Goal: Task Accomplishment & Management: Manage account settings

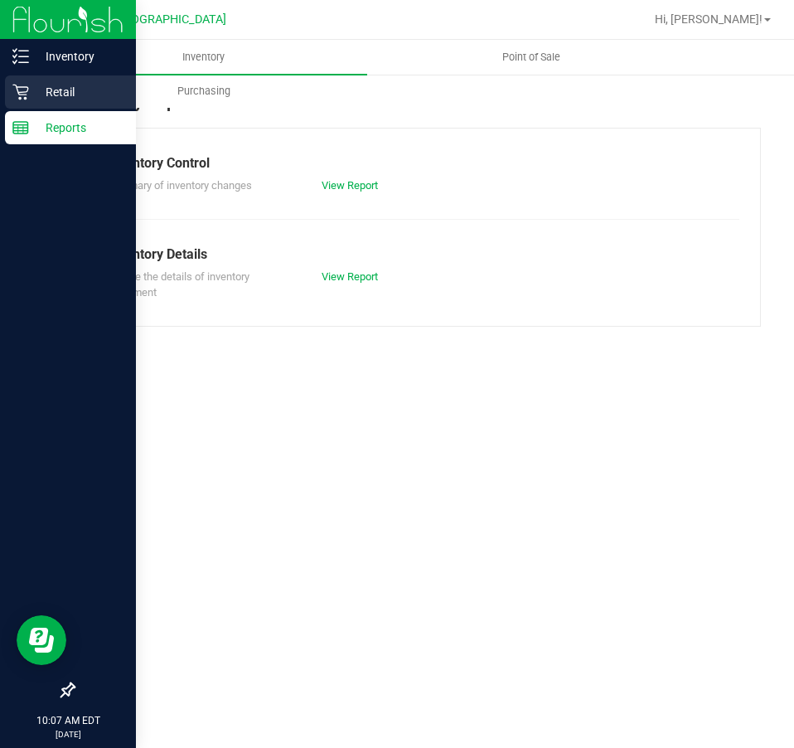
click at [27, 90] on icon at bounding box center [20, 92] width 17 height 17
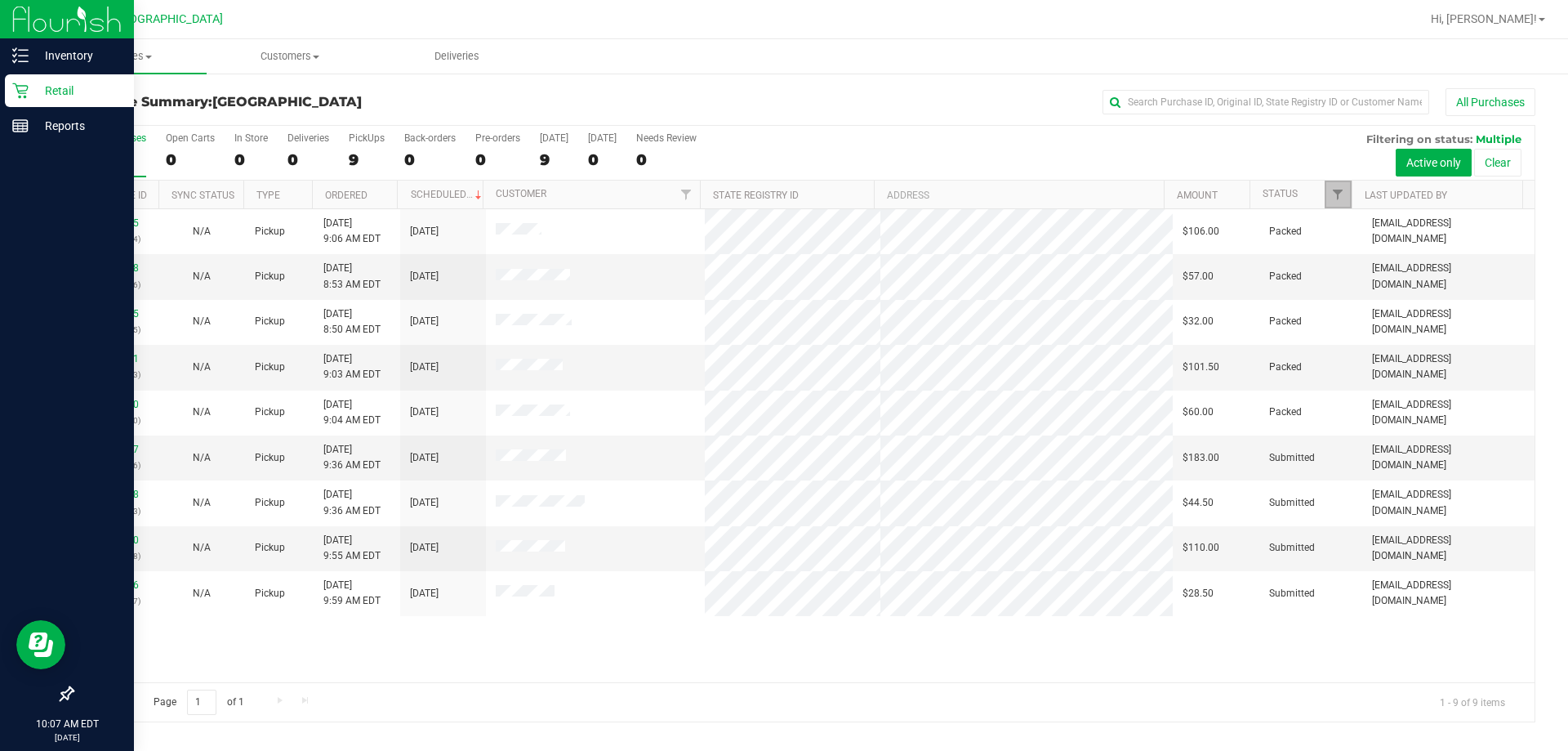
click at [781, 184] on link "Filter" at bounding box center [1338, 194] width 27 height 28
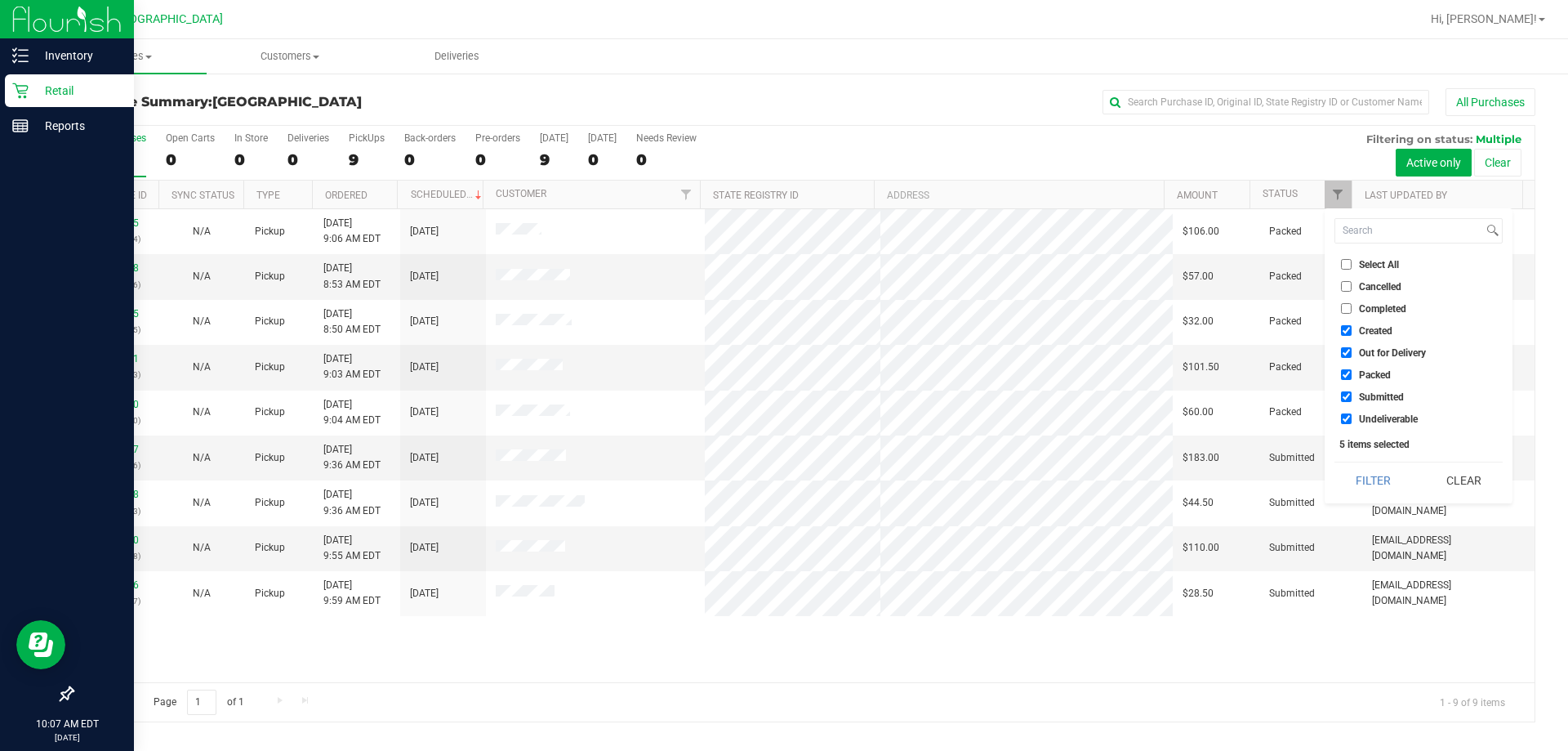
click at [781, 367] on li "Packed" at bounding box center [1418, 374] width 168 height 17
click at [781, 371] on span "Packed" at bounding box center [1374, 376] width 32 height 10
click at [781, 370] on input "Packed" at bounding box center [1345, 375] width 11 height 11
checkbox input "false"
click at [781, 473] on button "Filter" at bounding box center [1374, 480] width 79 height 35
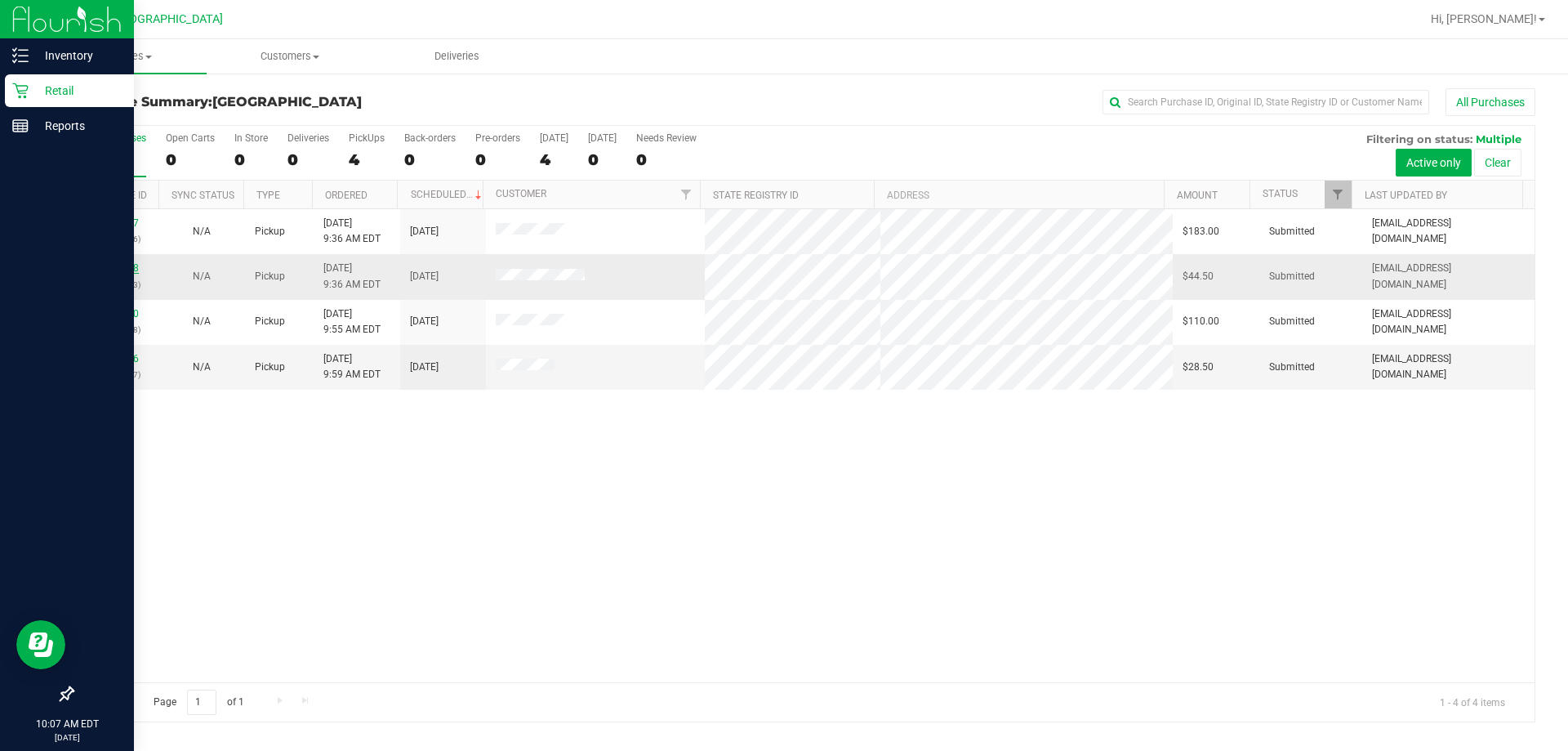
click at [131, 270] on link "11978368" at bounding box center [116, 268] width 45 height 12
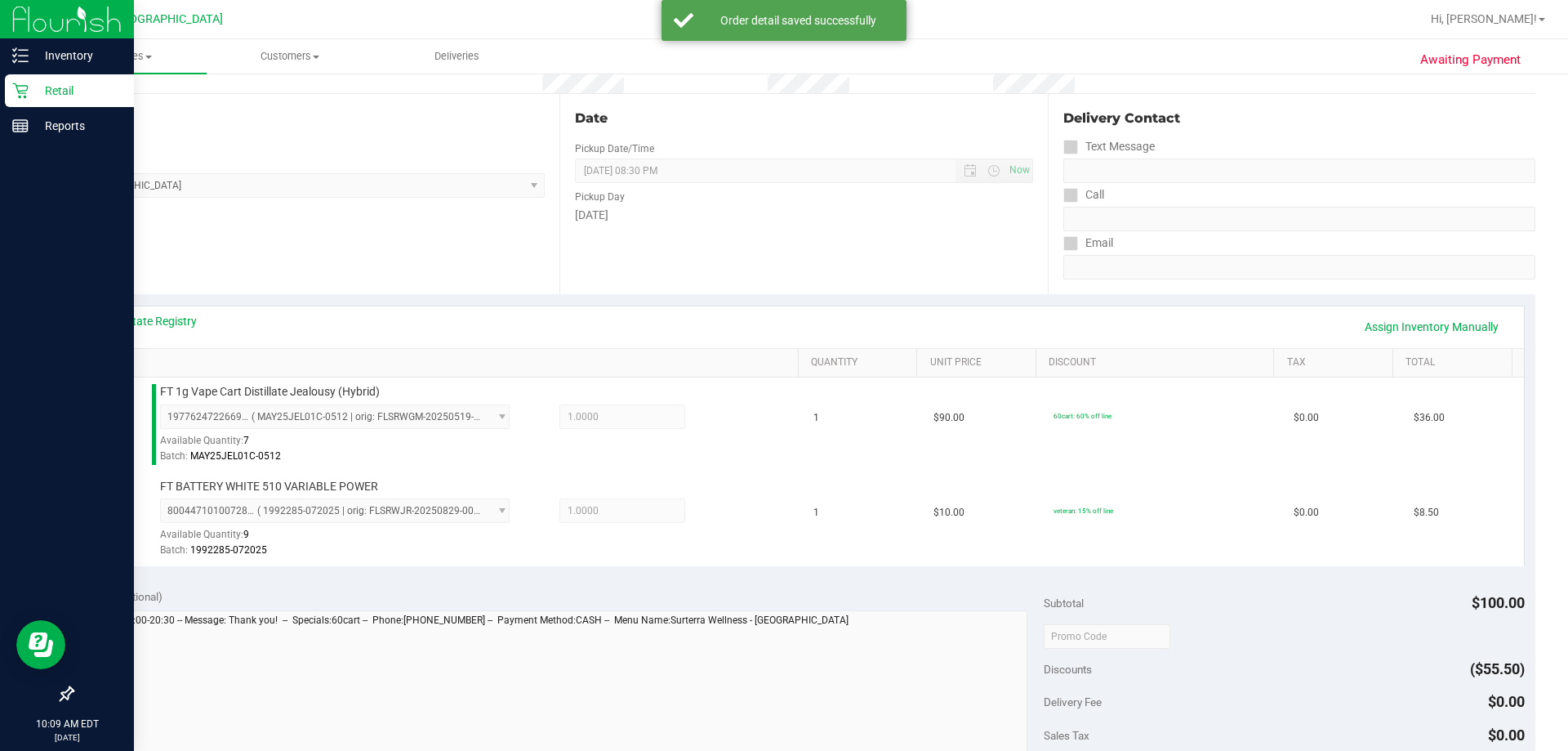
scroll to position [327, 0]
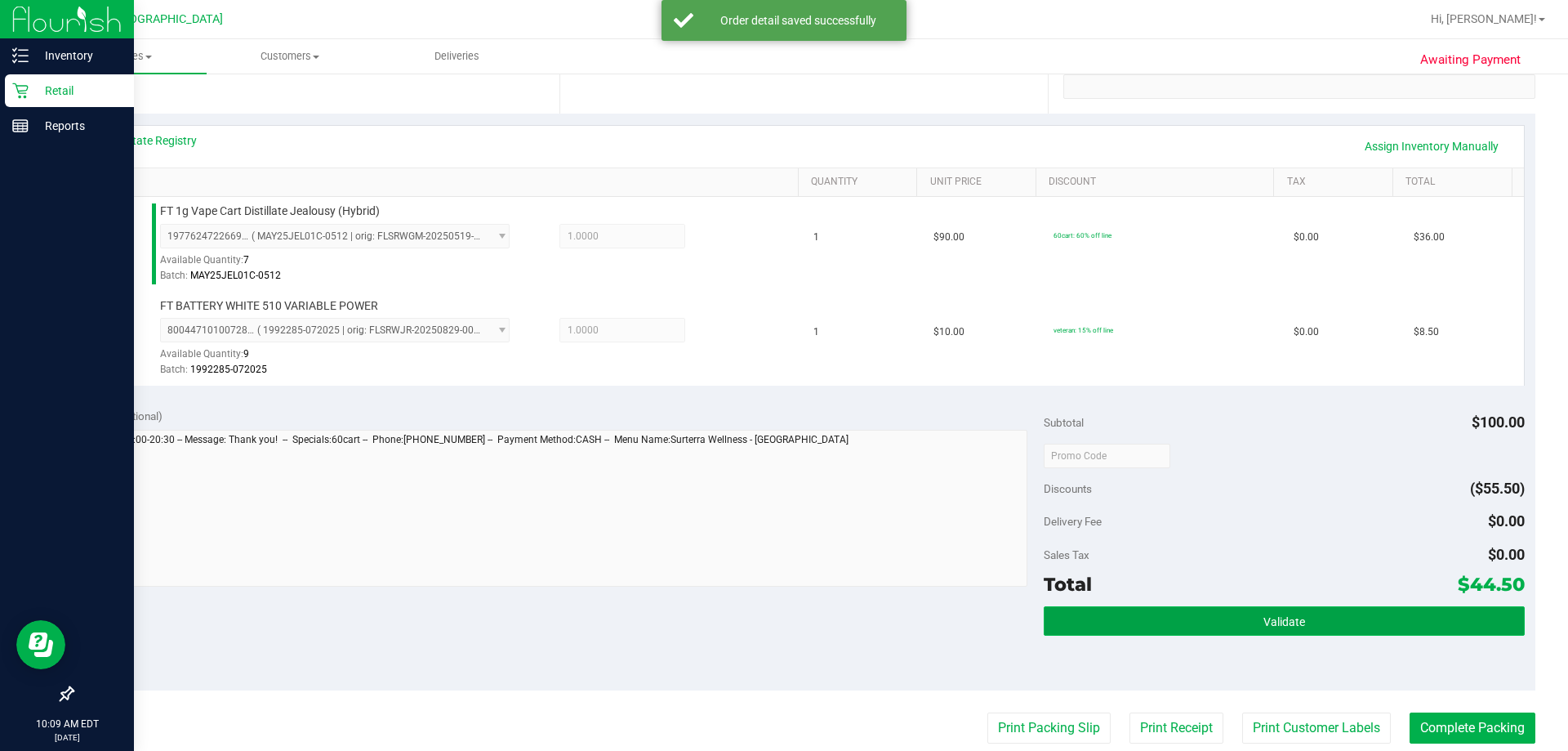
click at [781, 626] on button "Validate" at bounding box center [1282, 621] width 480 height 30
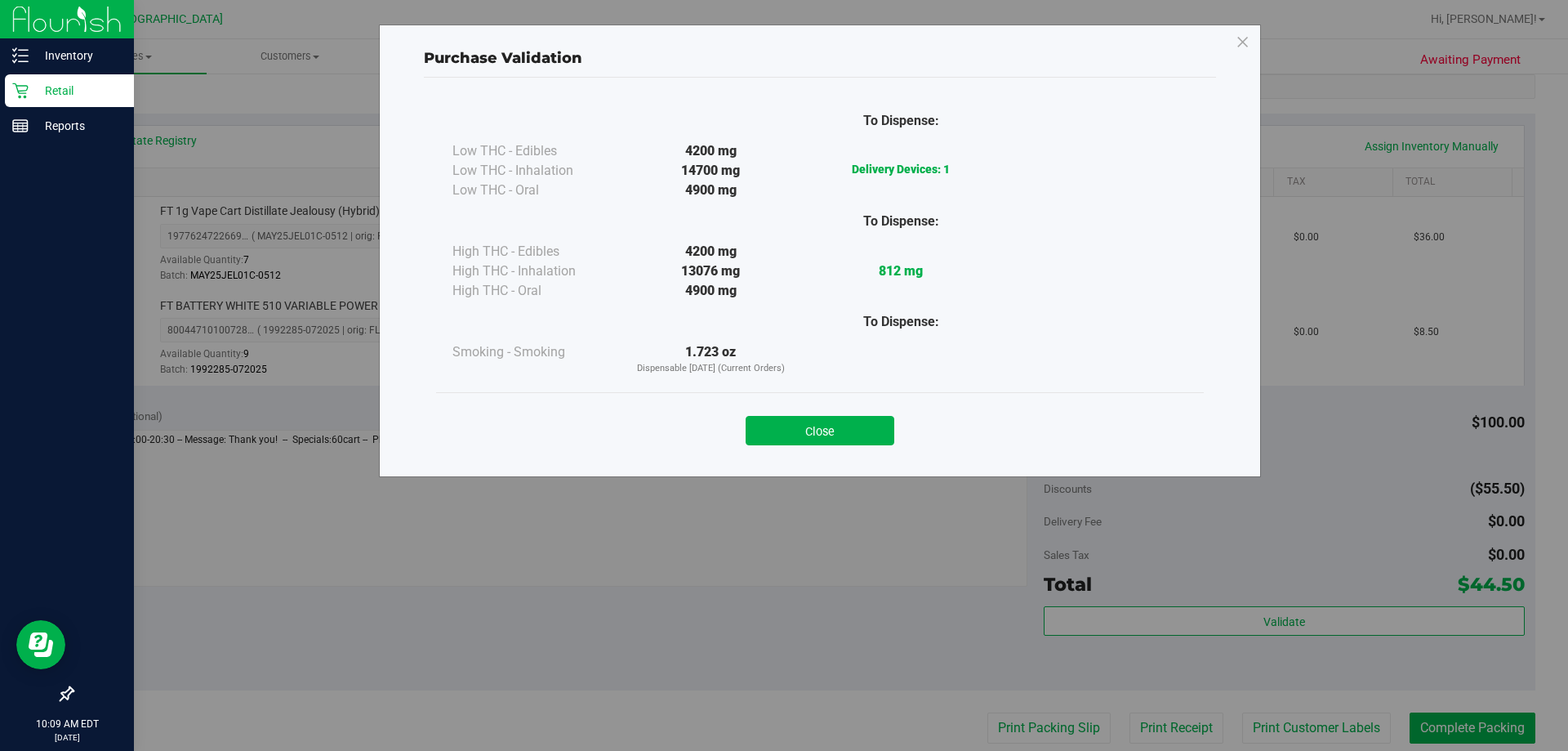
click at [781, 436] on button "Close" at bounding box center [819, 431] width 149 height 30
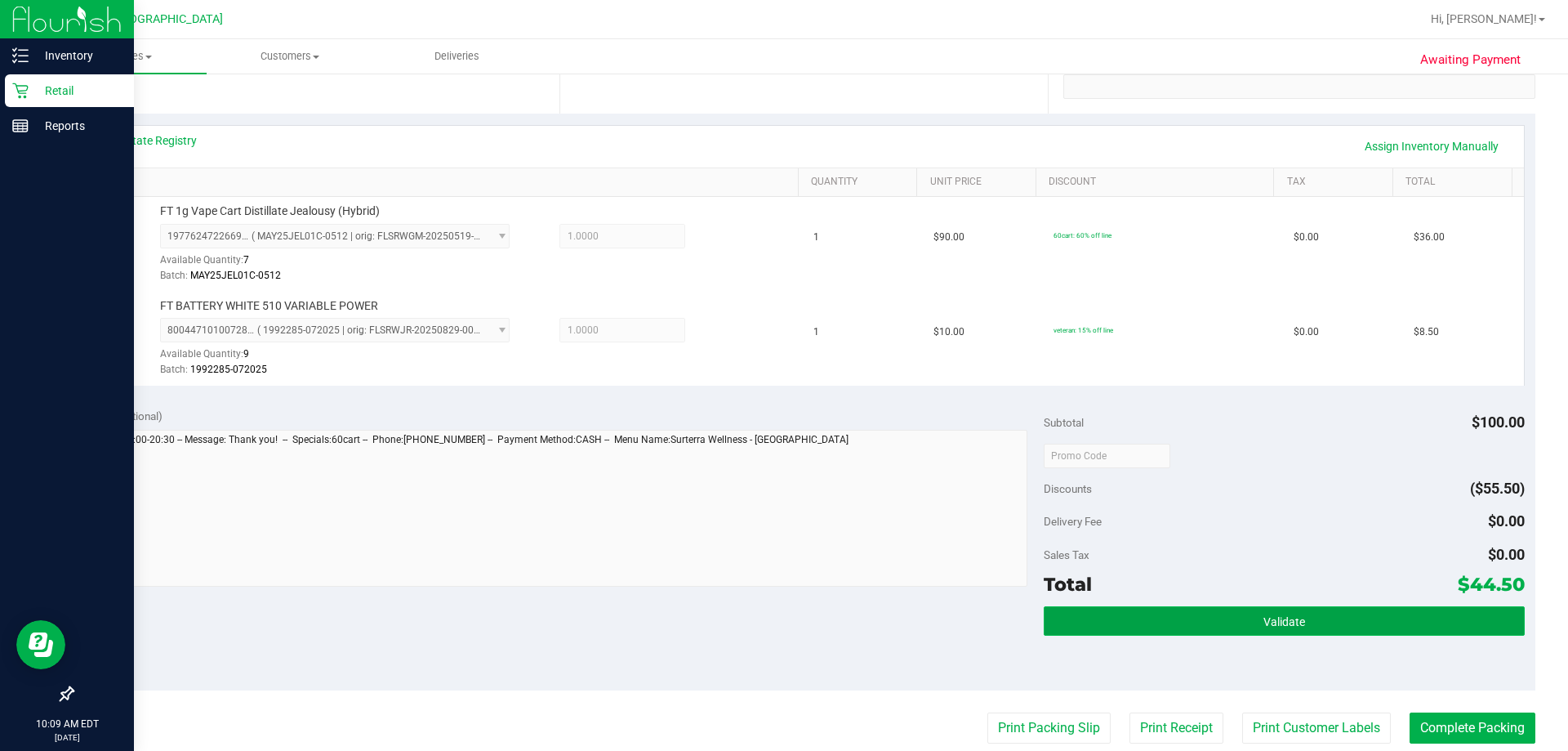
click at [781, 619] on button "Validate" at bounding box center [1282, 621] width 480 height 30
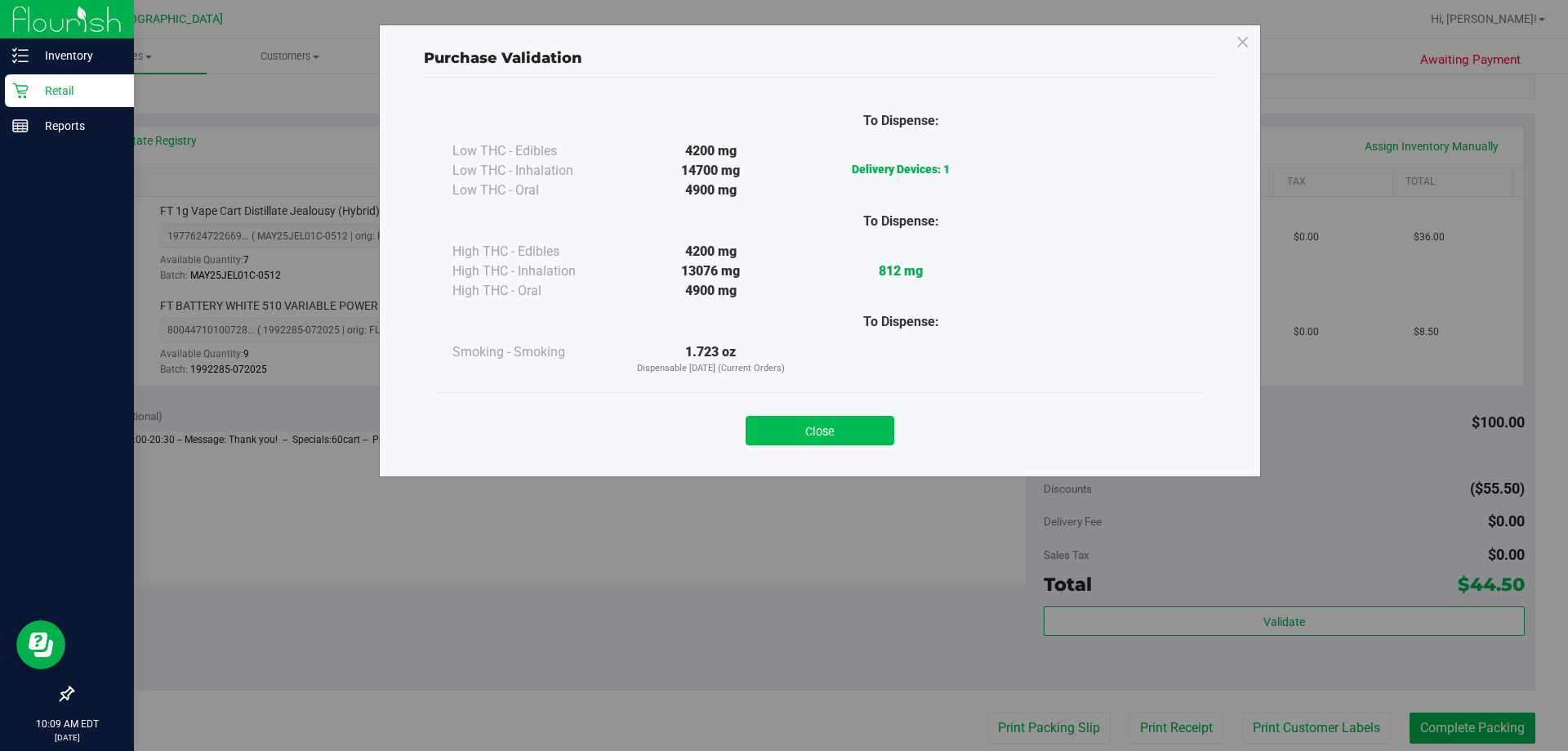
click at [781, 430] on button "Close" at bounding box center [819, 431] width 149 height 30
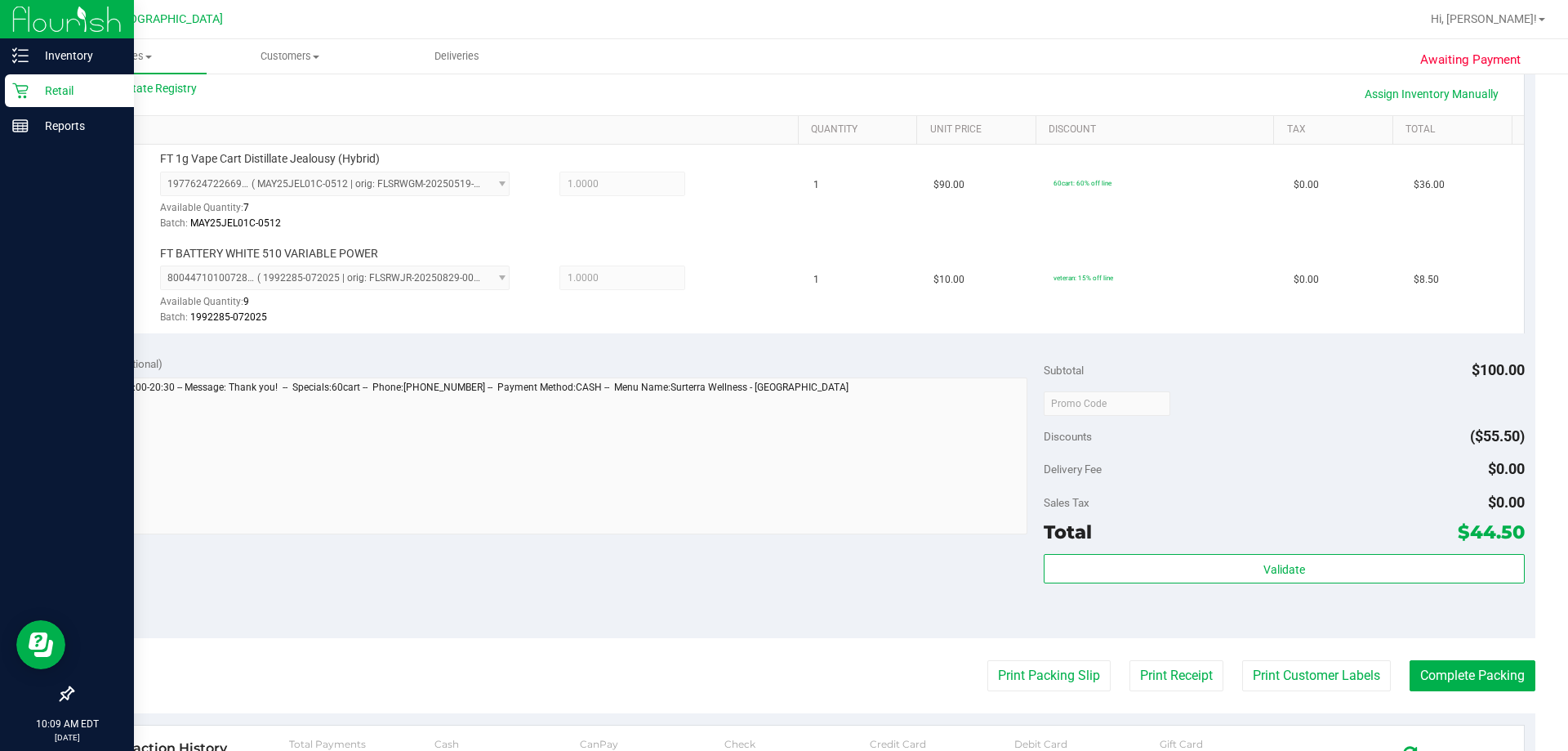
scroll to position [408, 0]
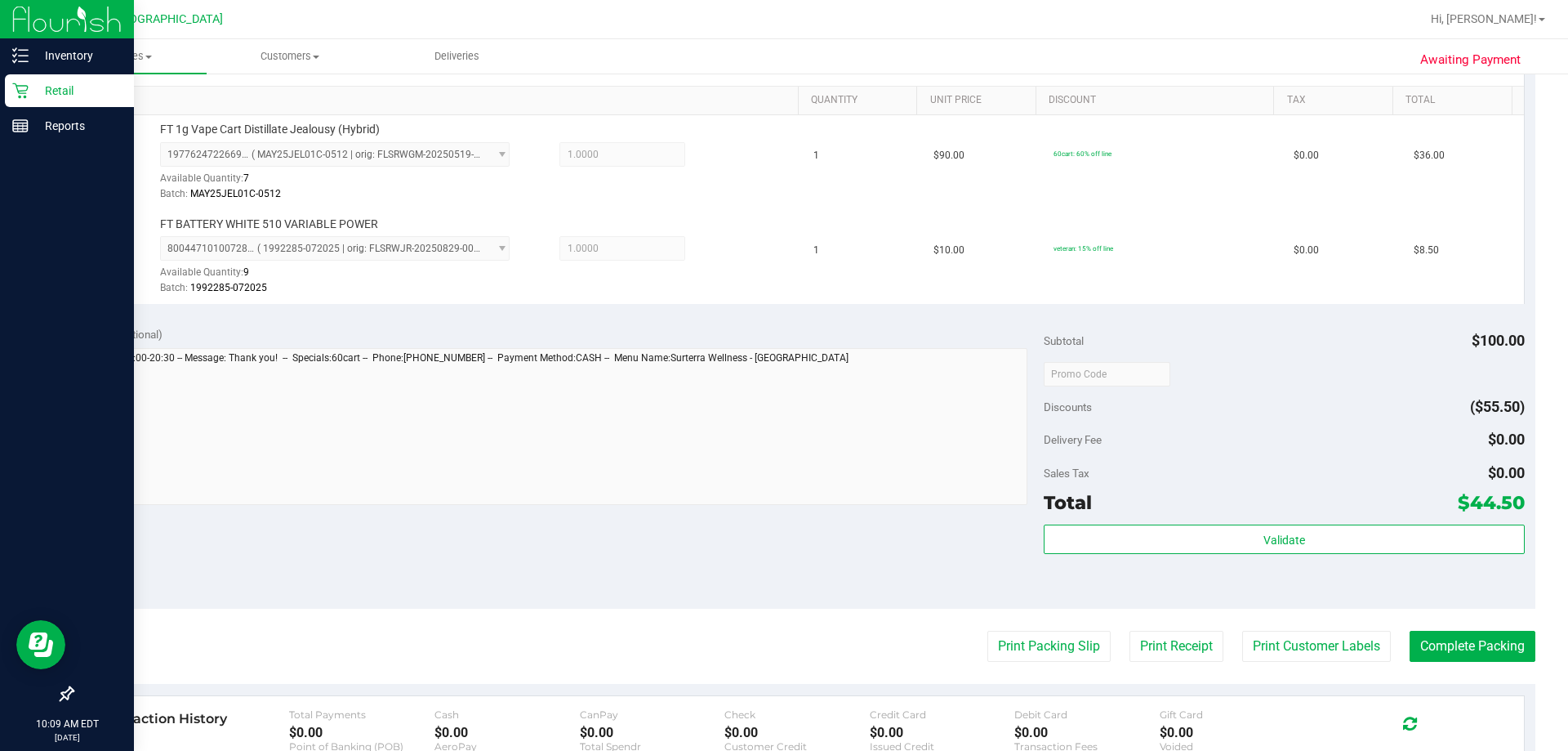
click at [781, 666] on purchase-details "Back Edit Purchase Cancel Purchase View Profile # 11978368 BioTrack ID: - Submi…" at bounding box center [803, 334] width 1463 height 1310
click at [781, 656] on button "Print Packing Slip" at bounding box center [1048, 647] width 123 height 32
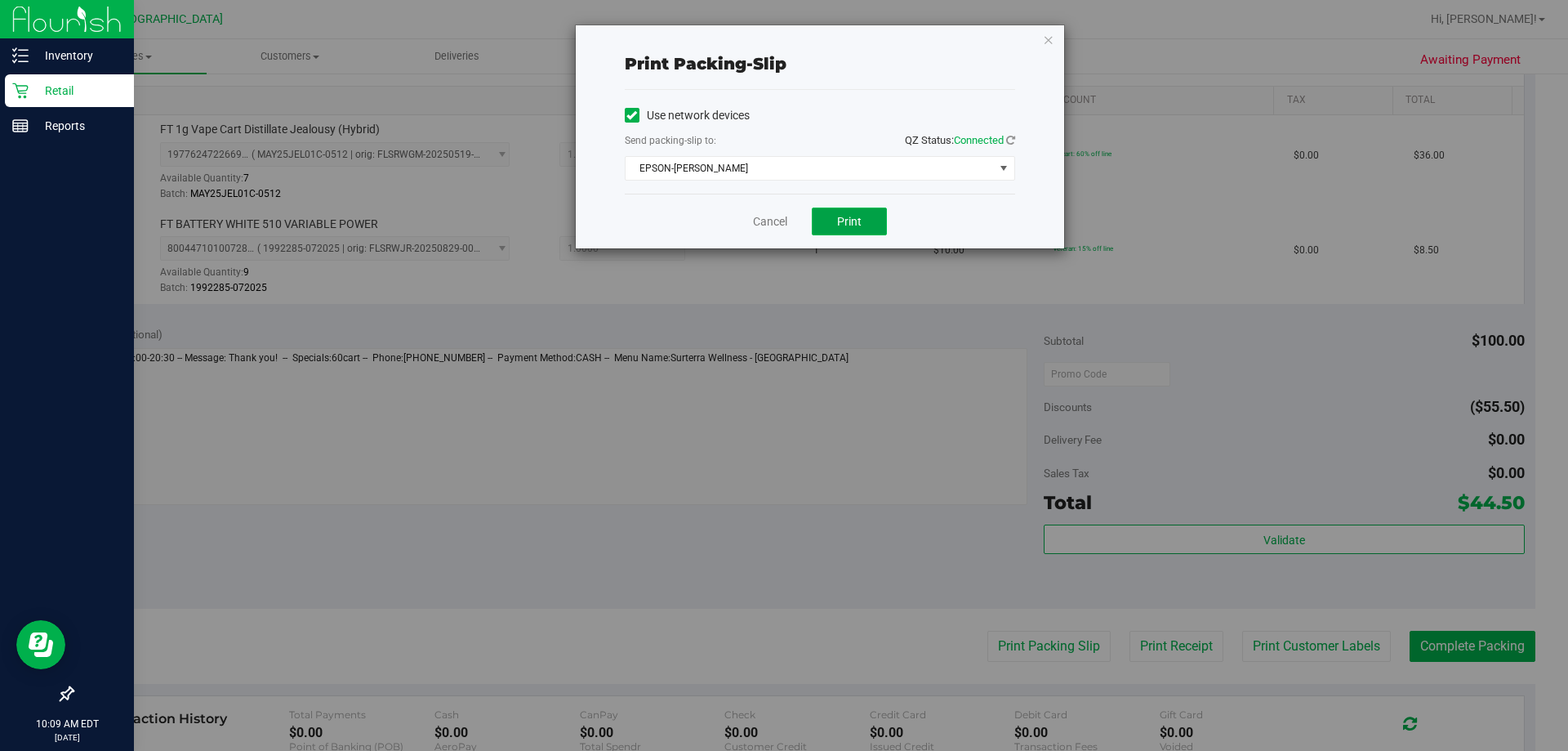
click at [781, 212] on button "Print" at bounding box center [849, 222] width 75 height 28
click at [781, 34] on icon "button" at bounding box center [1049, 39] width 12 height 20
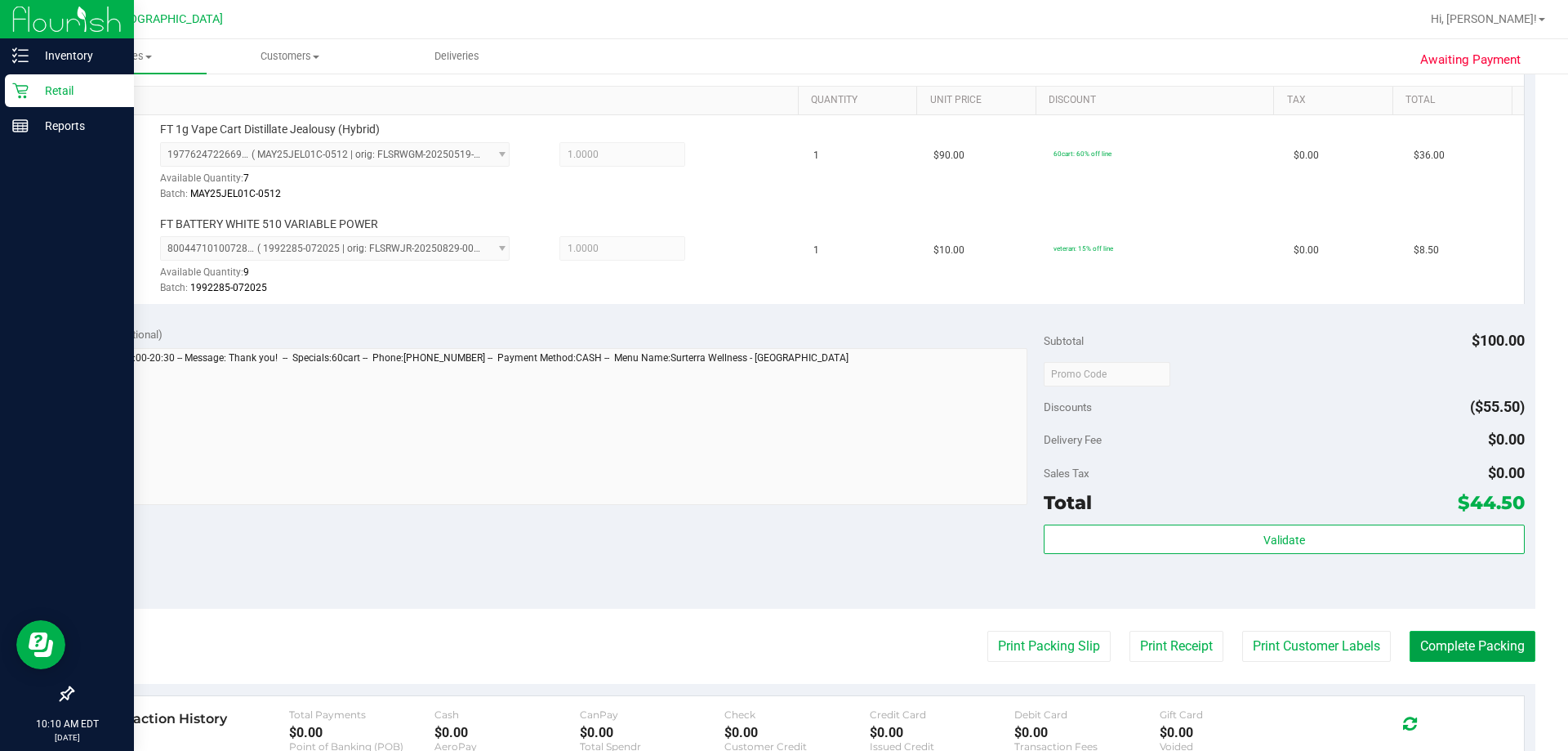
click at [781, 638] on button "Complete Packing" at bounding box center [1472, 647] width 126 height 32
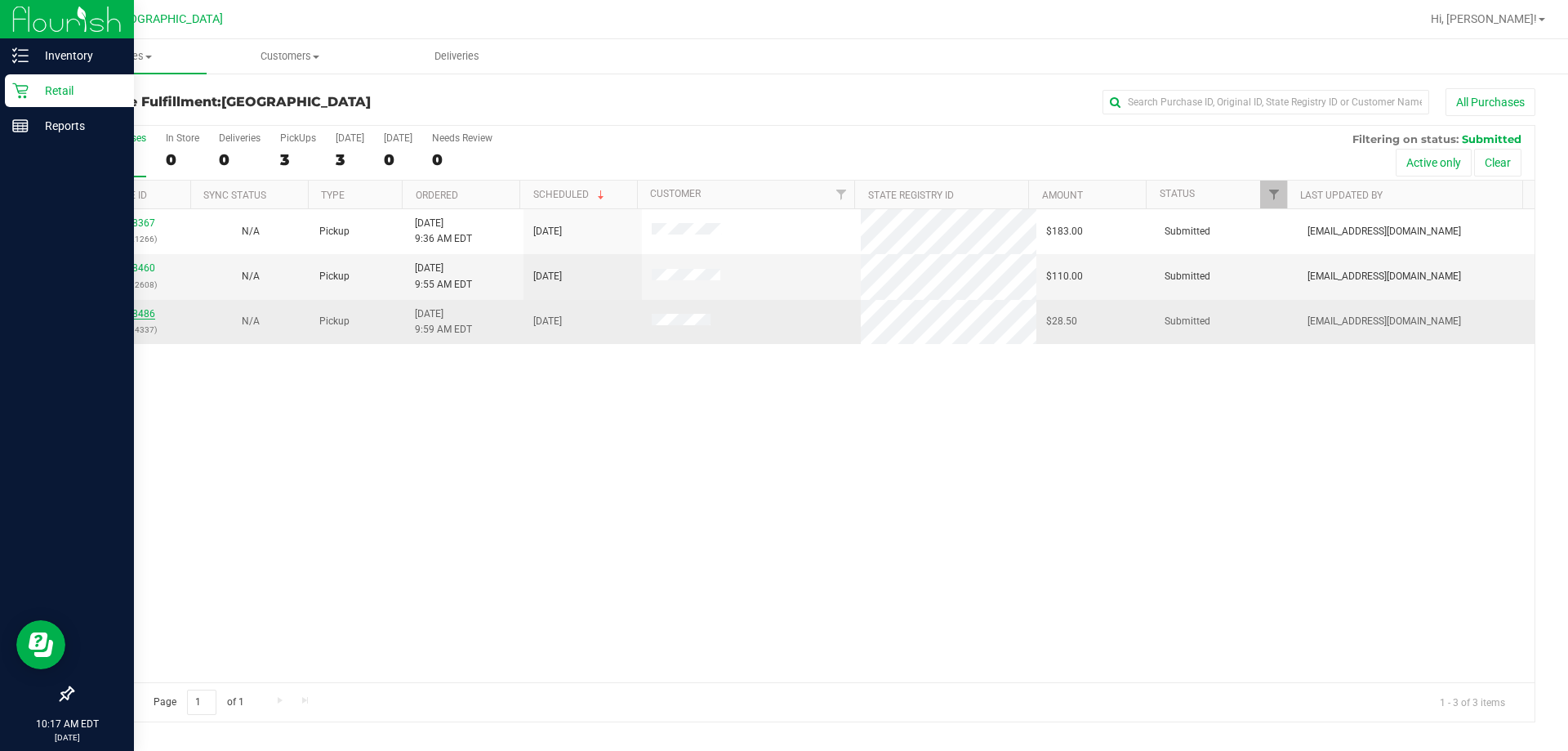
click at [143, 312] on link "11978486" at bounding box center [132, 314] width 45 height 12
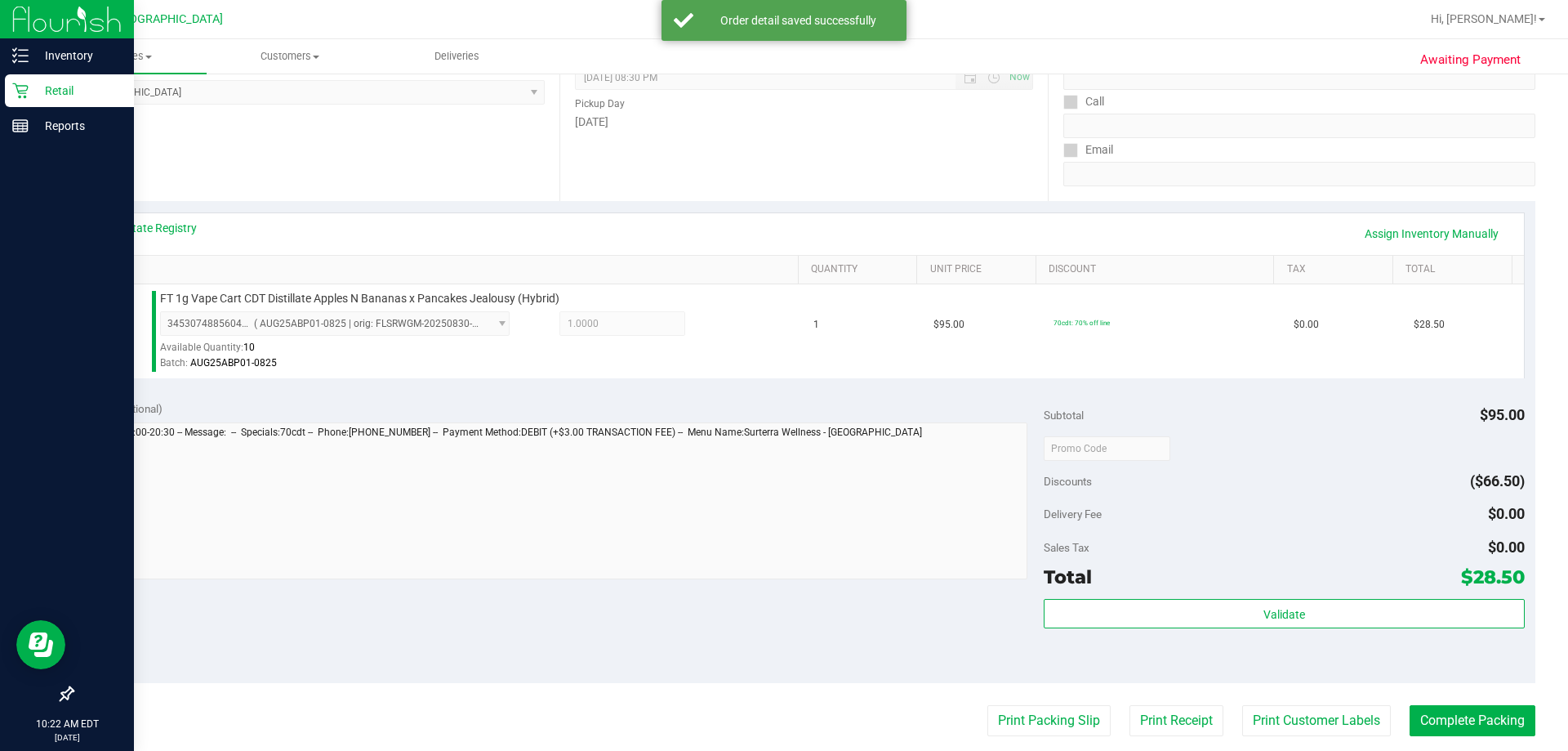
scroll to position [408, 0]
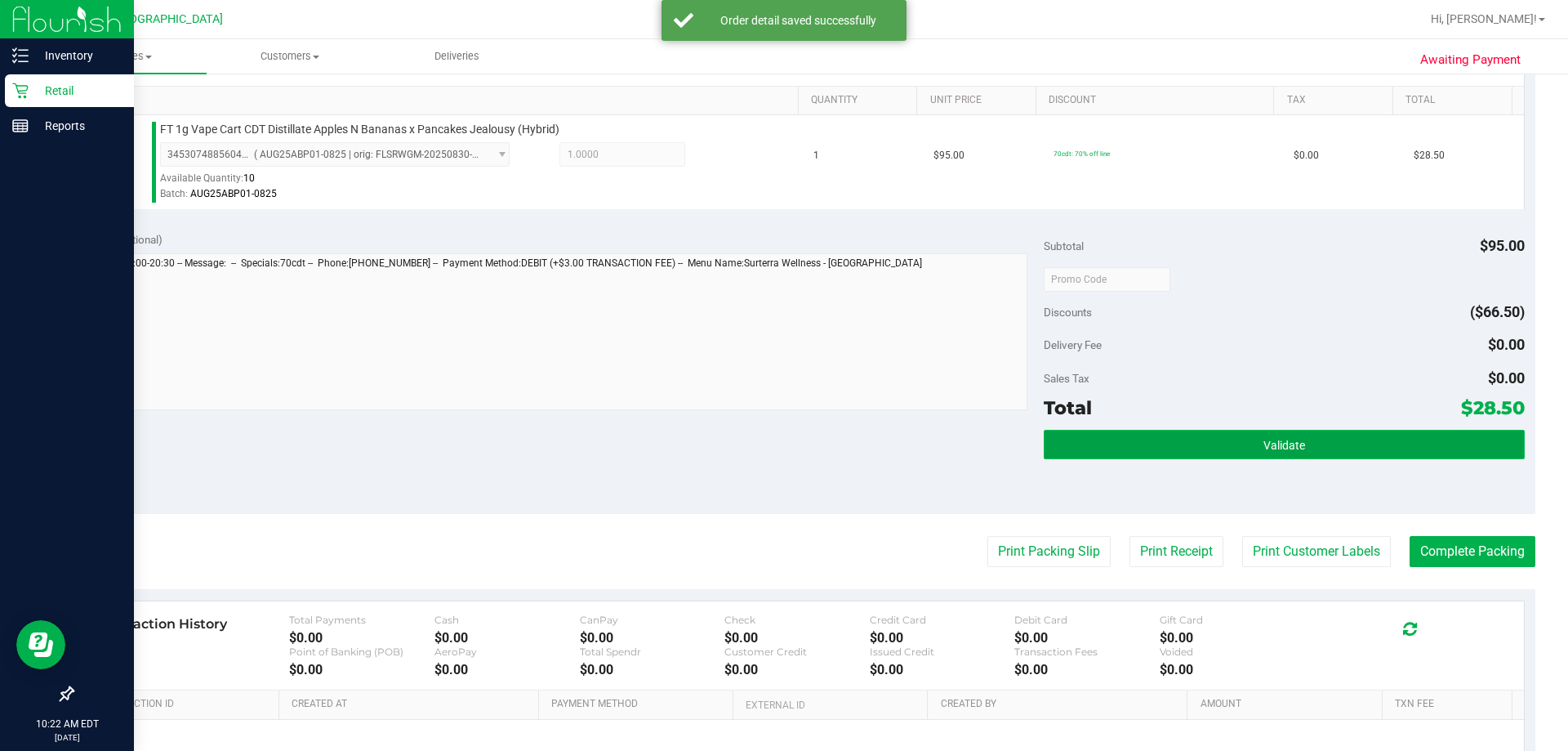
click at [781, 445] on button "Validate" at bounding box center [1282, 444] width 480 height 30
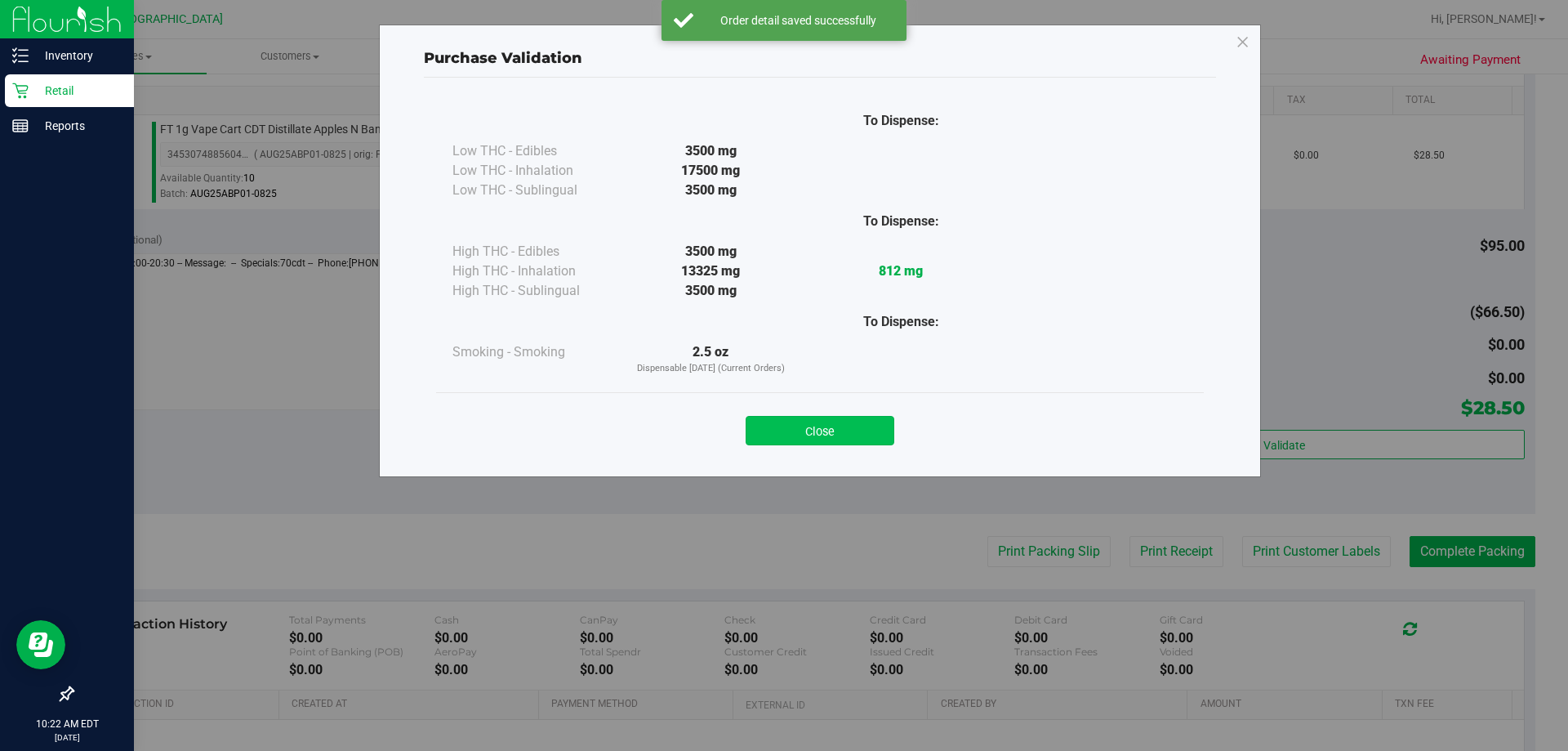
click at [781, 434] on button "Close" at bounding box center [819, 431] width 149 height 30
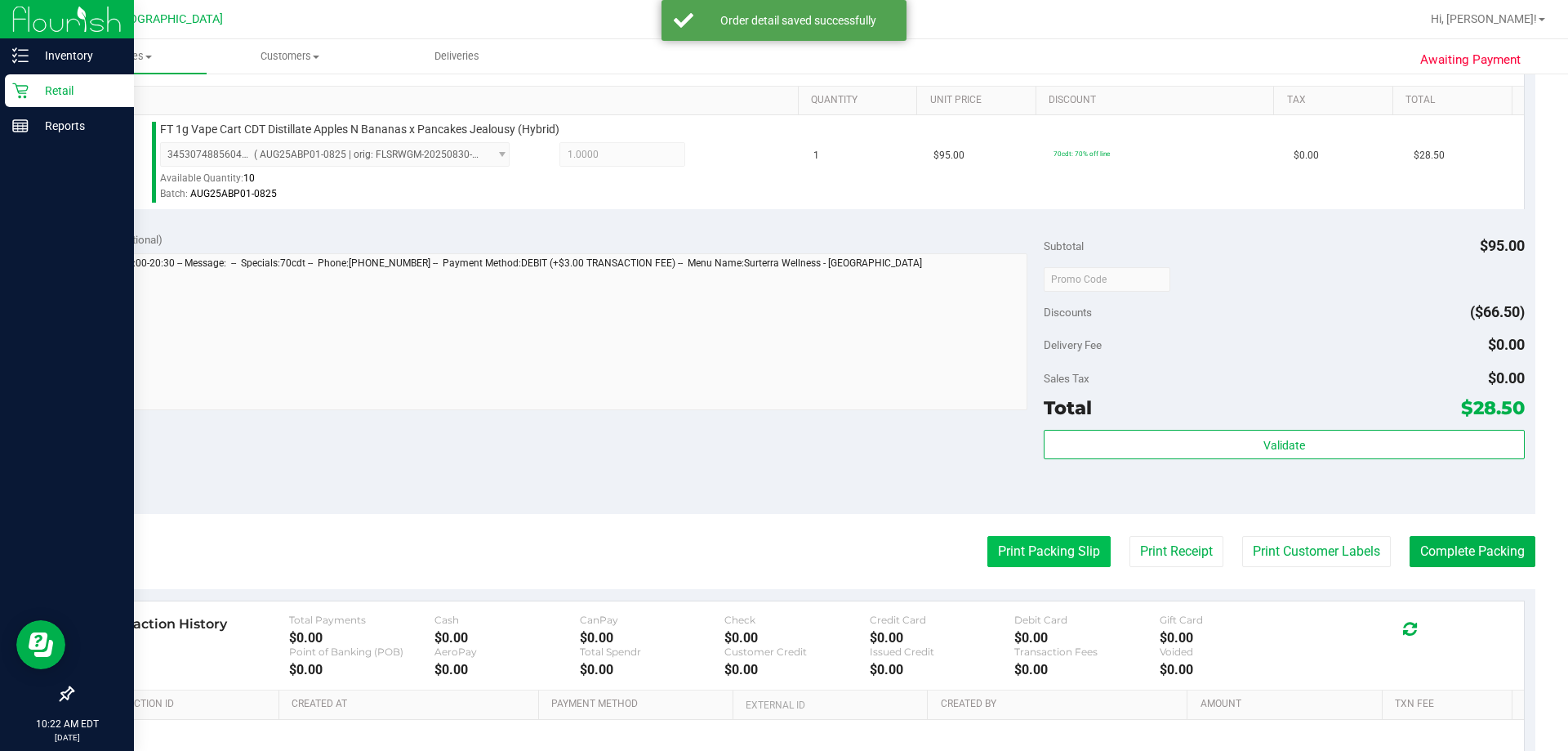
click at [781, 542] on button "Print Packing Slip" at bounding box center [1048, 552] width 123 height 32
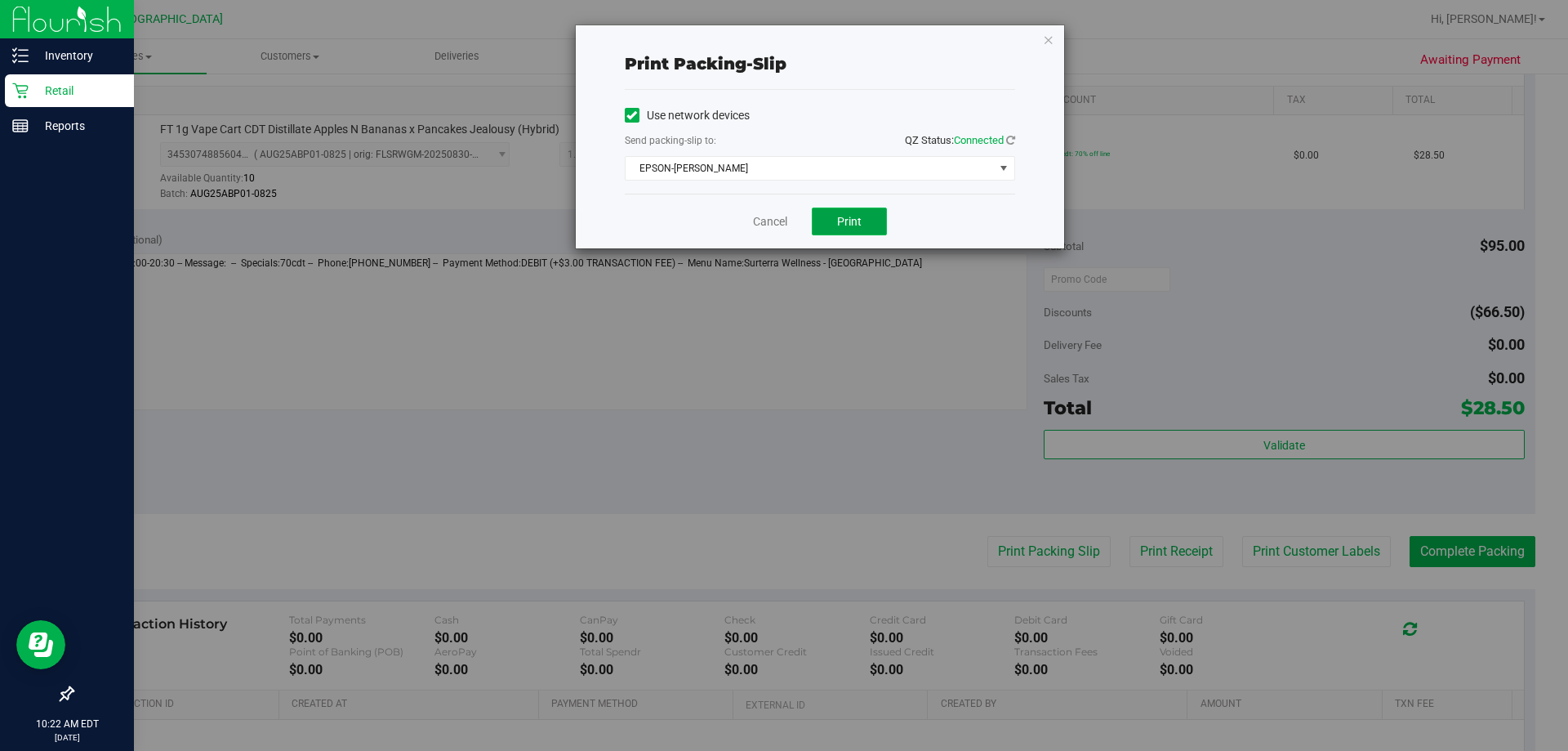
click at [781, 216] on button "Print" at bounding box center [849, 222] width 75 height 28
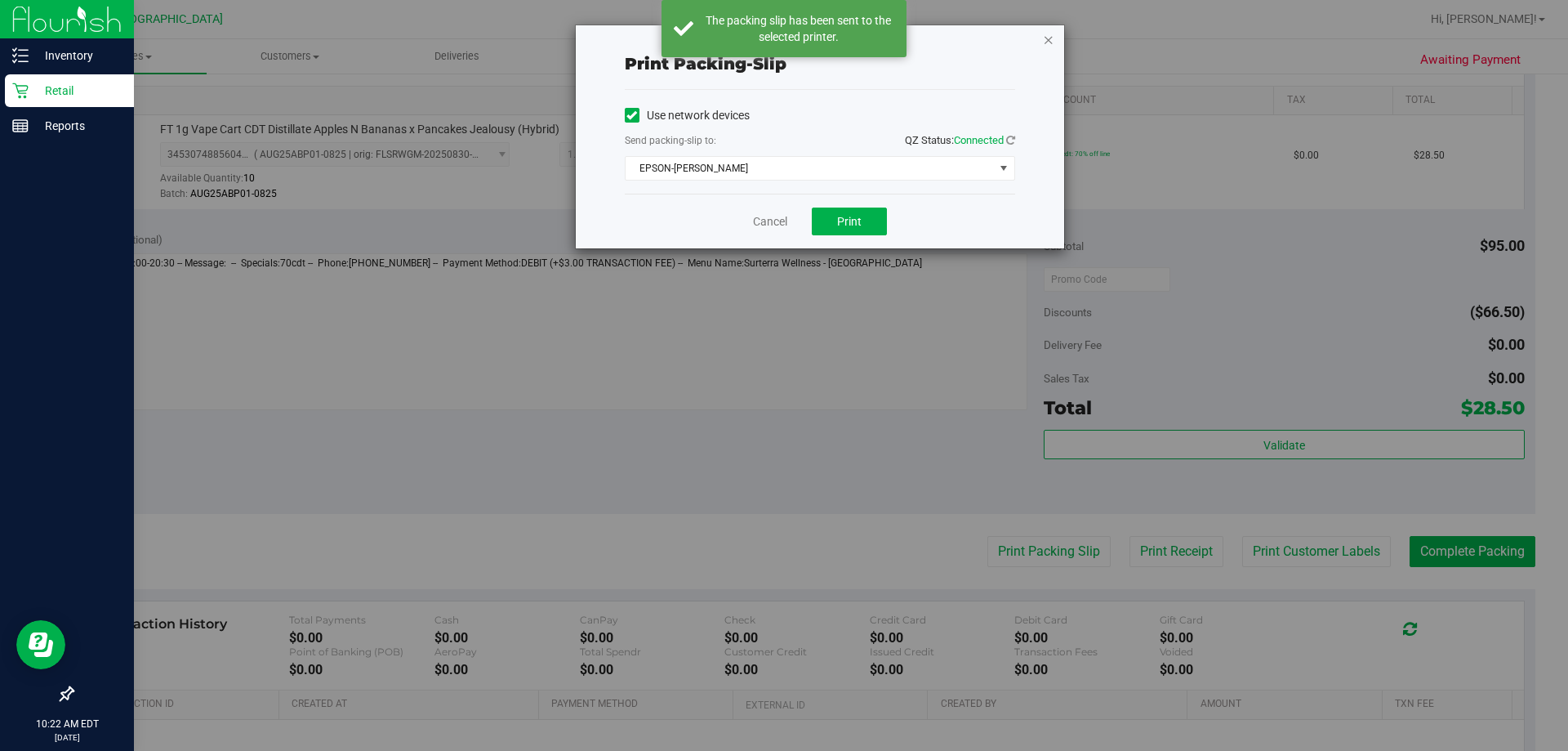
click at [781, 38] on icon "button" at bounding box center [1049, 39] width 12 height 20
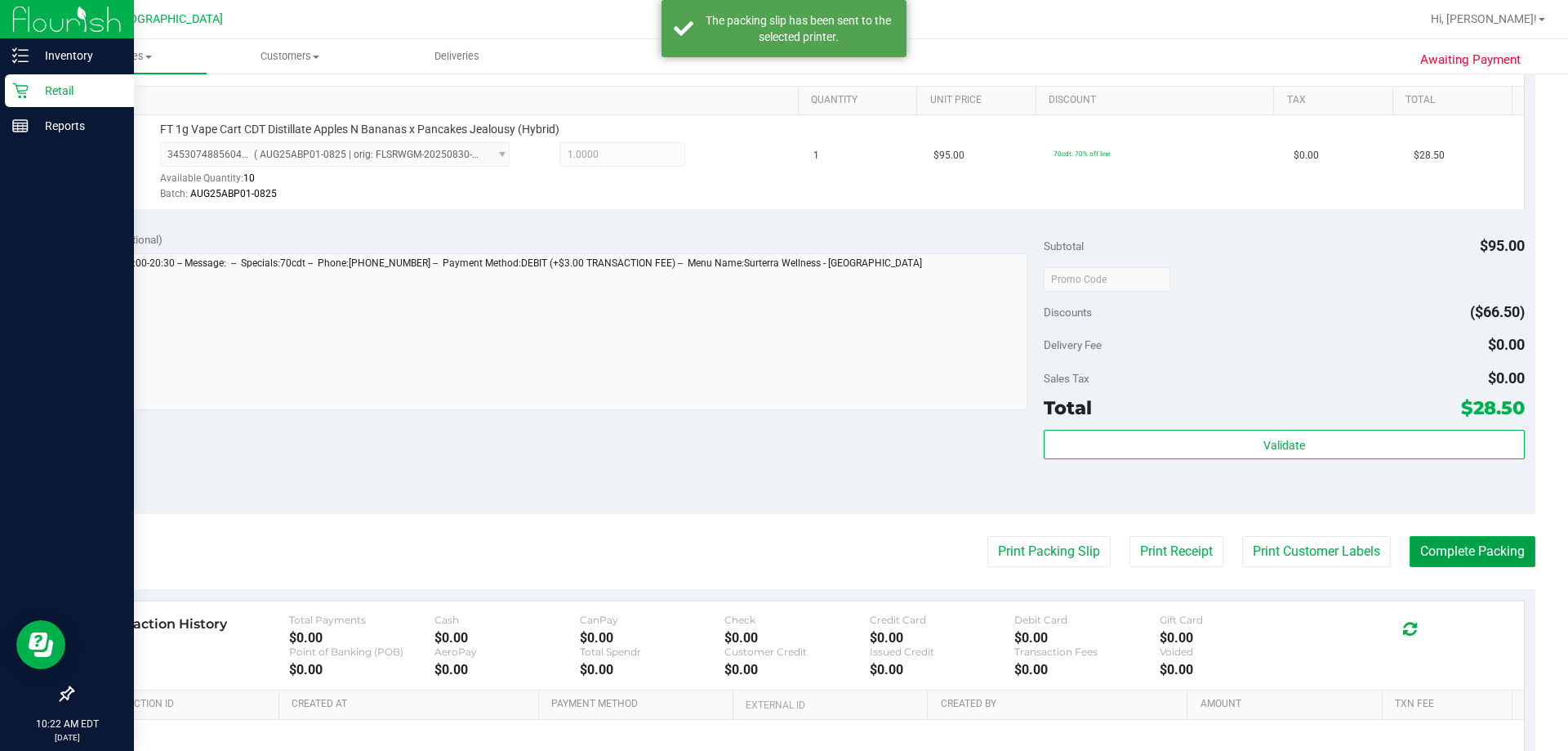
click at [781, 557] on button "Complete Packing" at bounding box center [1472, 552] width 126 height 32
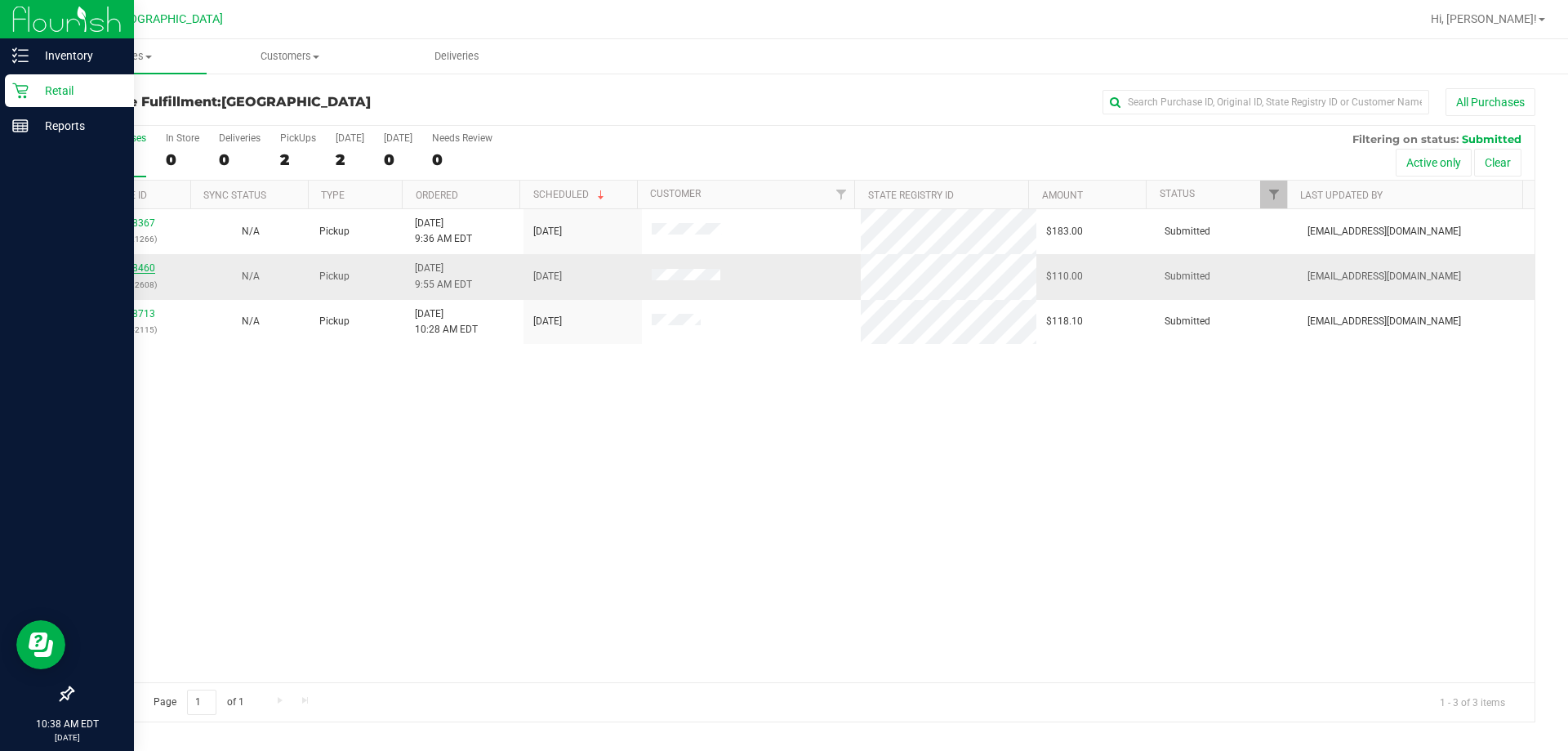
click at [145, 265] on link "11978460" at bounding box center [132, 268] width 45 height 12
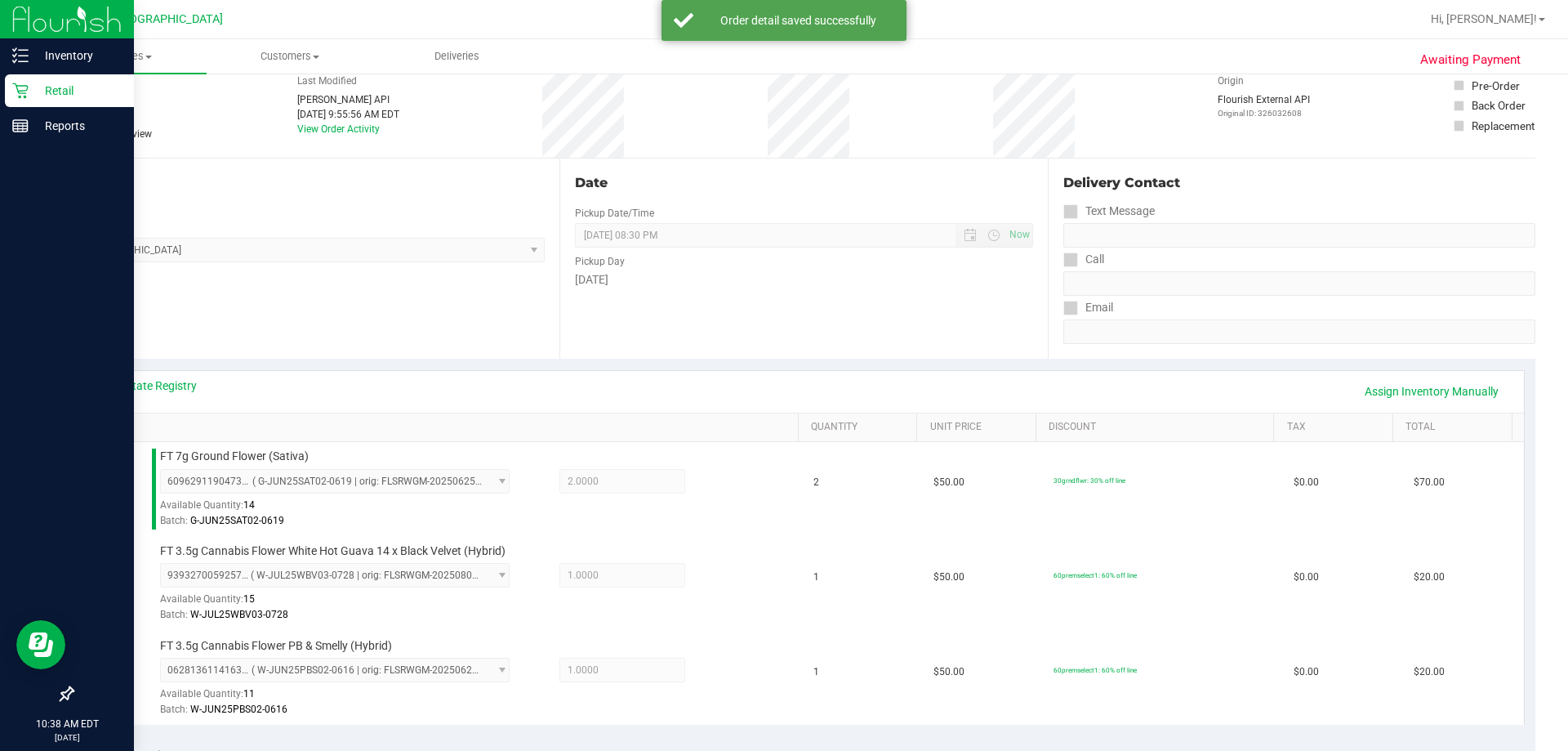
scroll to position [327, 0]
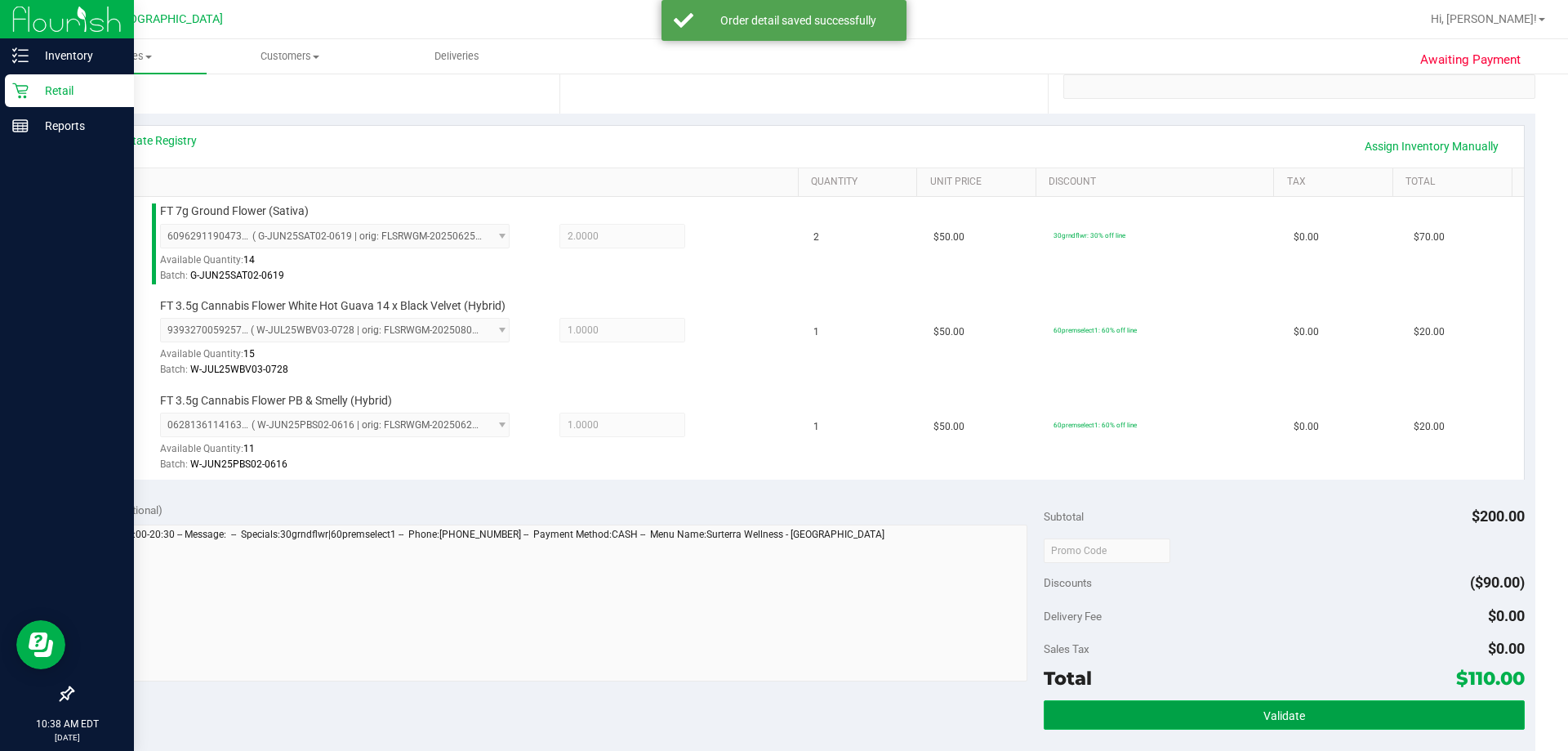
click at [781, 700] on button "Validate" at bounding box center [1282, 715] width 480 height 30
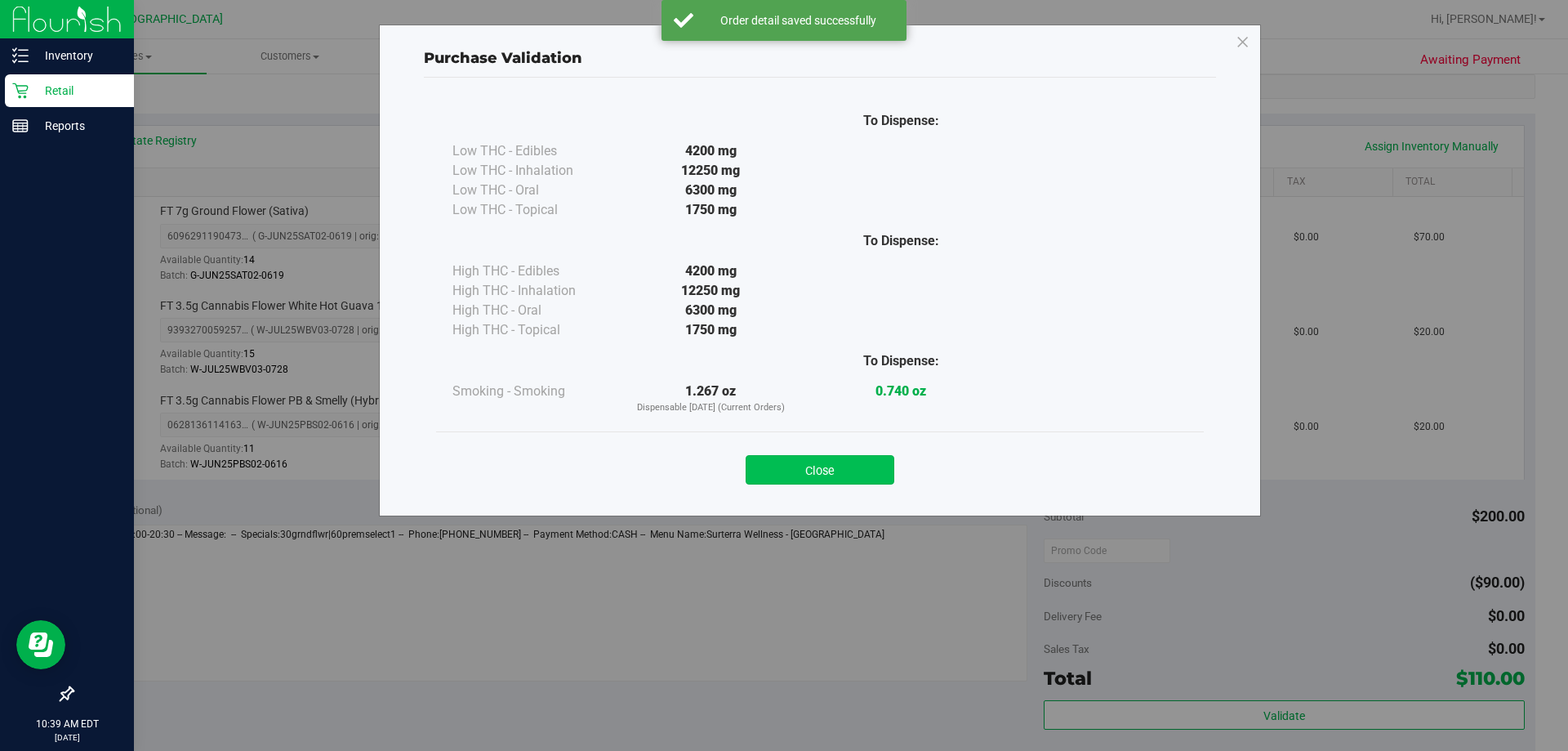
click at [781, 466] on button "Close" at bounding box center [819, 470] width 149 height 30
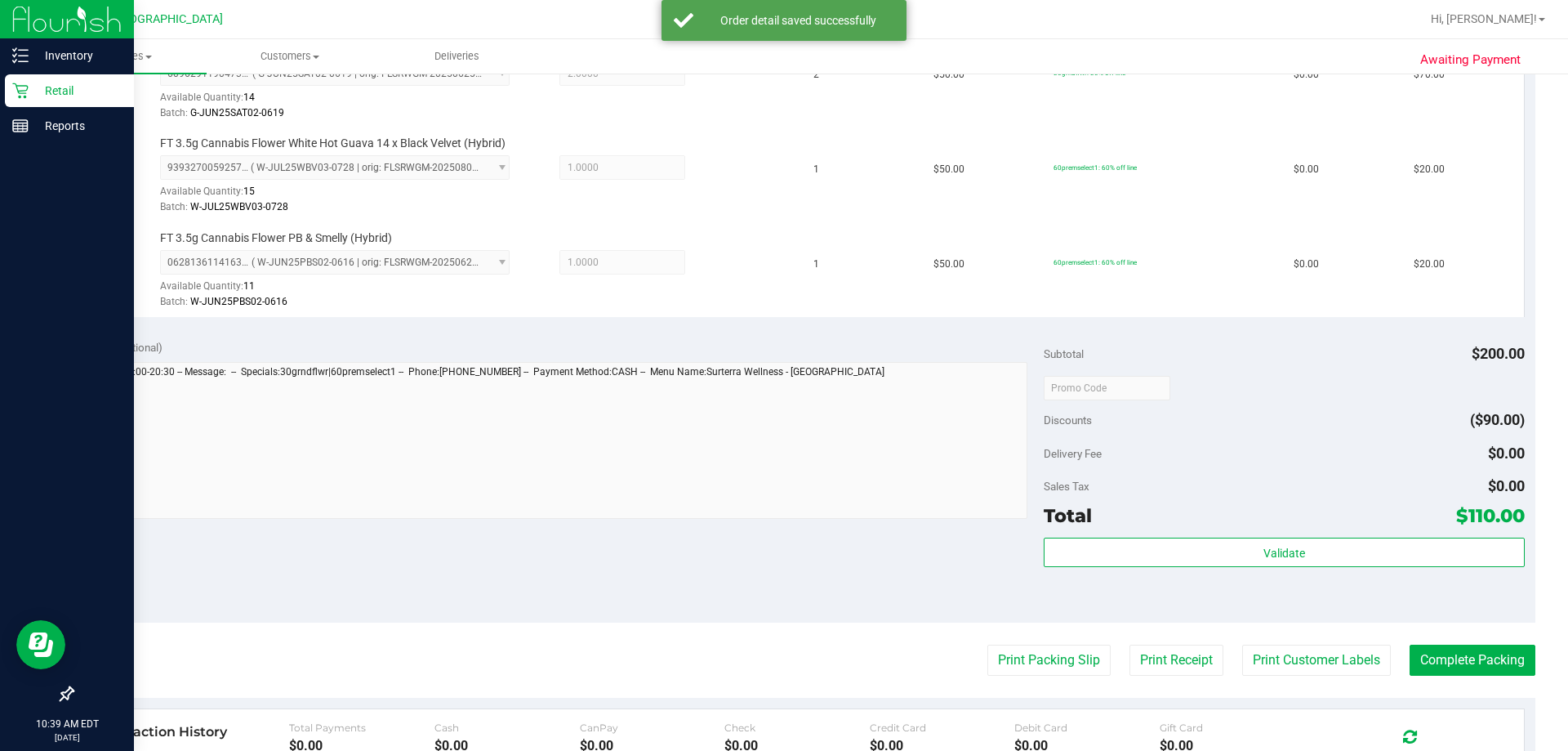
scroll to position [490, 0]
click at [781, 638] on purchase-details "Back Edit Purchase Cancel Purchase View Profile # 11978460 BioTrack ID: - Submi…" at bounding box center [803, 300] width 1463 height 1404
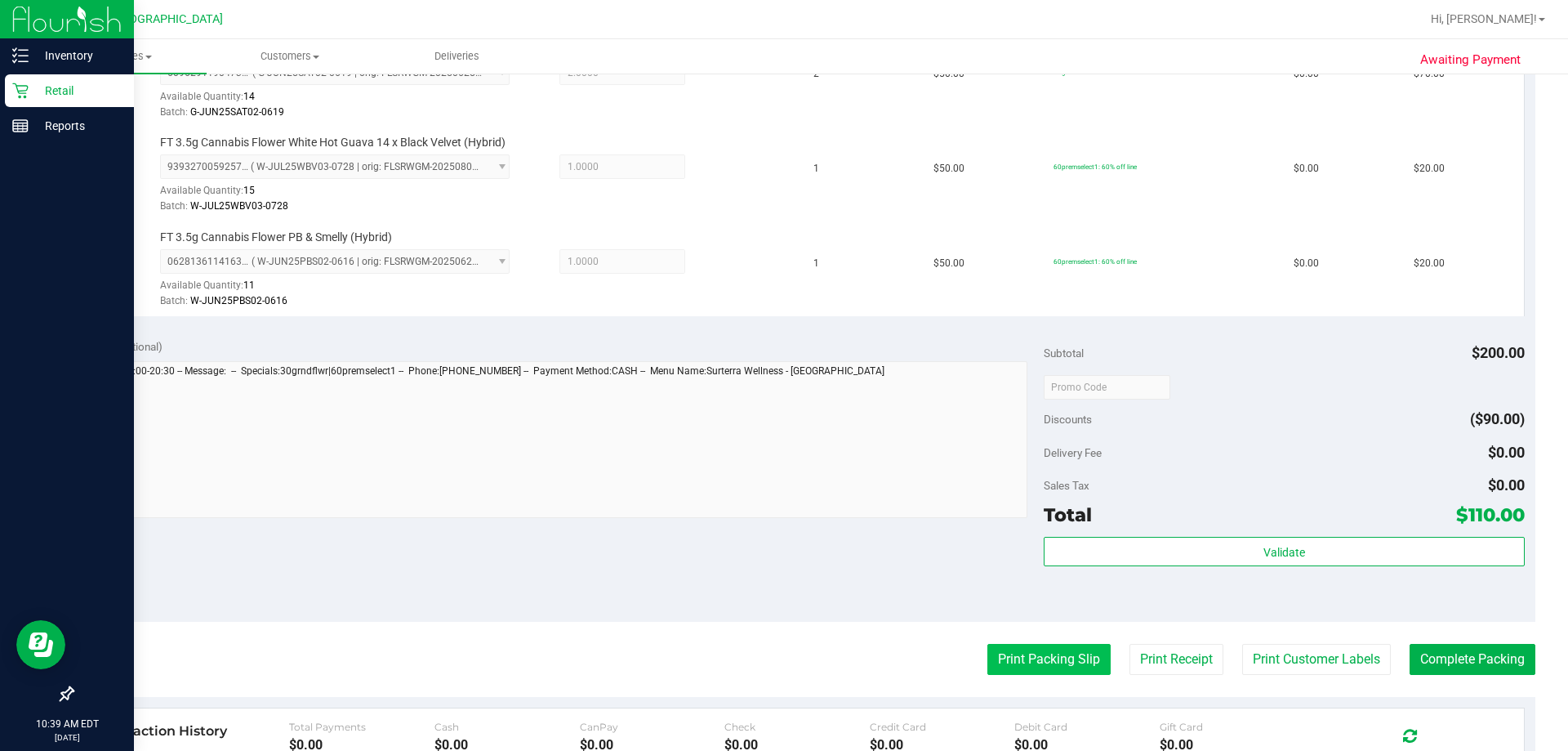
click at [781, 655] on button "Print Packing Slip" at bounding box center [1048, 659] width 123 height 32
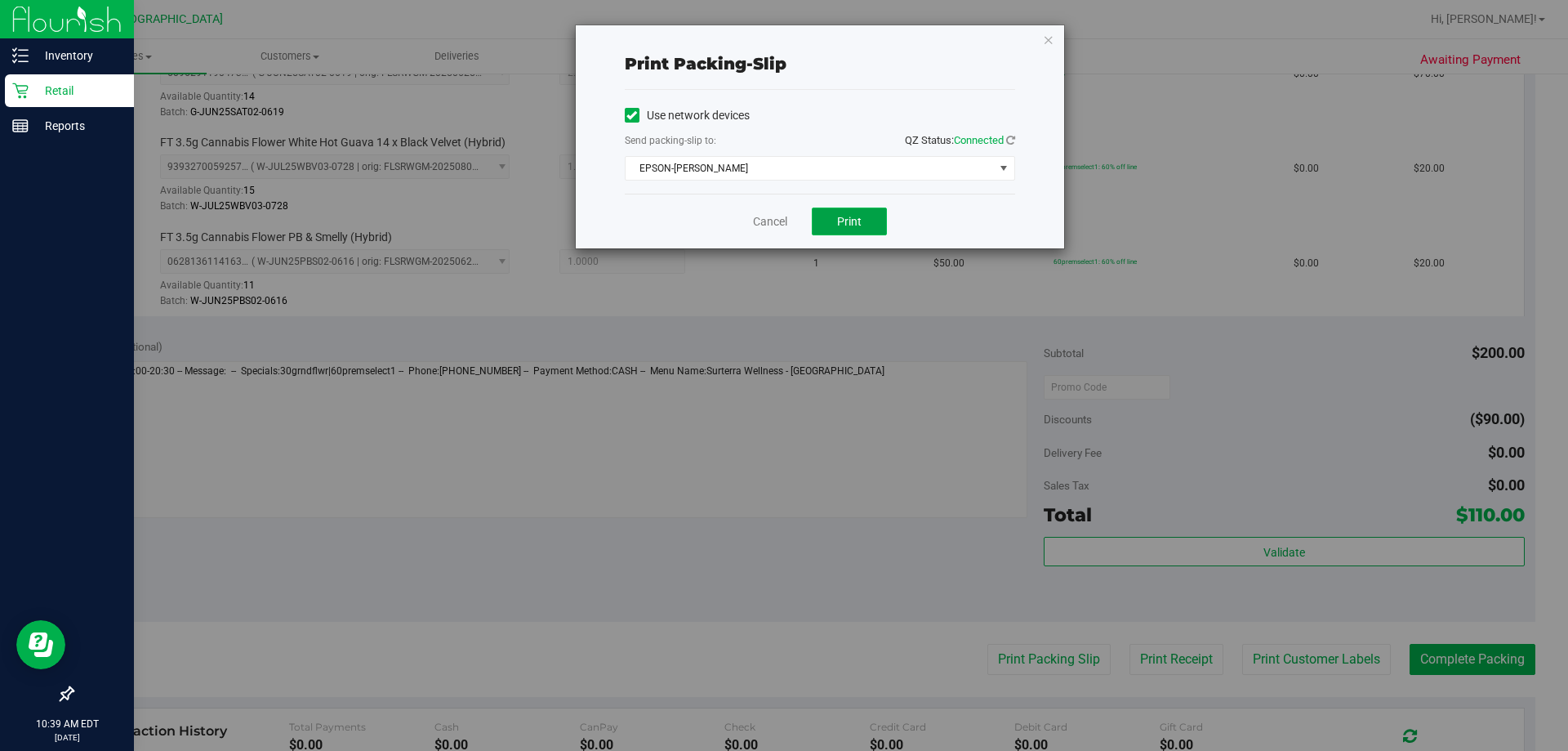
click at [781, 212] on button "Print" at bounding box center [849, 222] width 75 height 28
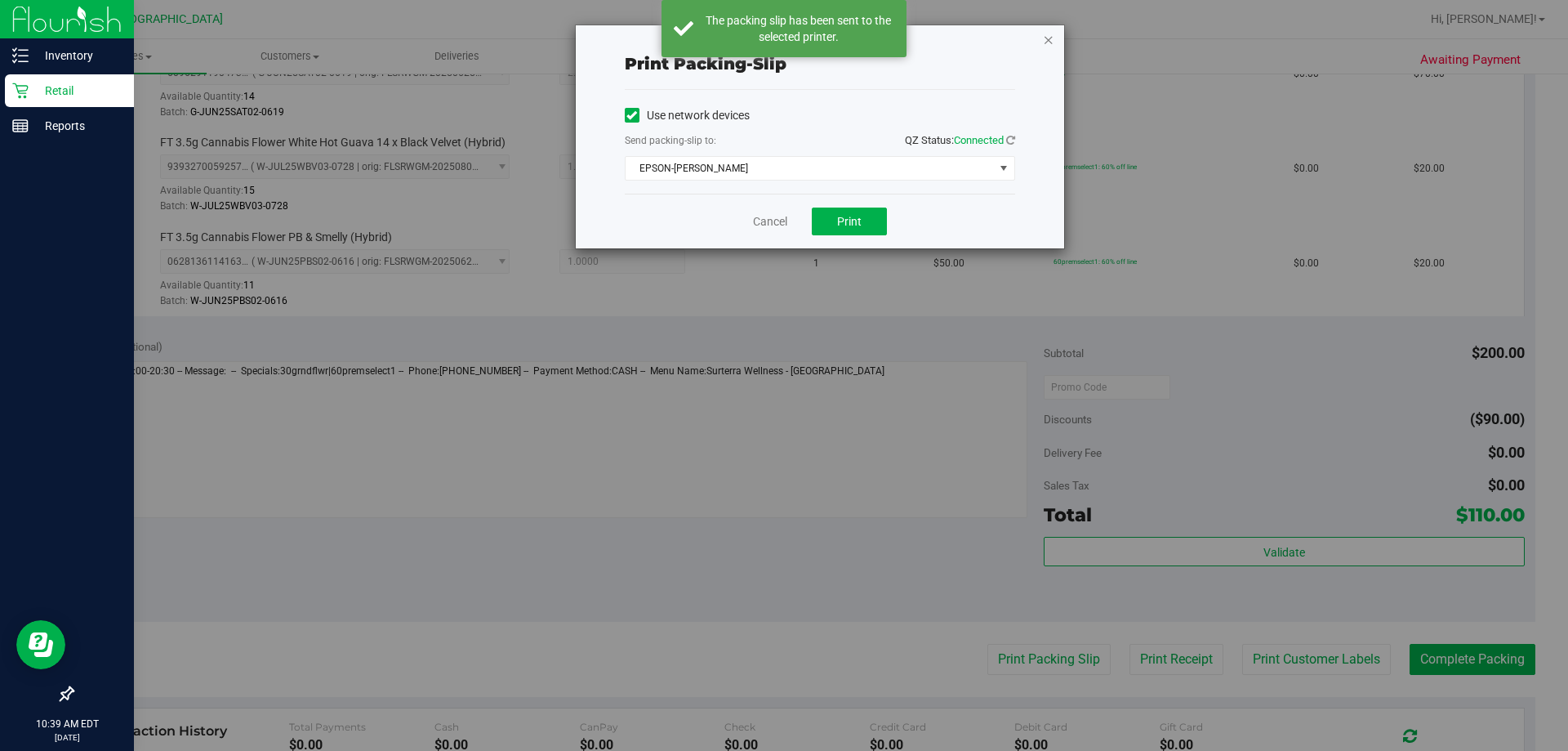
click at [781, 42] on icon "button" at bounding box center [1049, 39] width 12 height 20
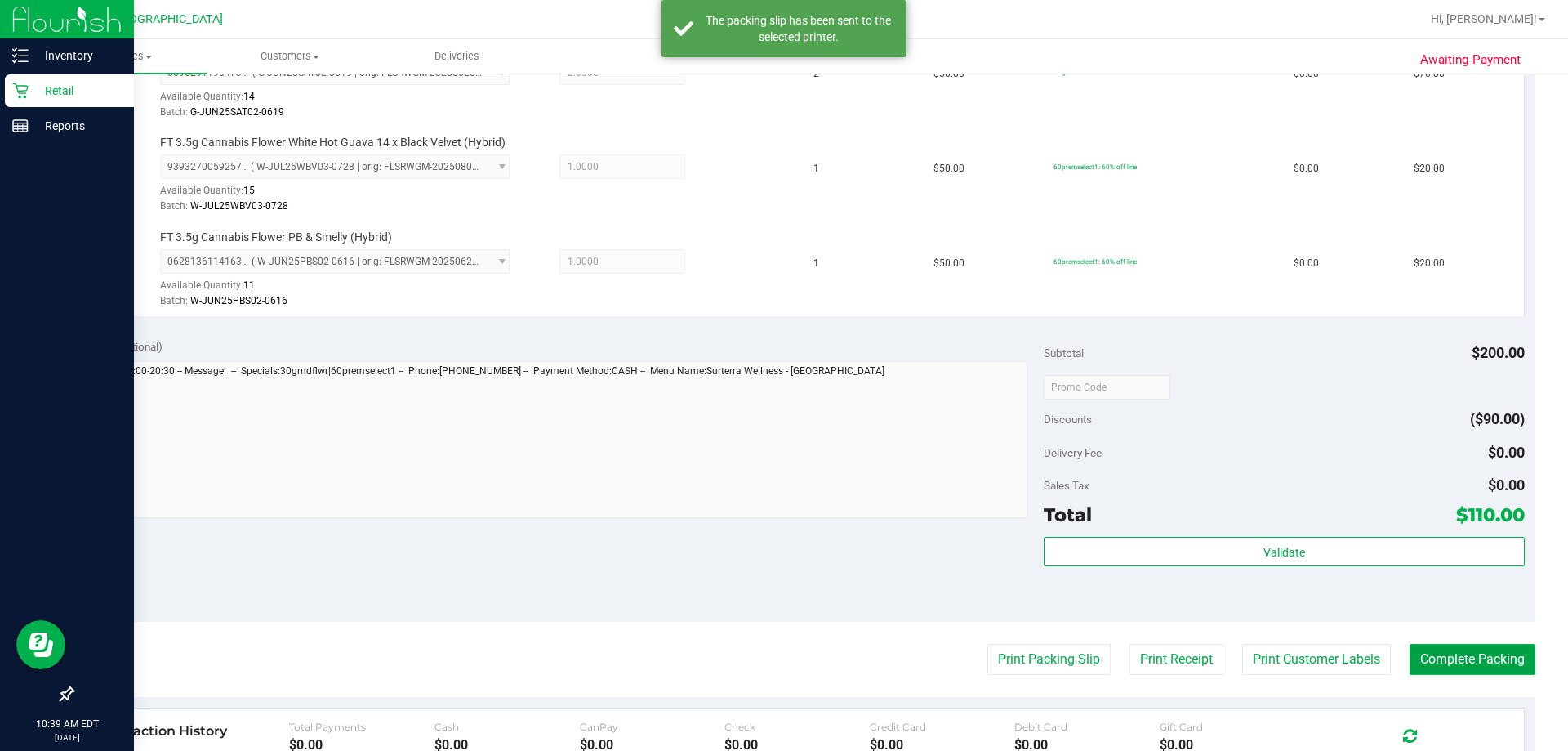
click at [781, 657] on button "Complete Packing" at bounding box center [1472, 659] width 126 height 32
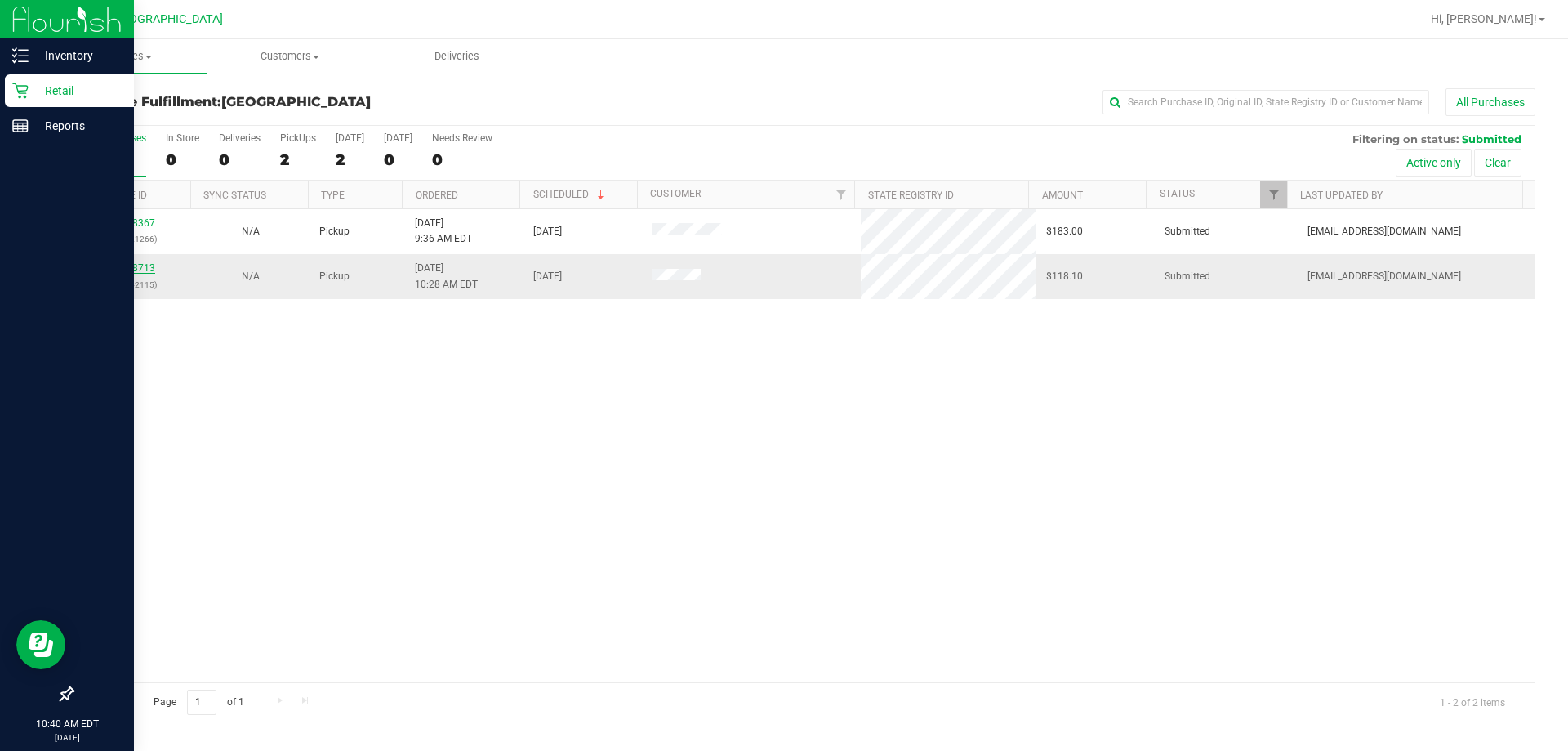
click at [146, 266] on link "11978713" at bounding box center [132, 268] width 45 height 12
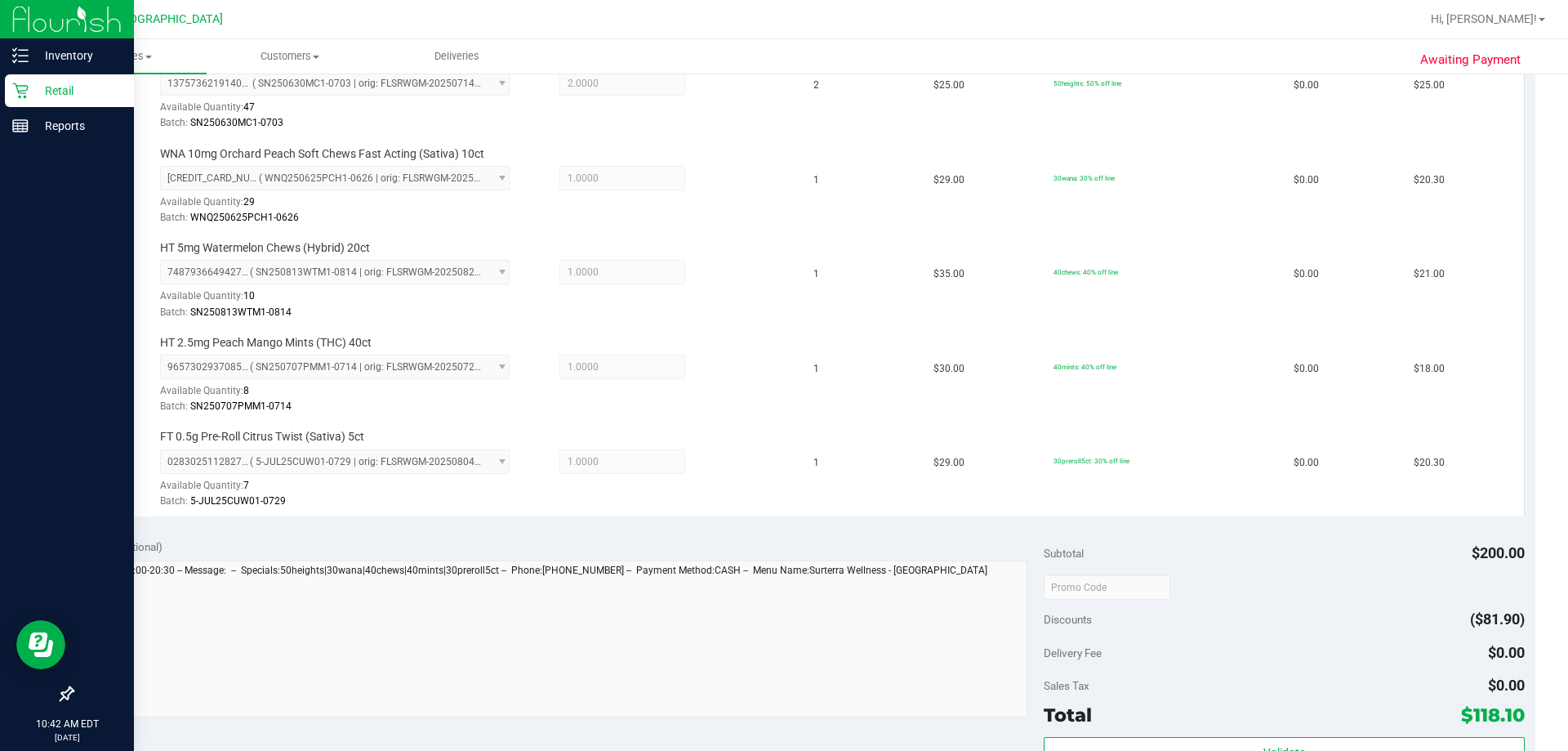
scroll to position [653, 0]
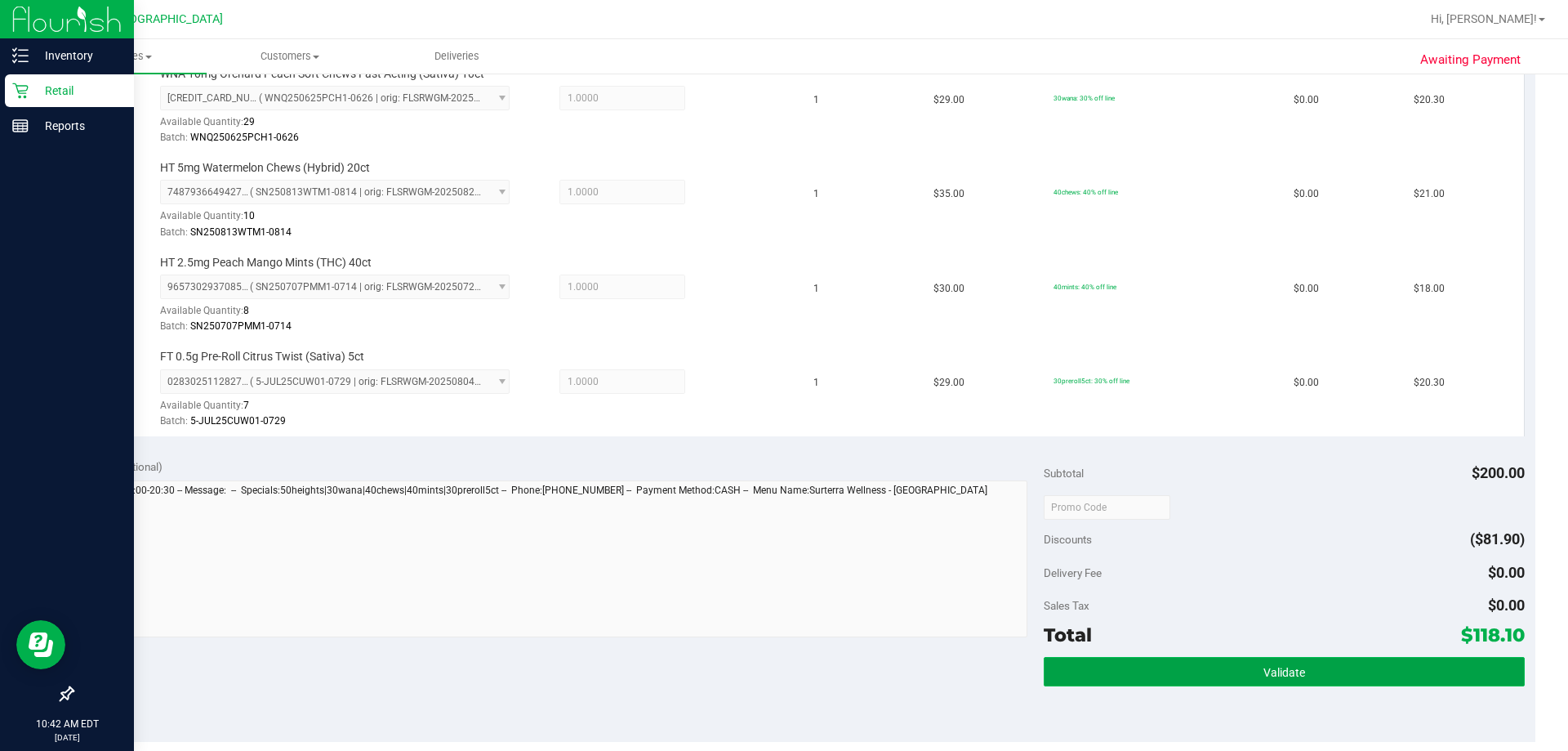
click at [781, 663] on button "Validate" at bounding box center [1282, 671] width 480 height 30
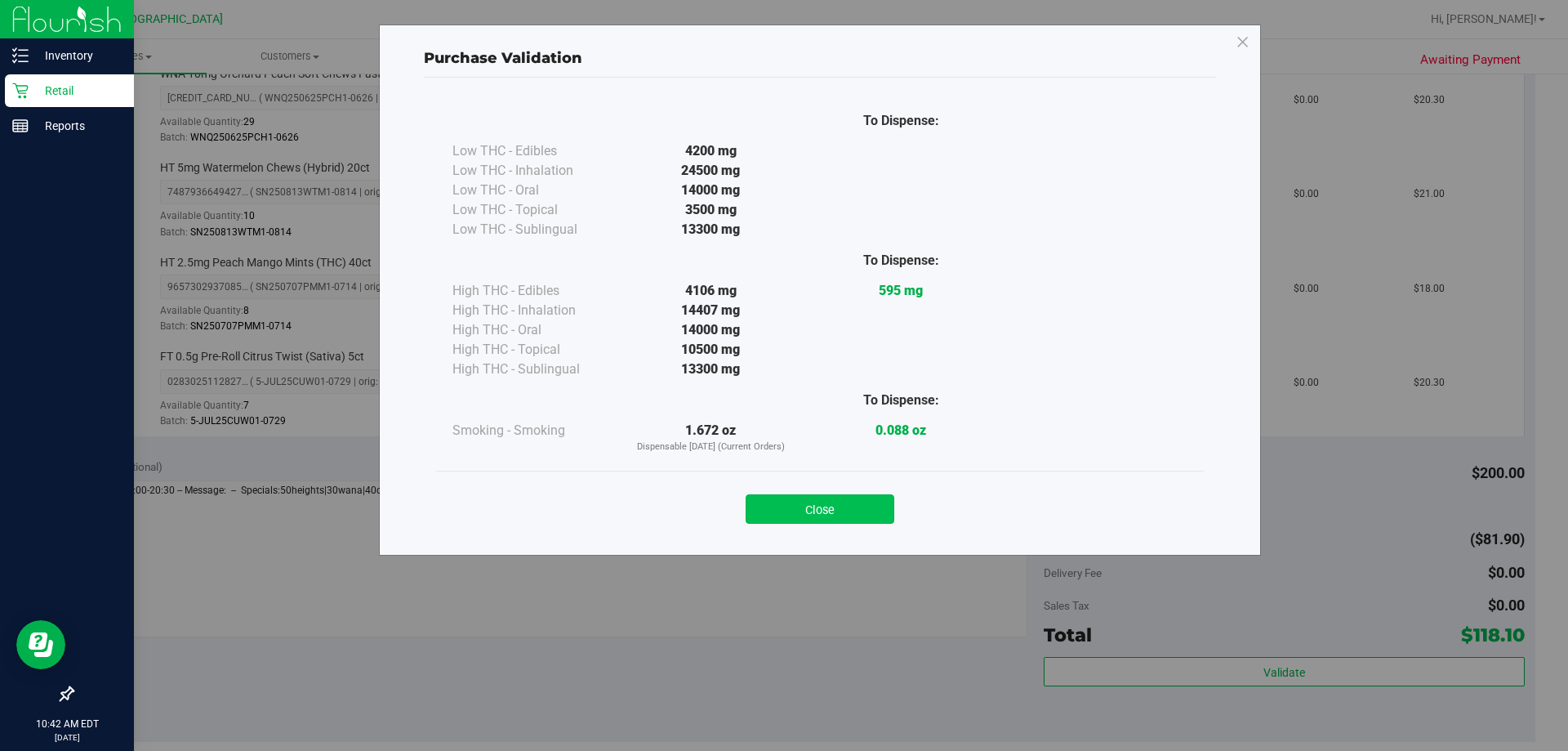
click at [781, 513] on button "Close" at bounding box center [819, 510] width 149 height 30
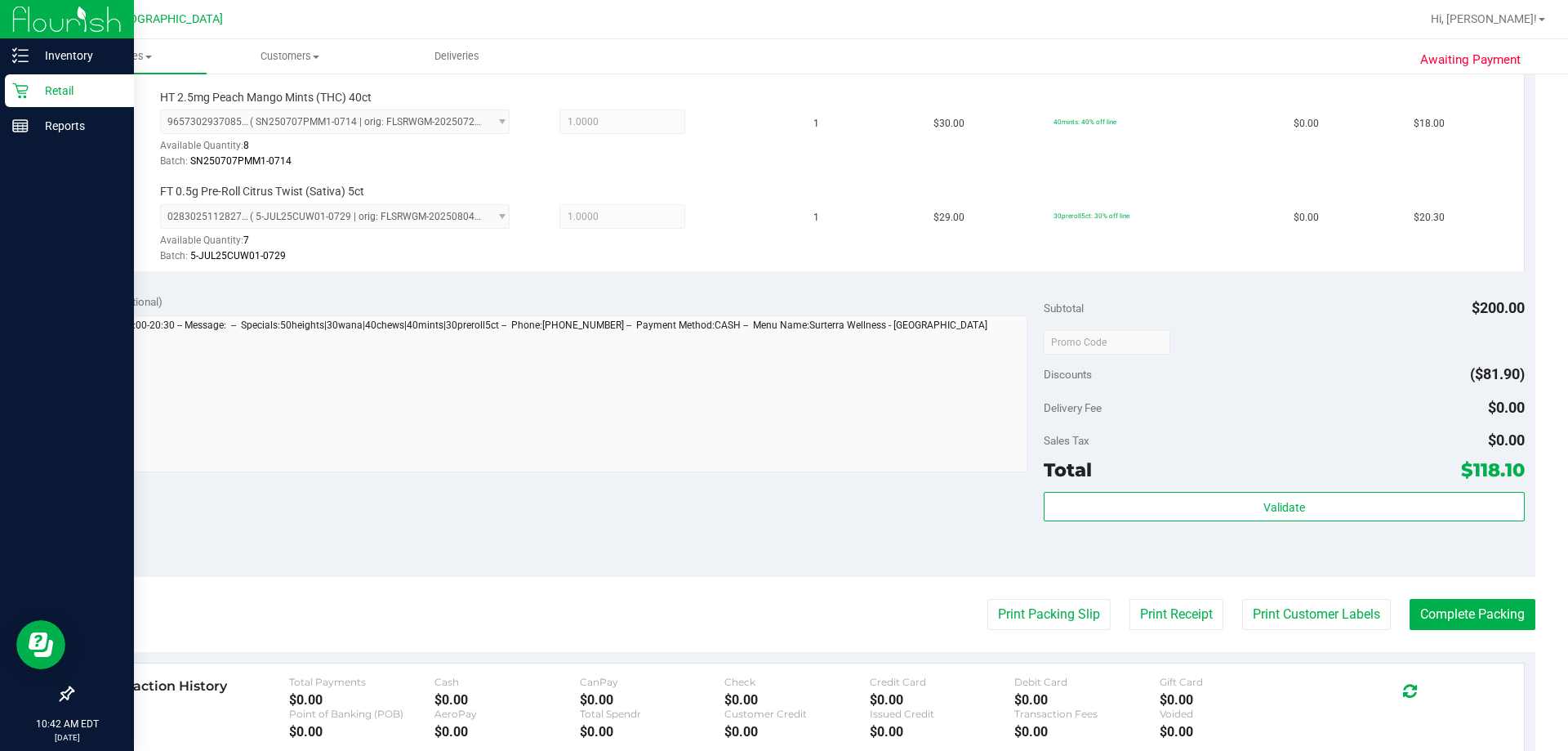
scroll to position [899, 0]
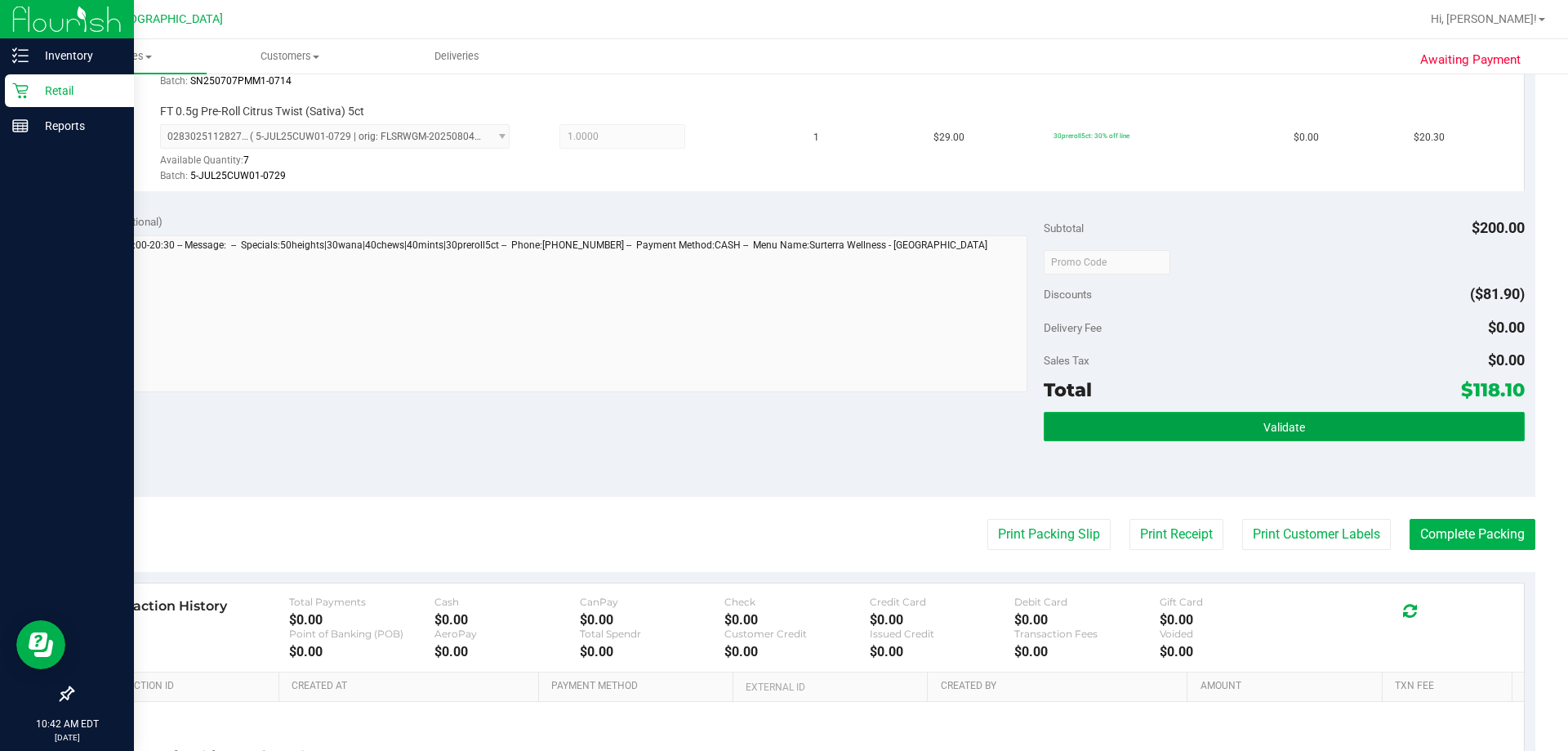
click at [781, 433] on button "Validate" at bounding box center [1282, 427] width 480 height 30
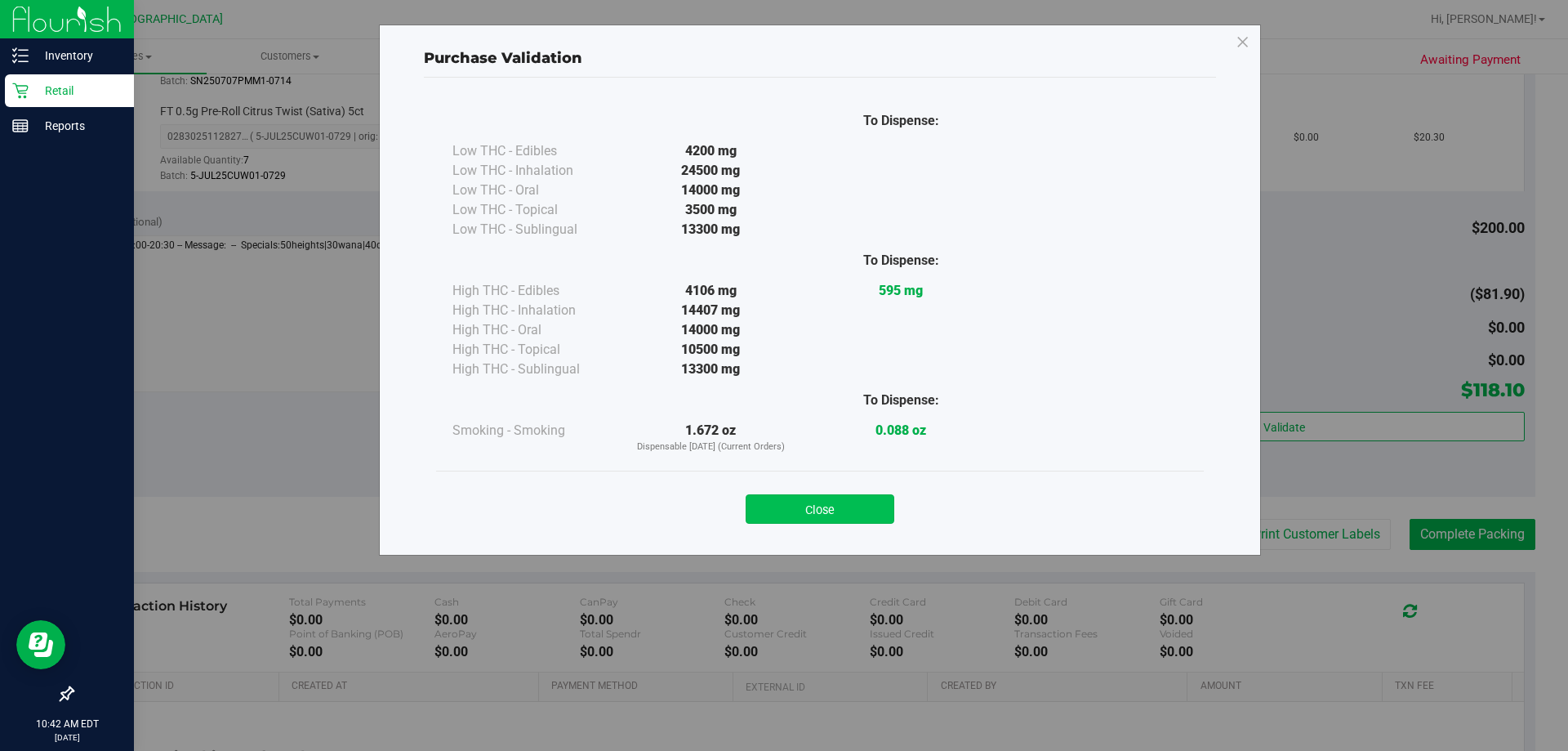
click at [781, 506] on button "Close" at bounding box center [819, 510] width 149 height 30
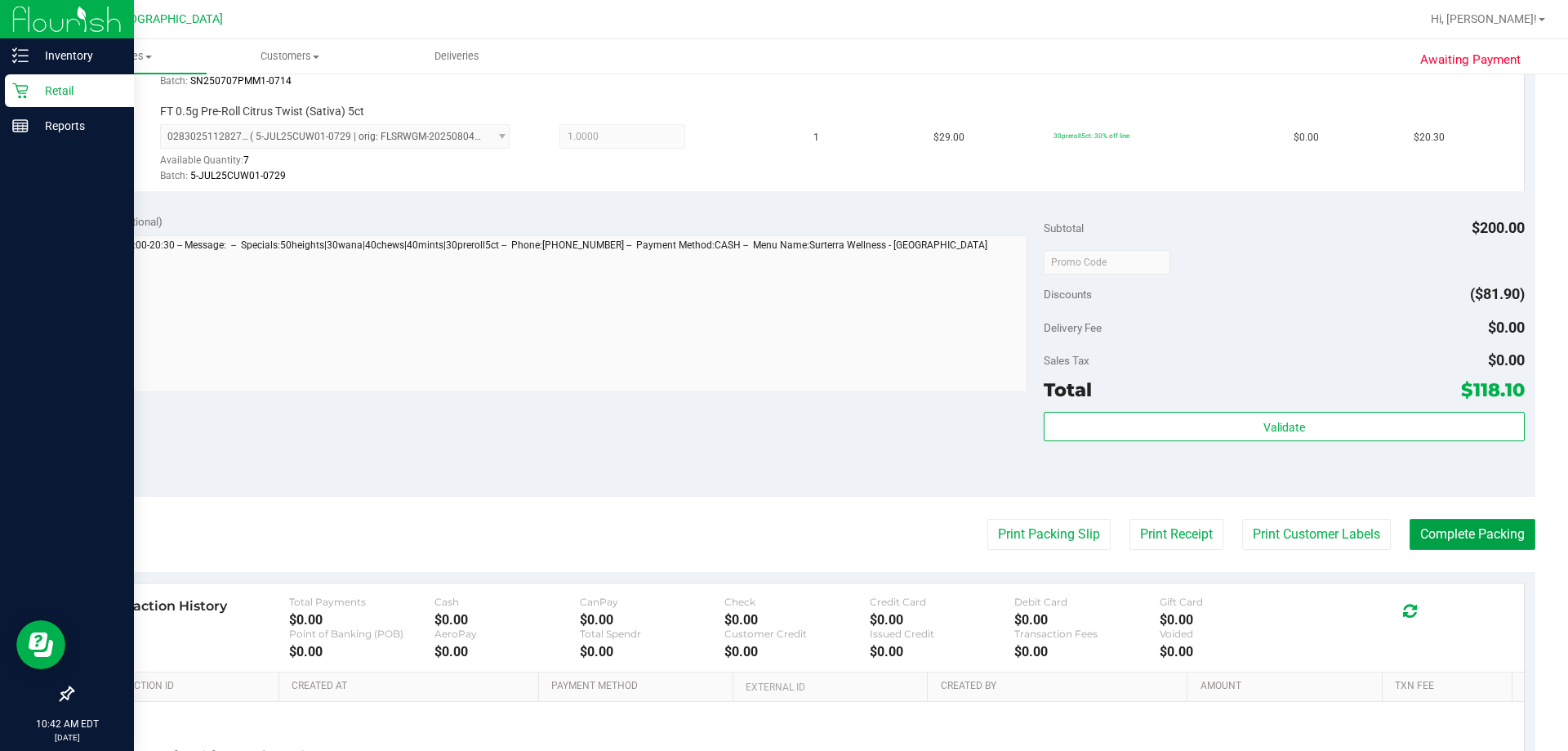
click at [781, 534] on button "Complete Packing" at bounding box center [1472, 534] width 126 height 32
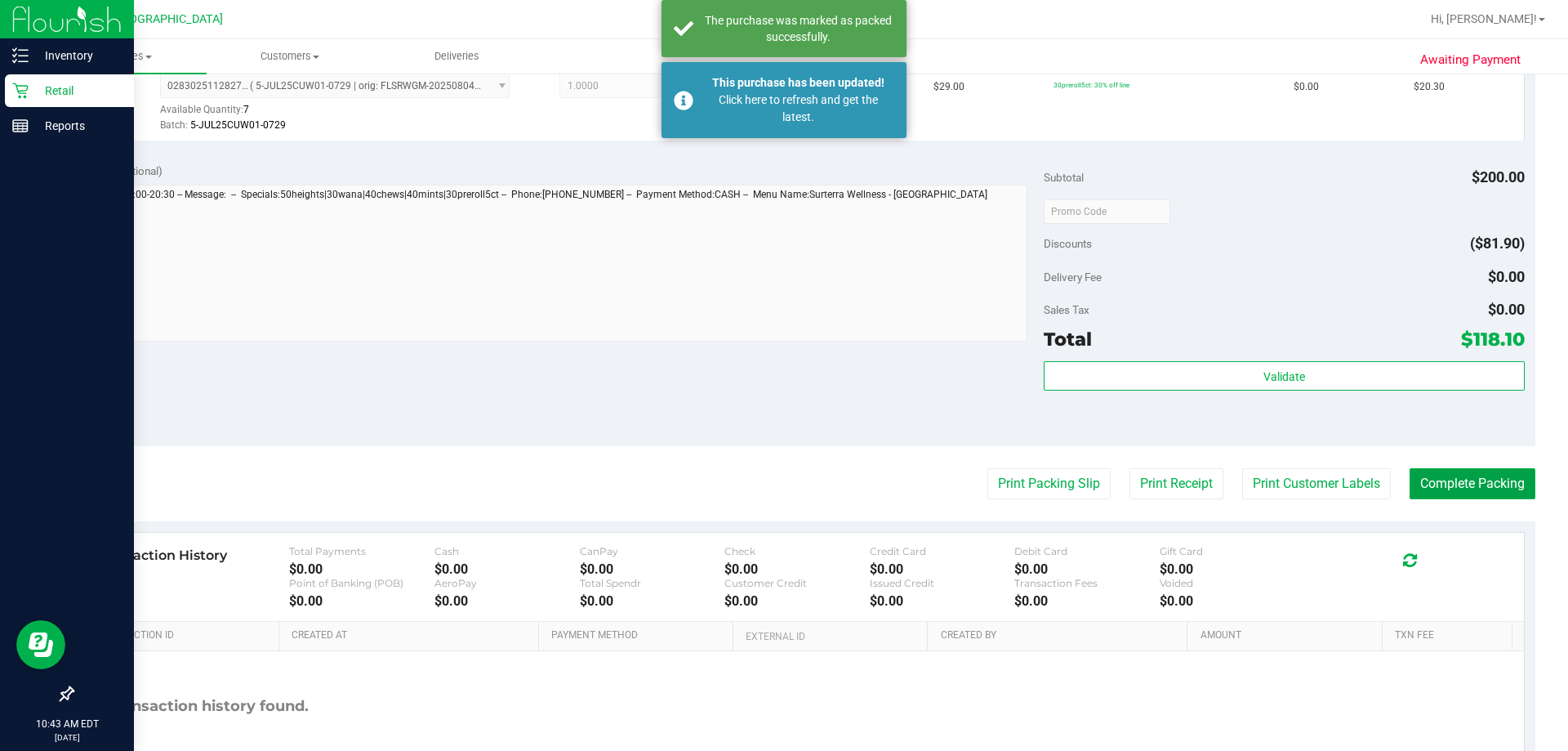
scroll to position [1058, 0]
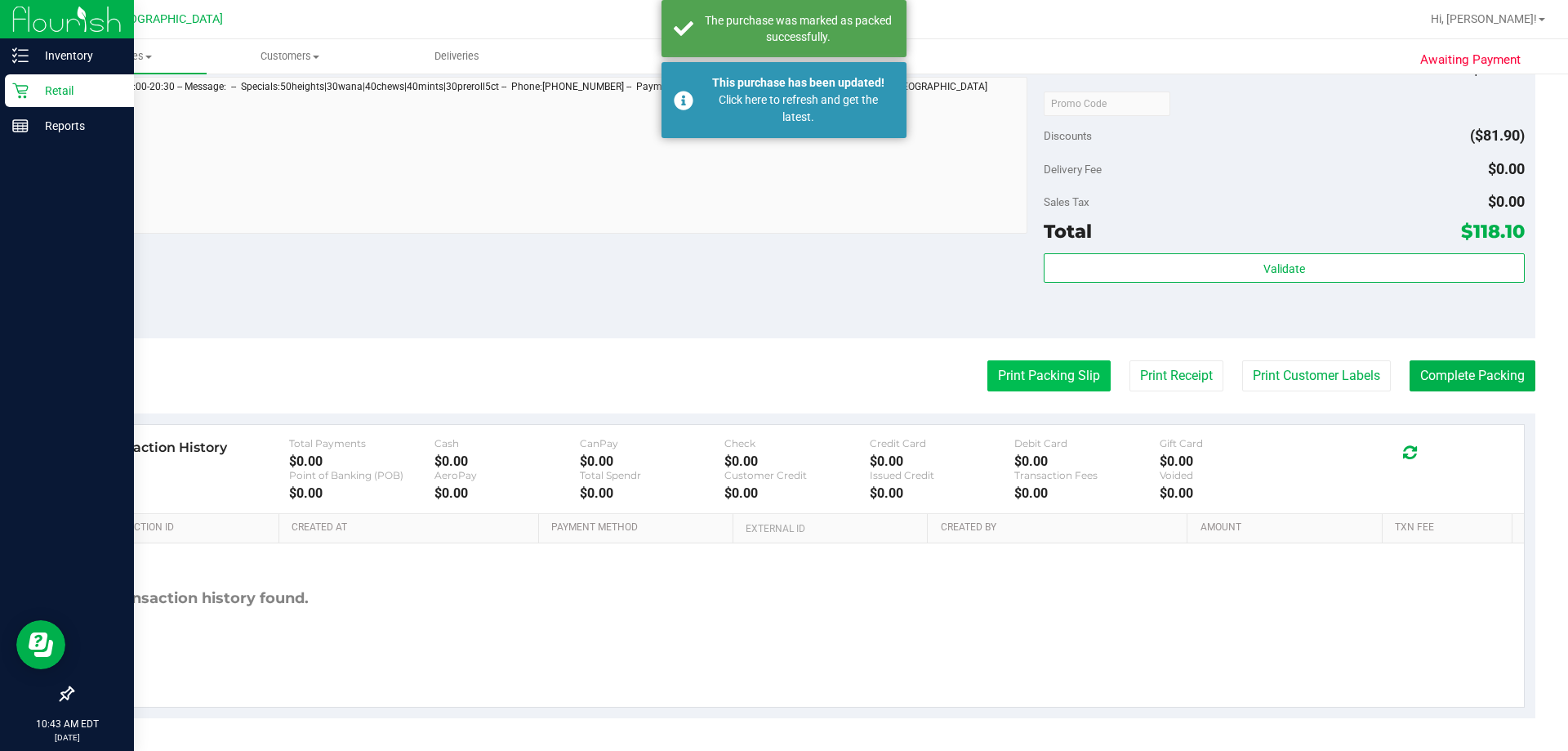
click at [781, 375] on div "Purchases Summary of purchases Fulfillment All purchases Customers All customer…" at bounding box center [804, 395] width 1529 height 712
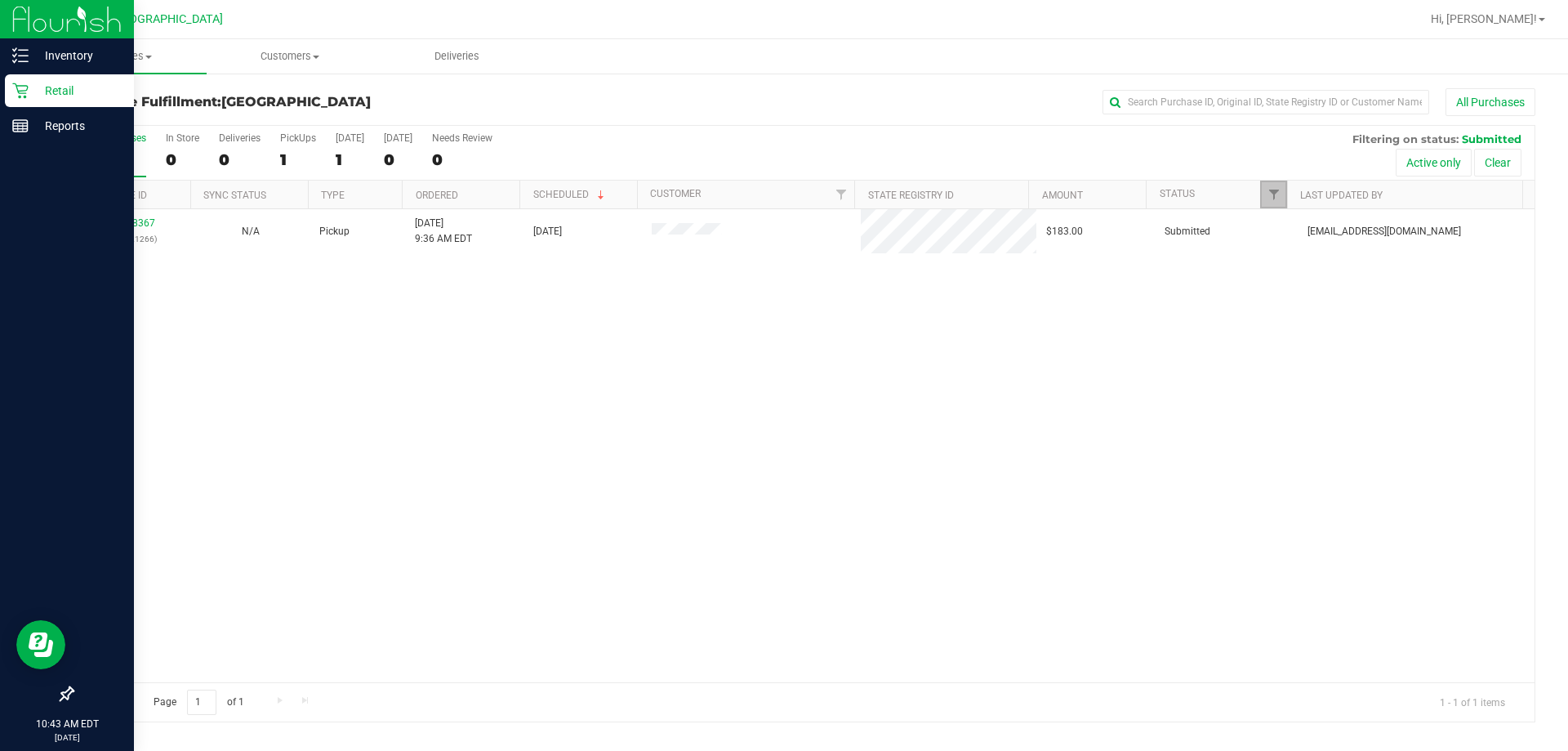
click at [781, 203] on link "Filter" at bounding box center [1273, 194] width 27 height 28
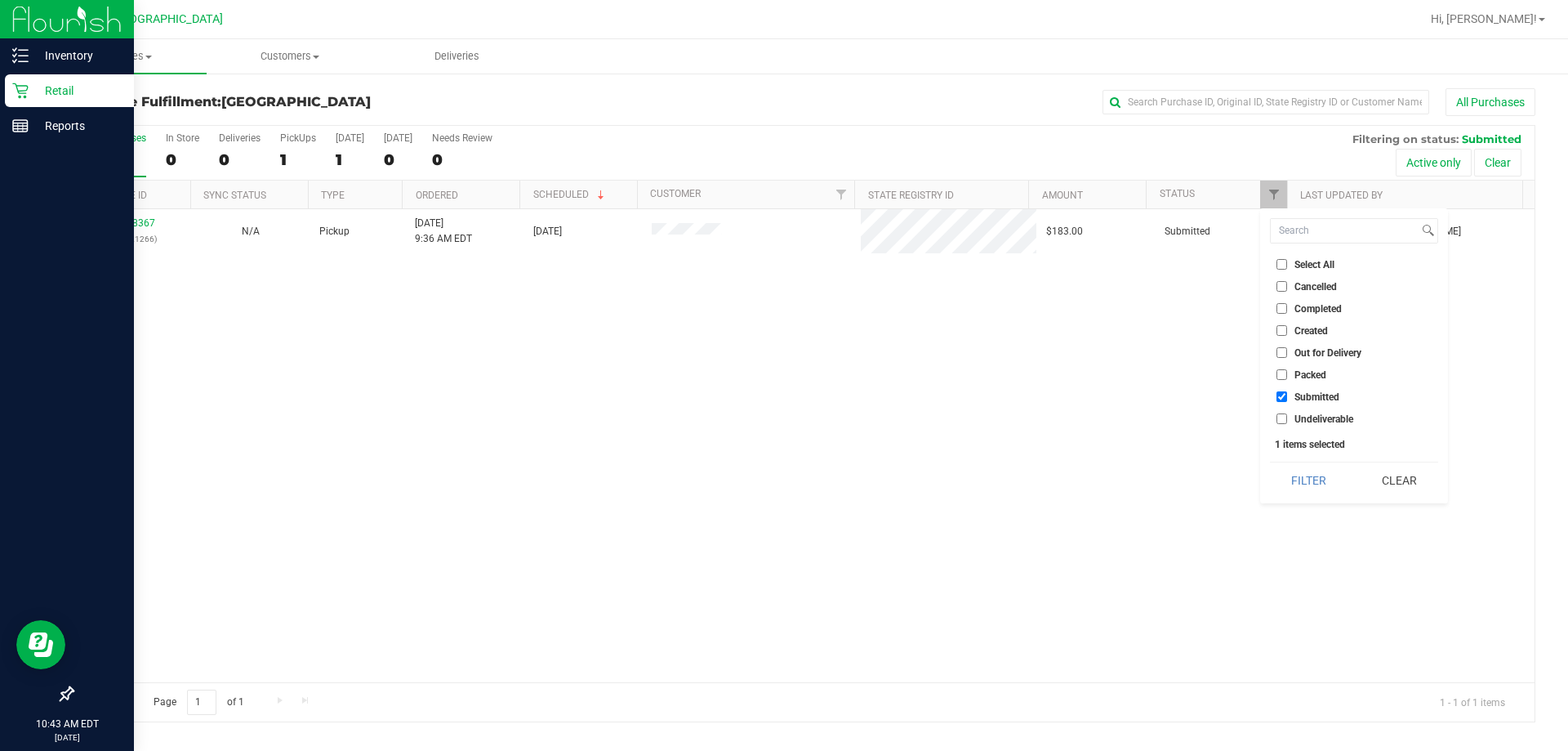
click at [781, 374] on li "Packed" at bounding box center [1353, 374] width 168 height 17
click at [781, 366] on li "Packed" at bounding box center [1353, 374] width 168 height 17
click at [781, 371] on span "Packed" at bounding box center [1310, 376] width 32 height 10
click at [781, 371] on input "Packed" at bounding box center [1281, 375] width 11 height 11
checkbox input "true"
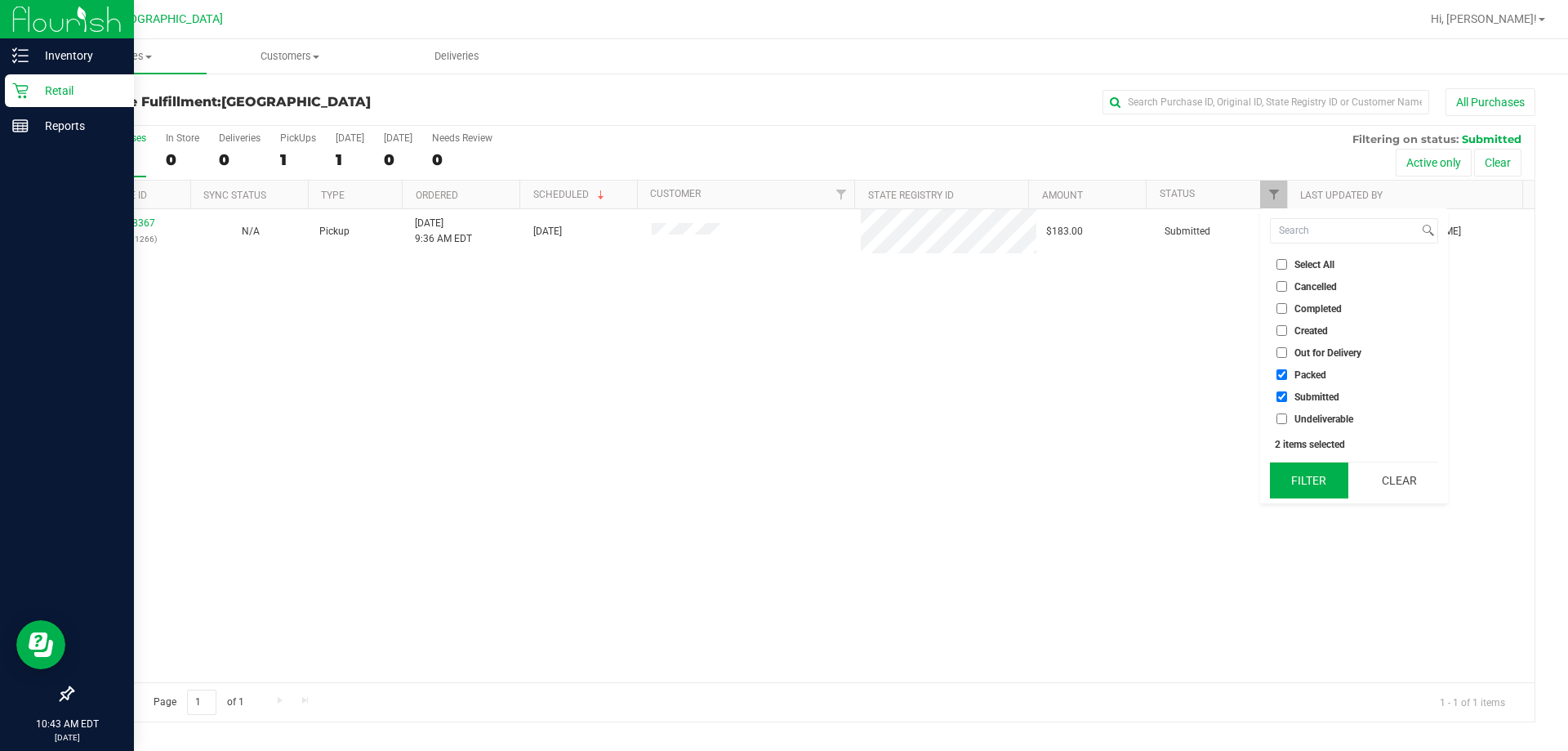
click at [781, 478] on button "Filter" at bounding box center [1309, 480] width 79 height 35
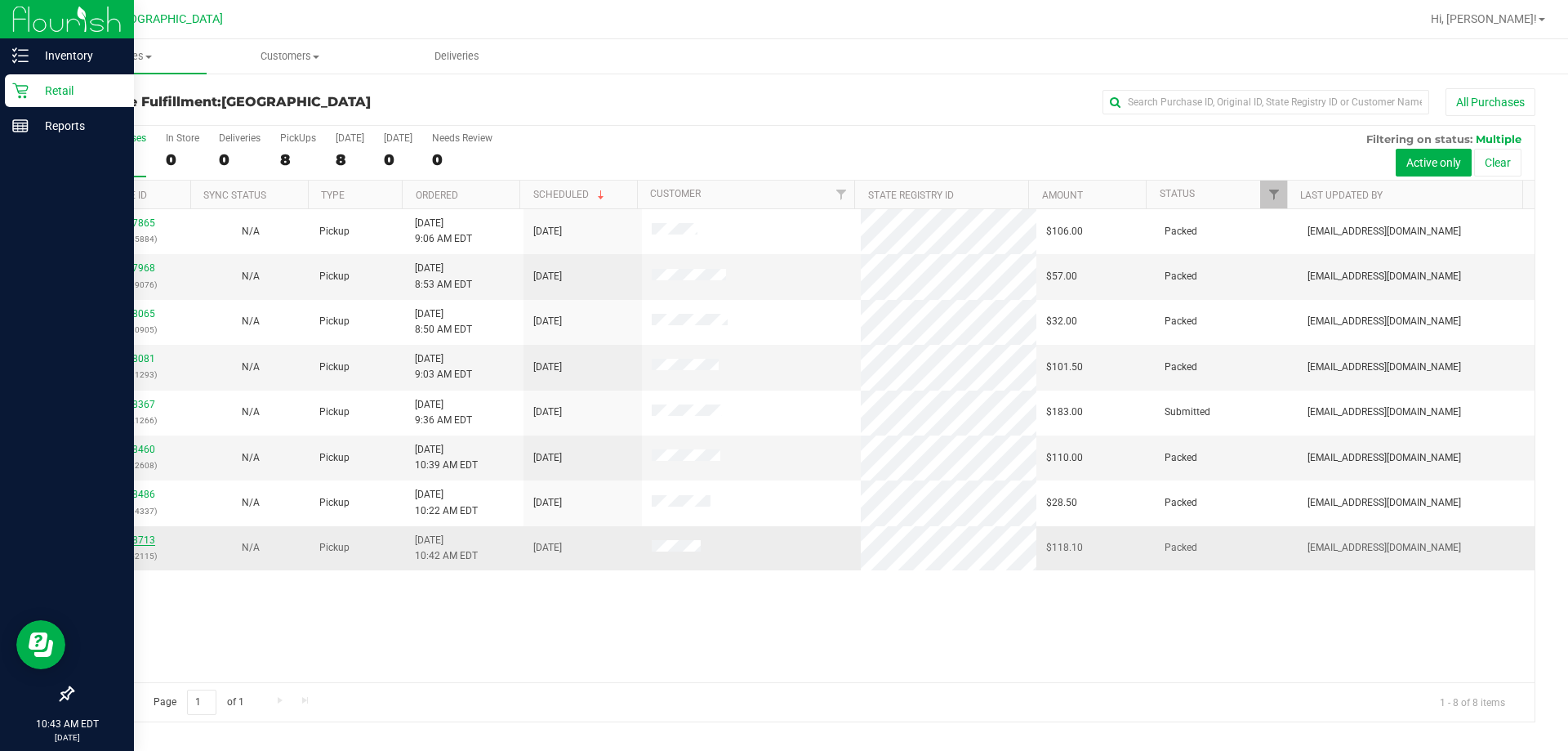
click at [132, 539] on link "11978713" at bounding box center [132, 540] width 45 height 12
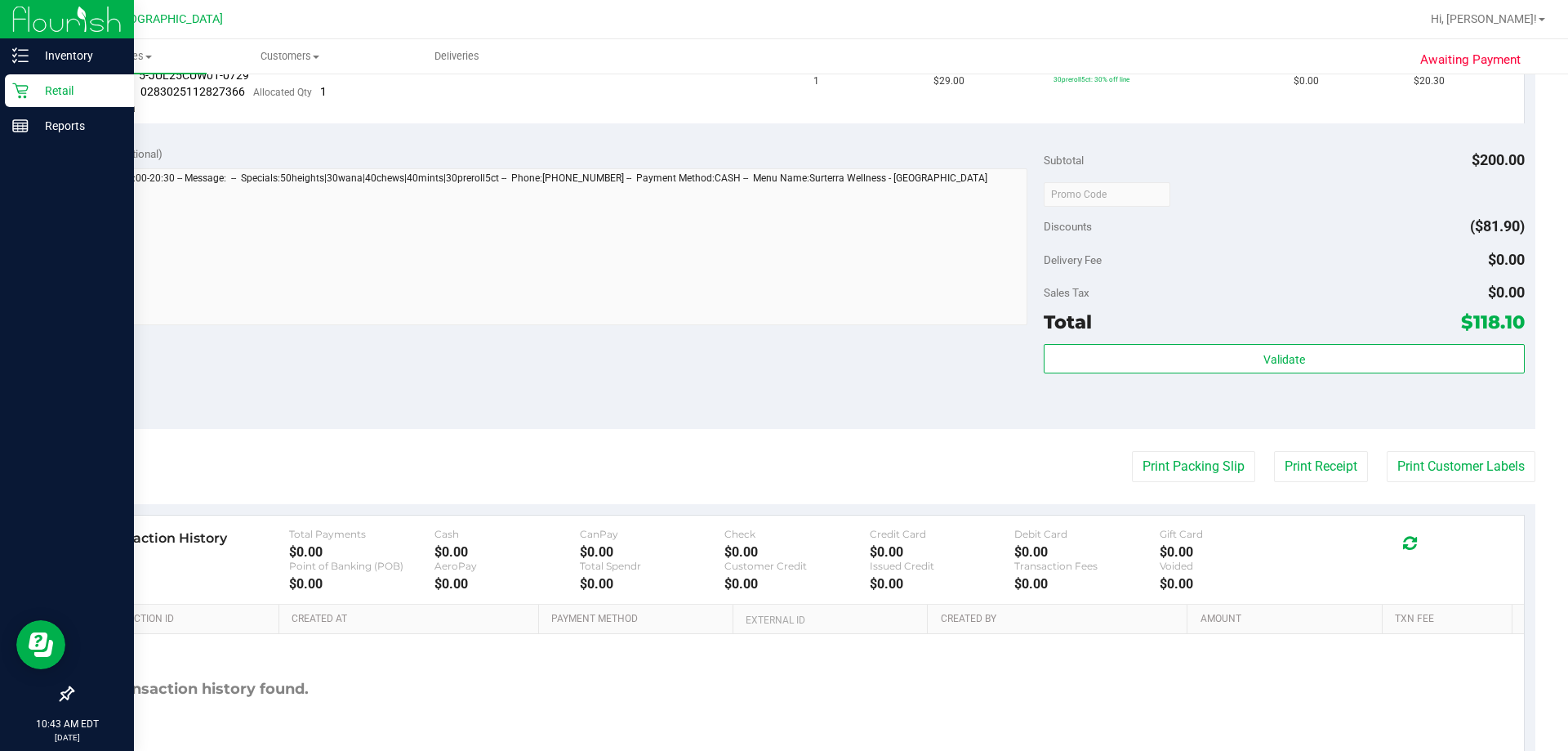
scroll to position [981, 0]
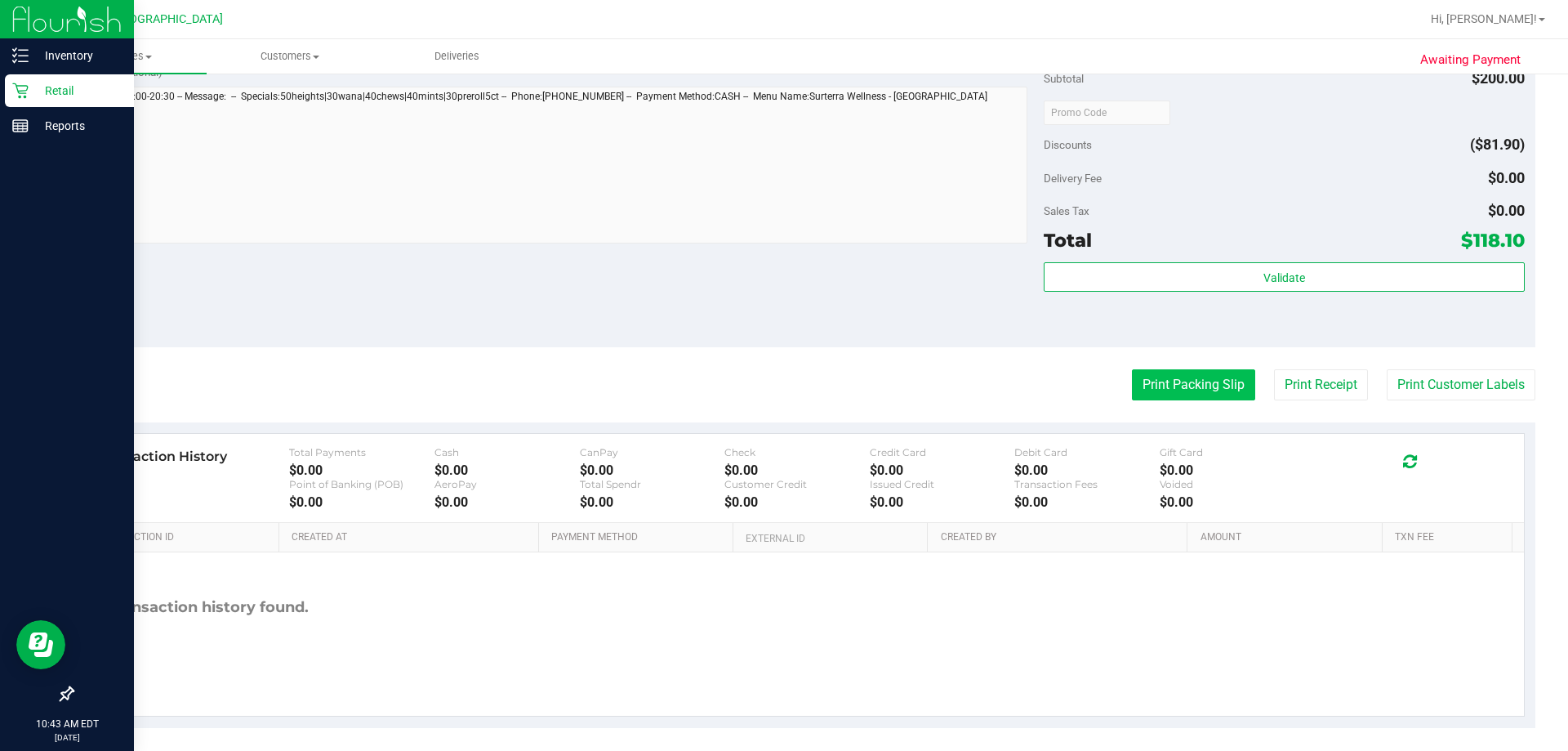
click at [781, 378] on button "Print Packing Slip" at bounding box center [1193, 385] width 123 height 32
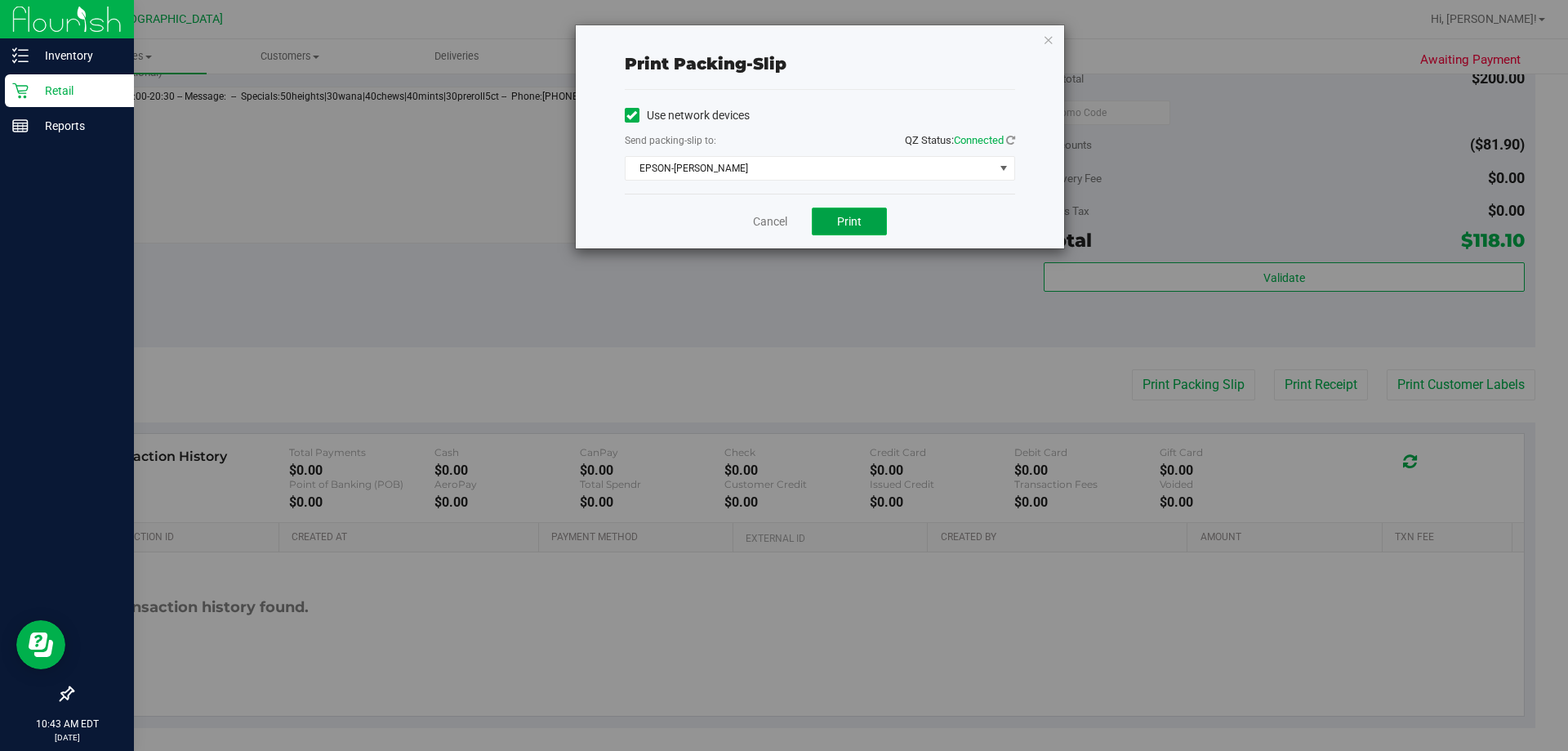
click at [781, 218] on button "Print" at bounding box center [849, 222] width 75 height 28
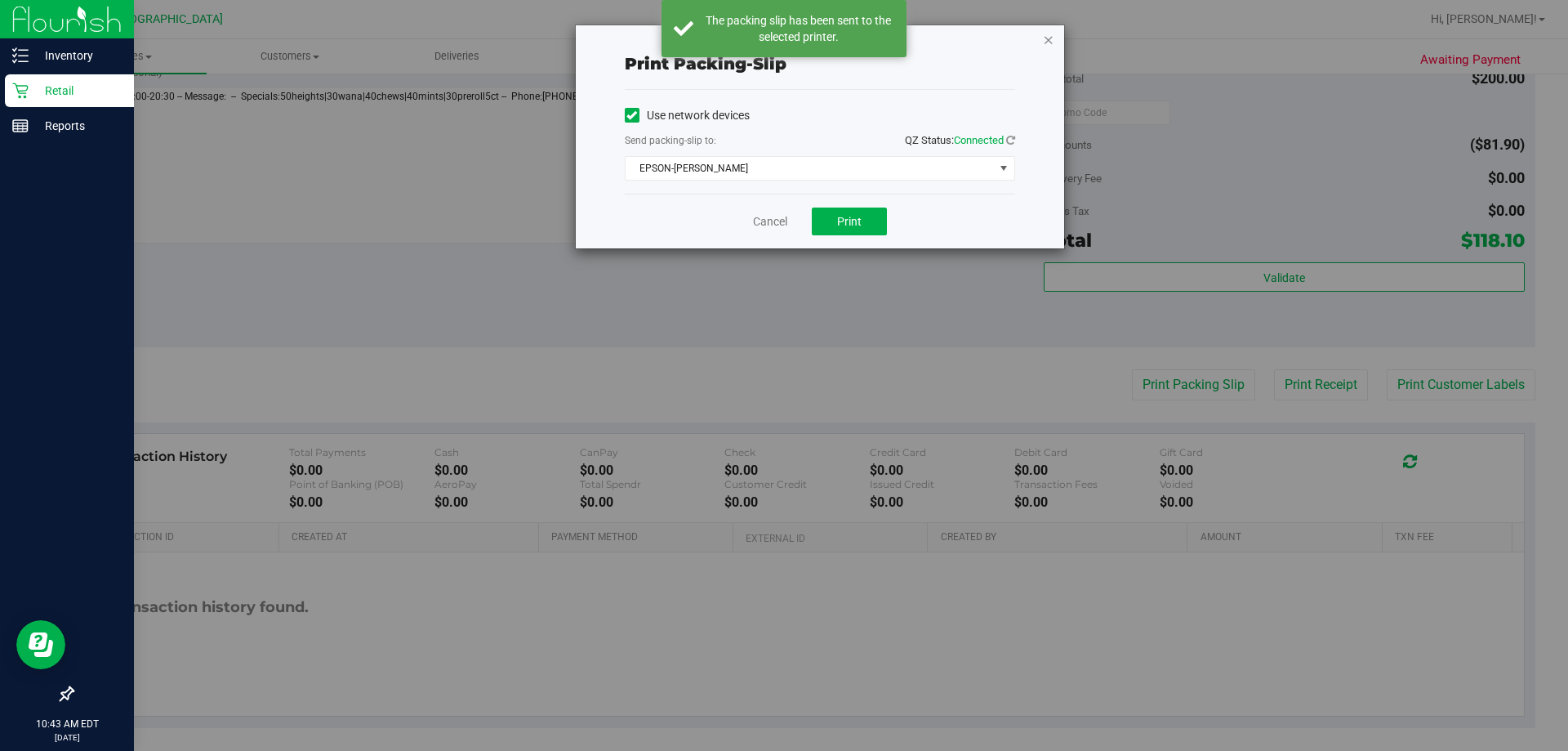
click at [781, 38] on icon "button" at bounding box center [1049, 39] width 12 height 20
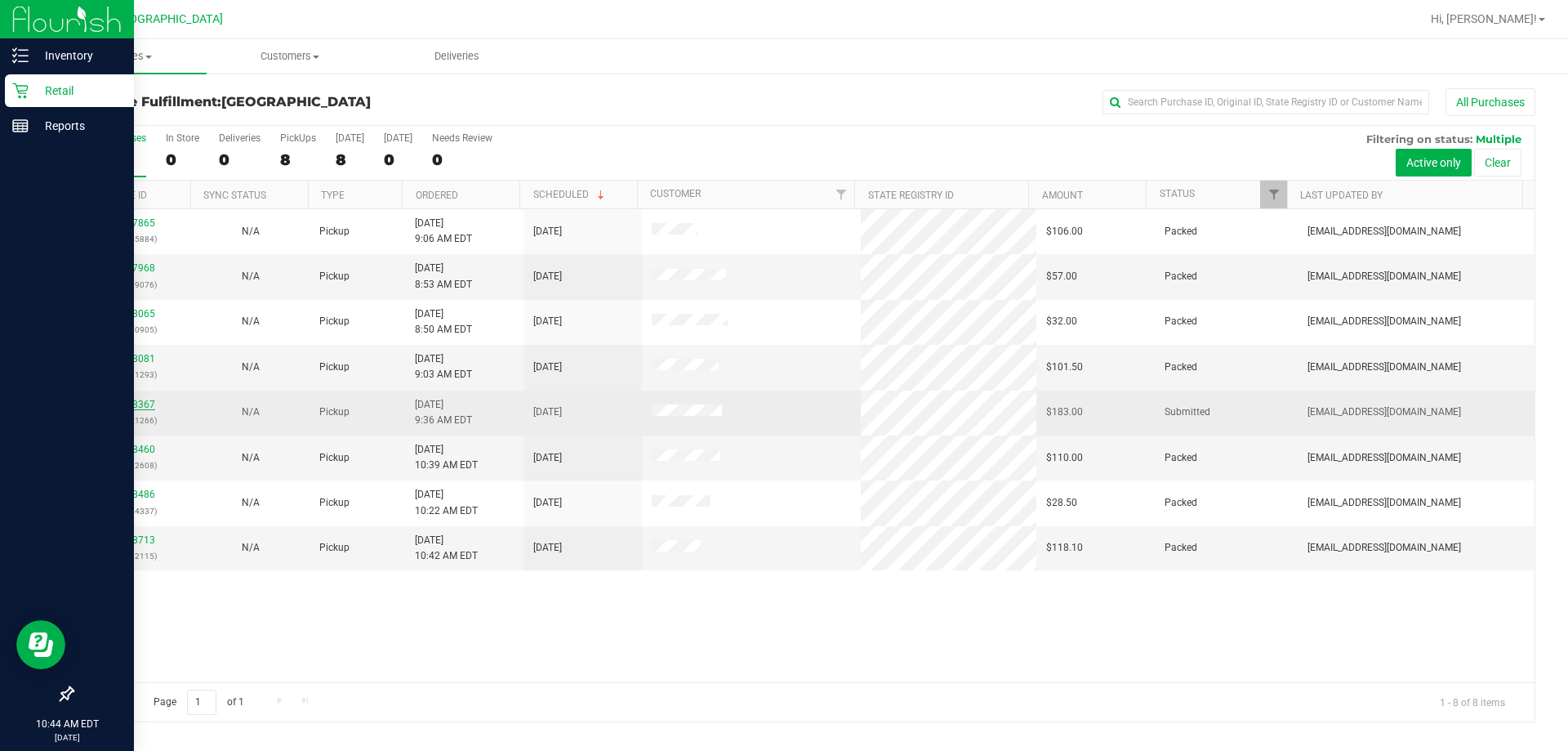
click at [131, 408] on link "11978367" at bounding box center [132, 405] width 45 height 12
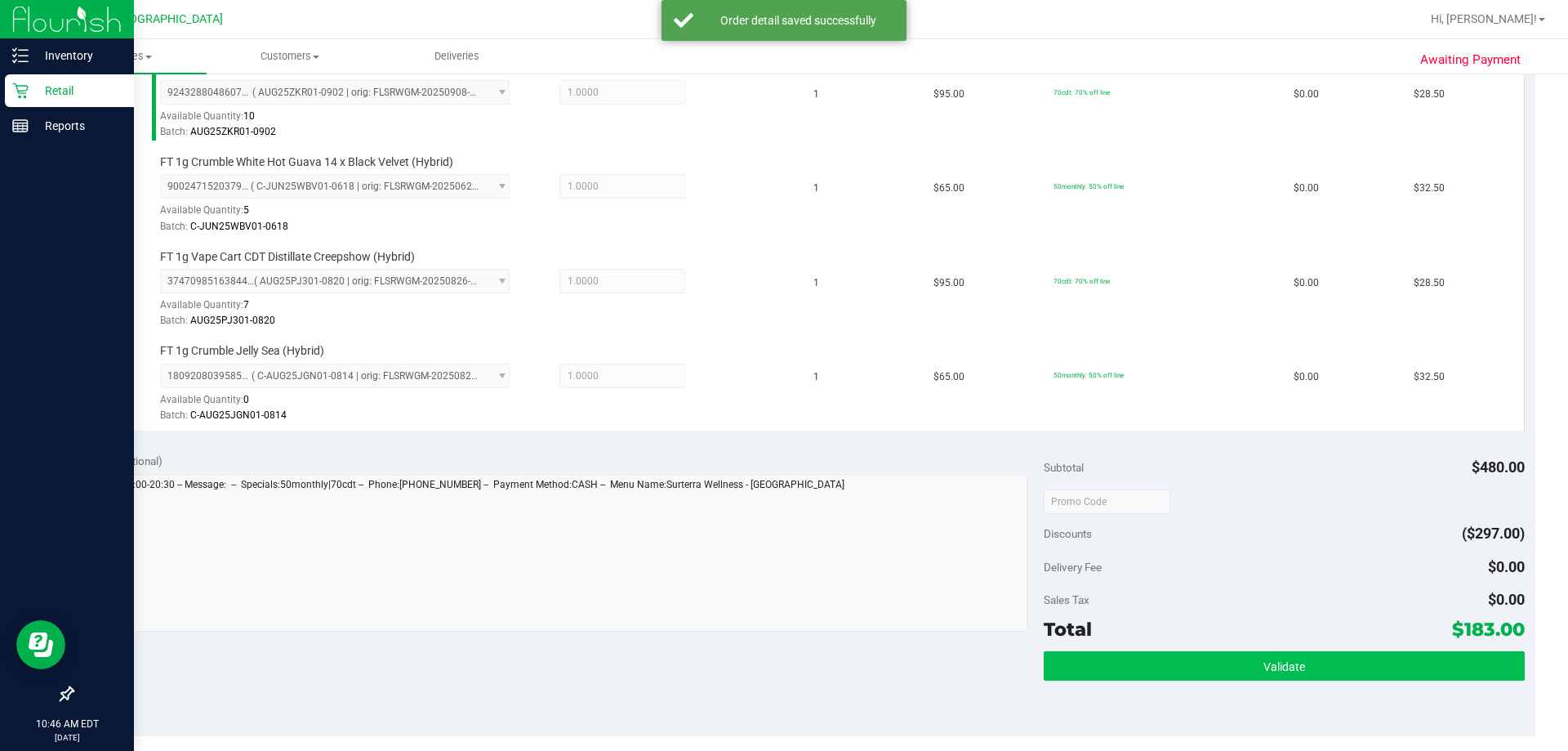
scroll to position [735, 0]
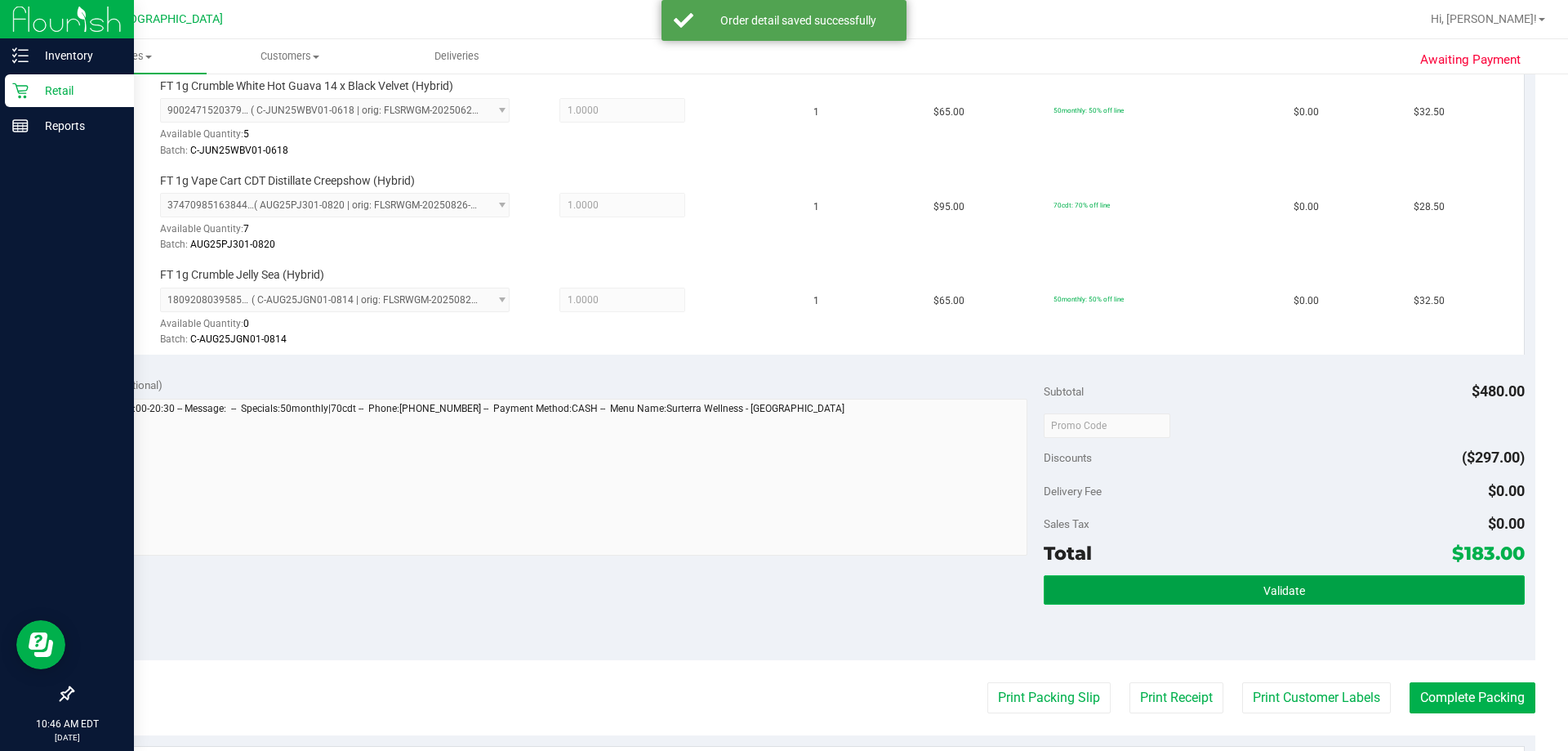
click at [781, 588] on button "Validate" at bounding box center [1282, 590] width 480 height 30
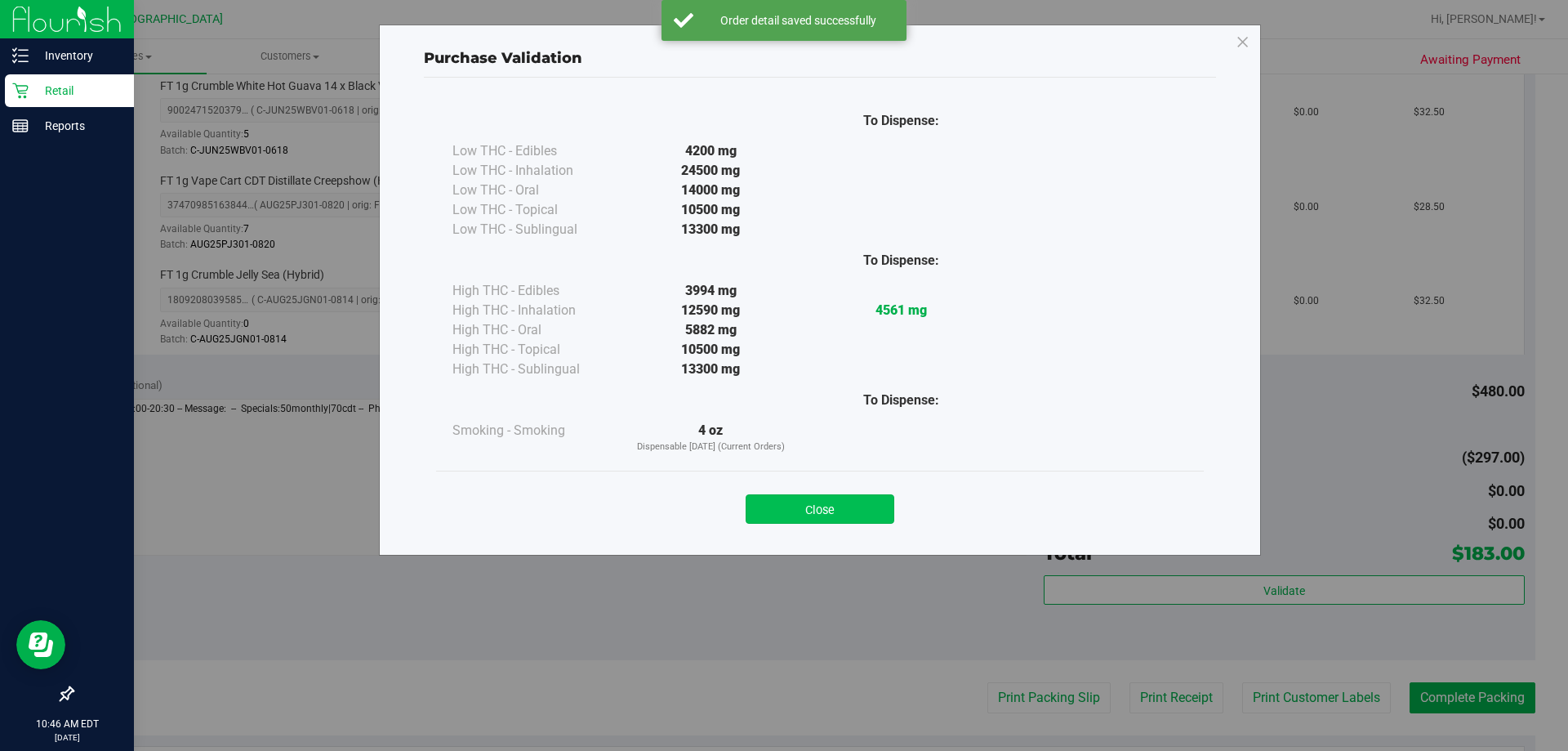
click at [781, 500] on button "Close" at bounding box center [819, 510] width 149 height 30
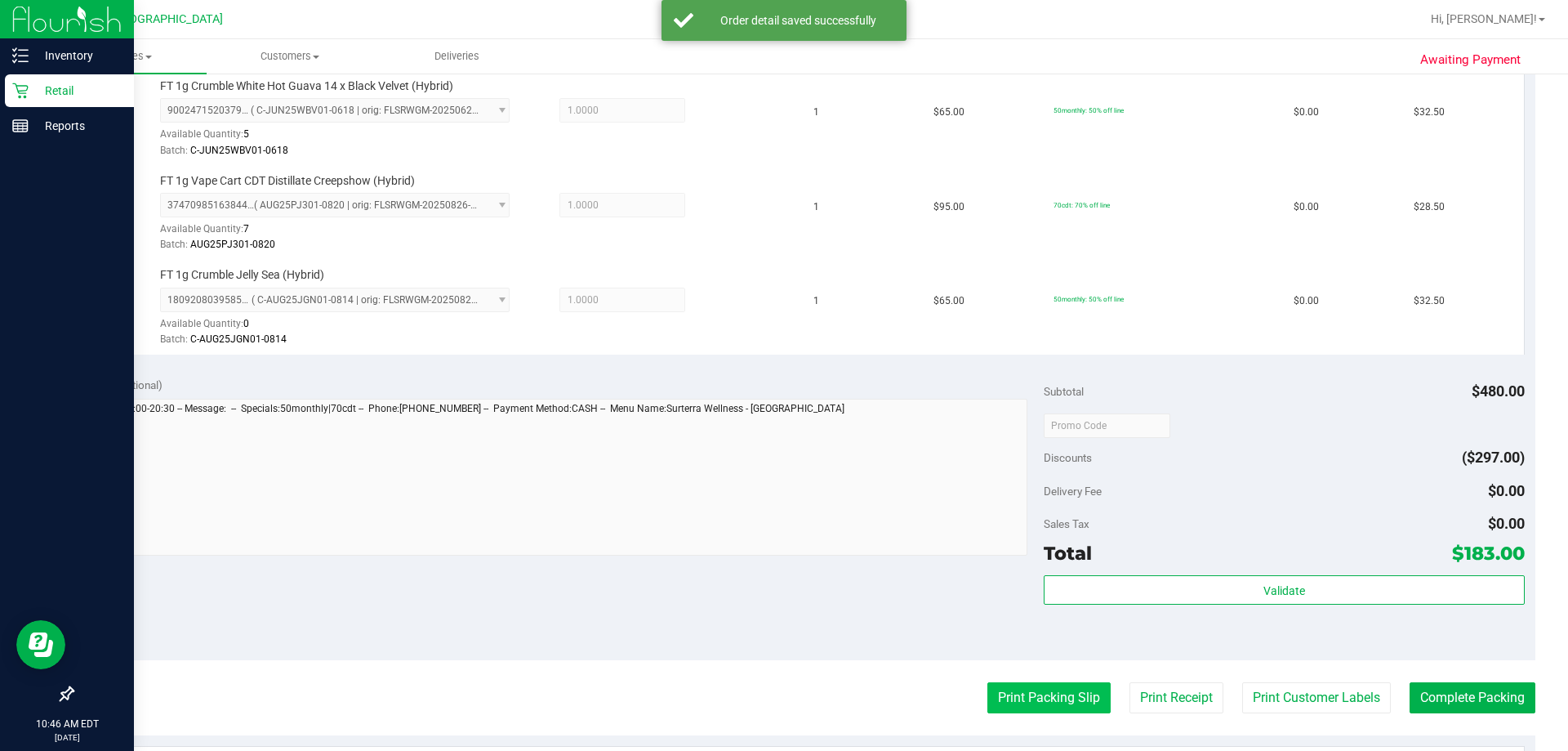
click at [781, 692] on button "Print Packing Slip" at bounding box center [1048, 698] width 123 height 32
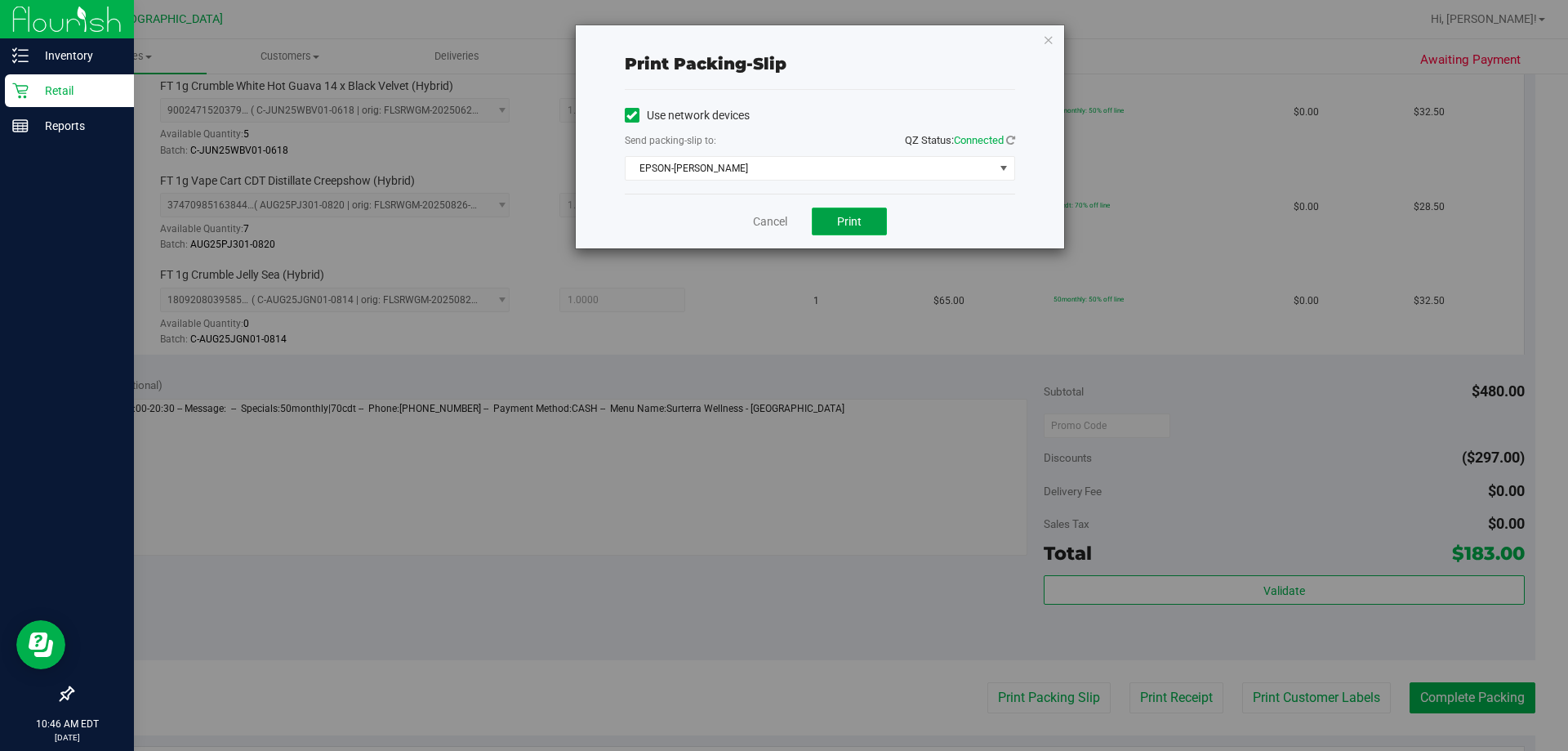
click at [781, 221] on span "Print" at bounding box center [849, 221] width 25 height 13
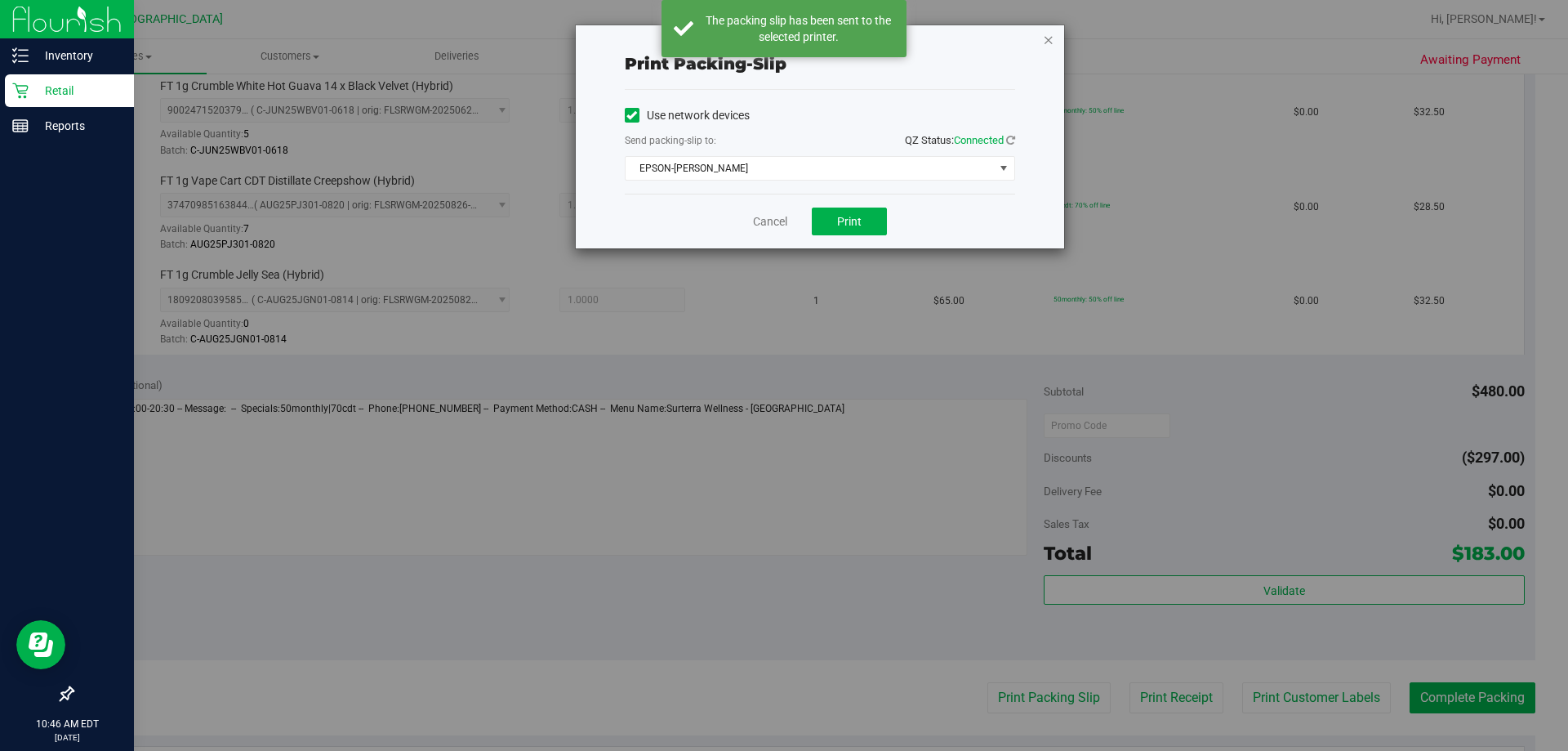
click at [781, 44] on icon "button" at bounding box center [1049, 39] width 12 height 20
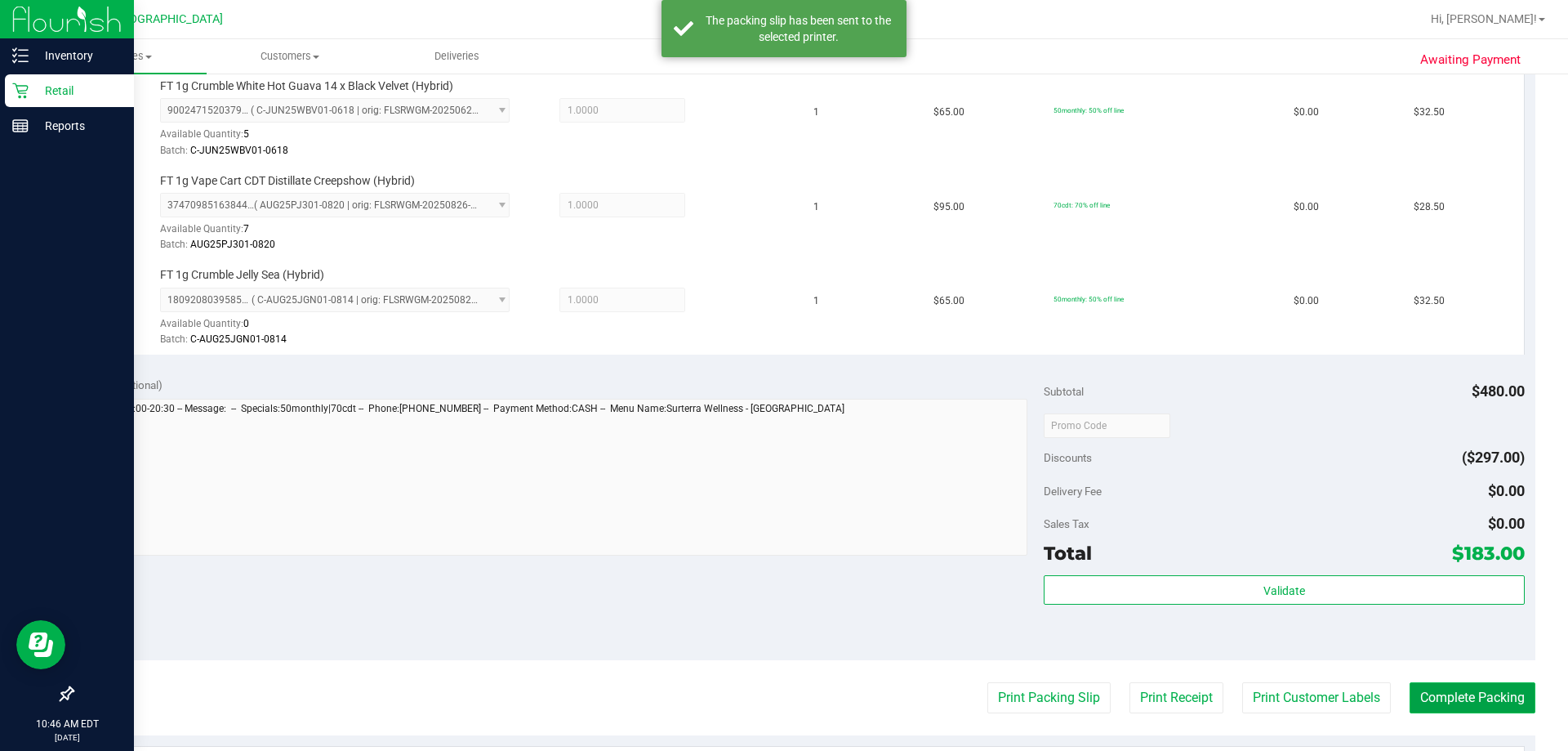
click at [781, 690] on button "Complete Packing" at bounding box center [1472, 698] width 126 height 32
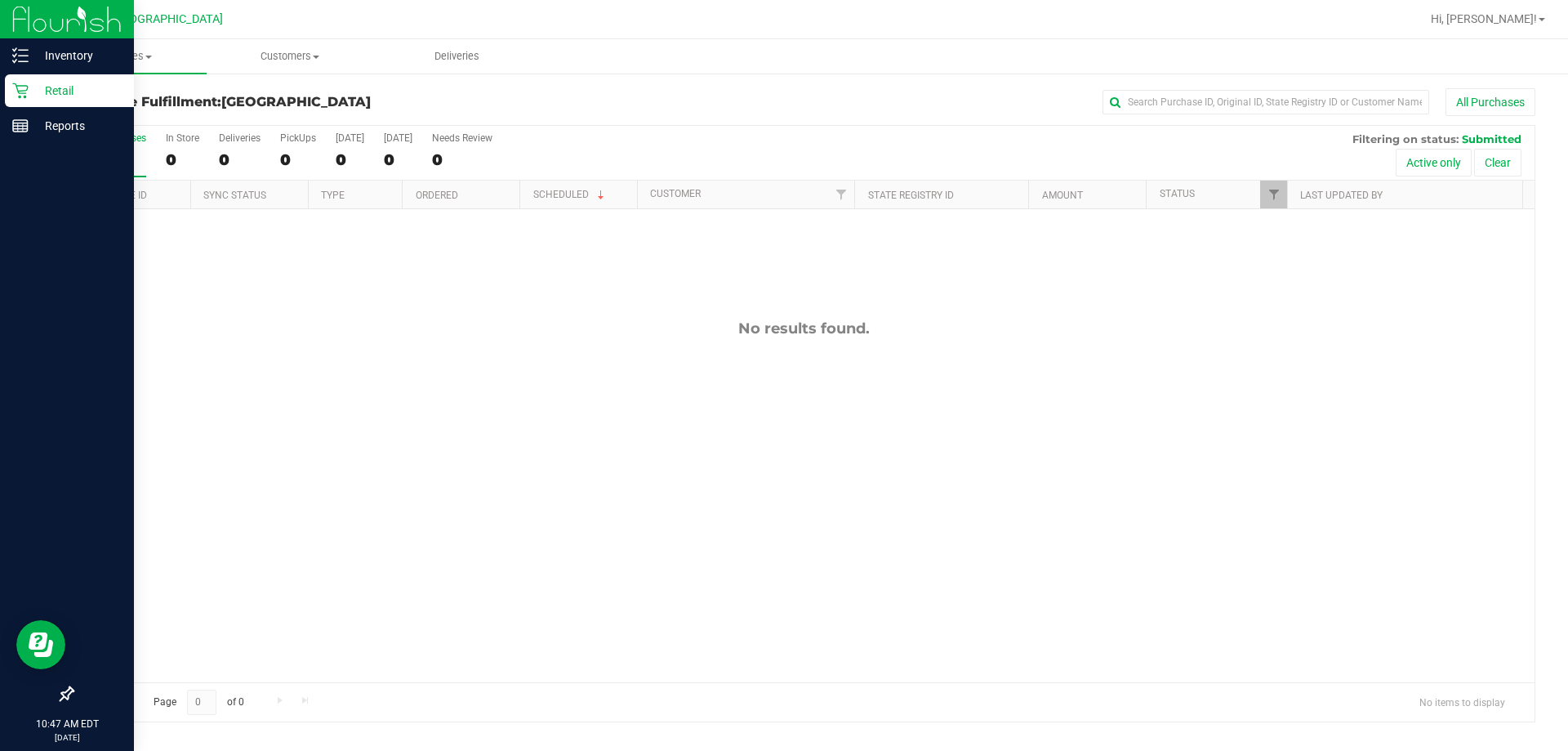
click at [24, 87] on icon at bounding box center [20, 91] width 17 height 17
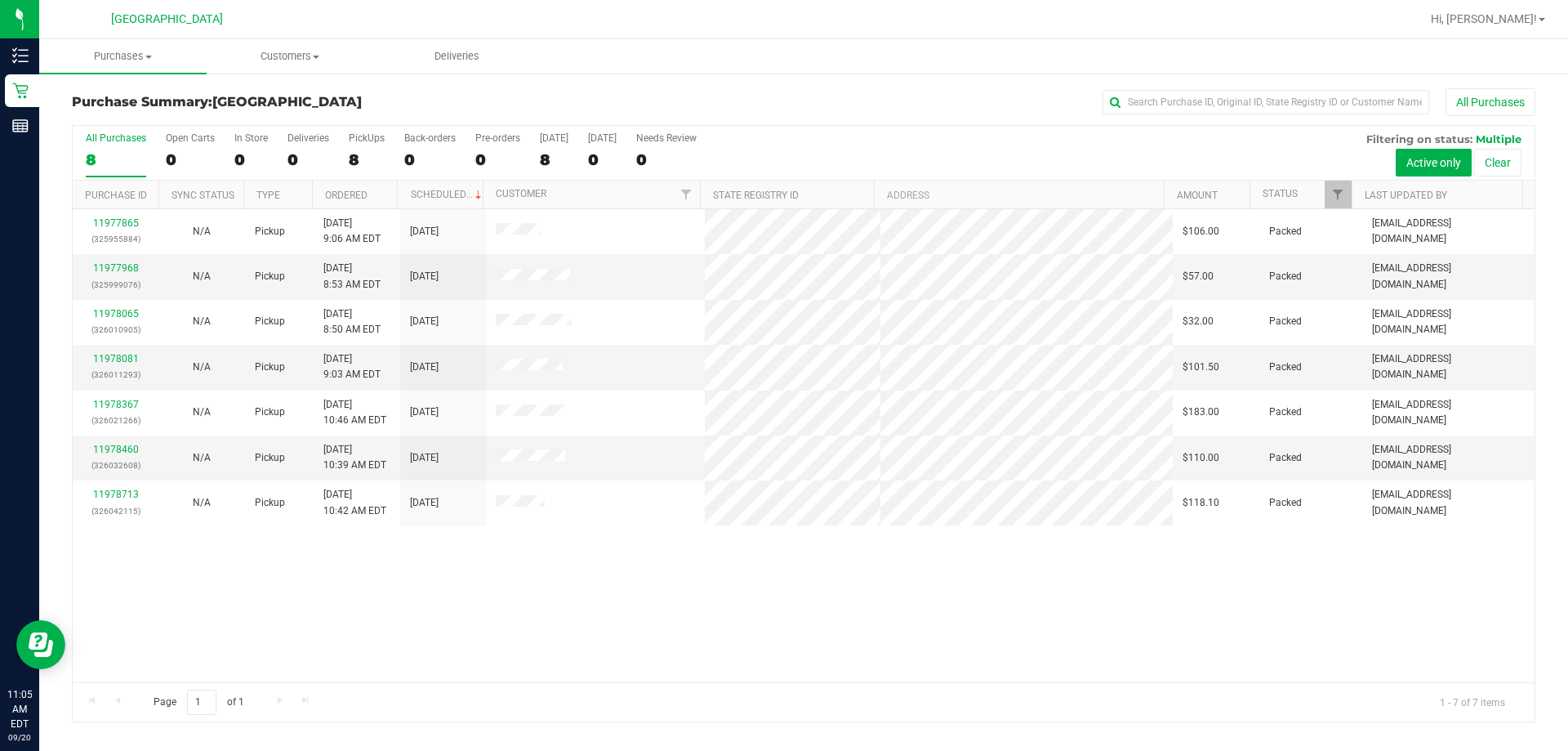
click at [559, 595] on div "11977865 (325955884) N/A Pickup [DATE] 9:06 AM EDT 9/20/2025 $106.00 Packed [EM…" at bounding box center [804, 445] width 1462 height 473
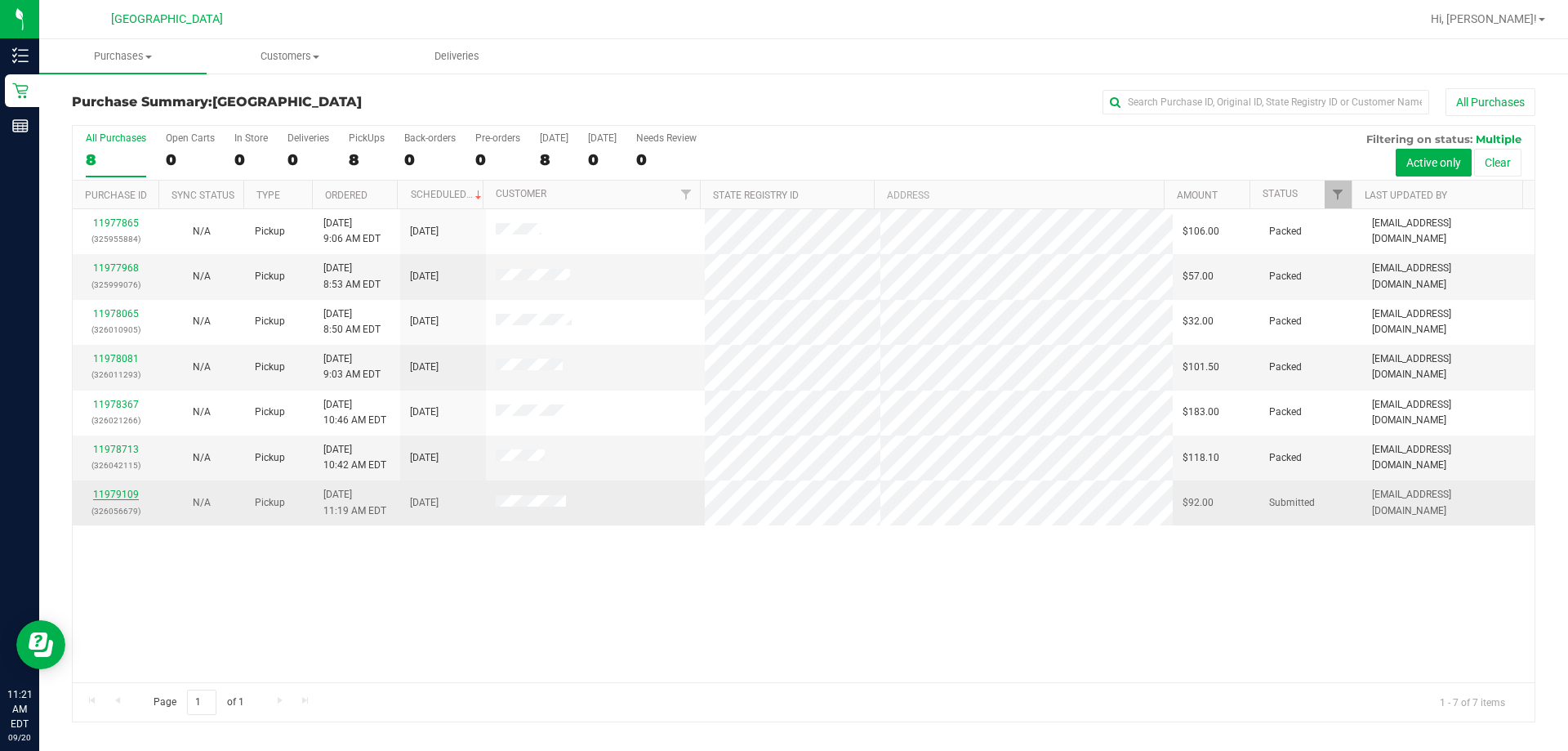
click at [130, 491] on link "11979109" at bounding box center [116, 495] width 45 height 12
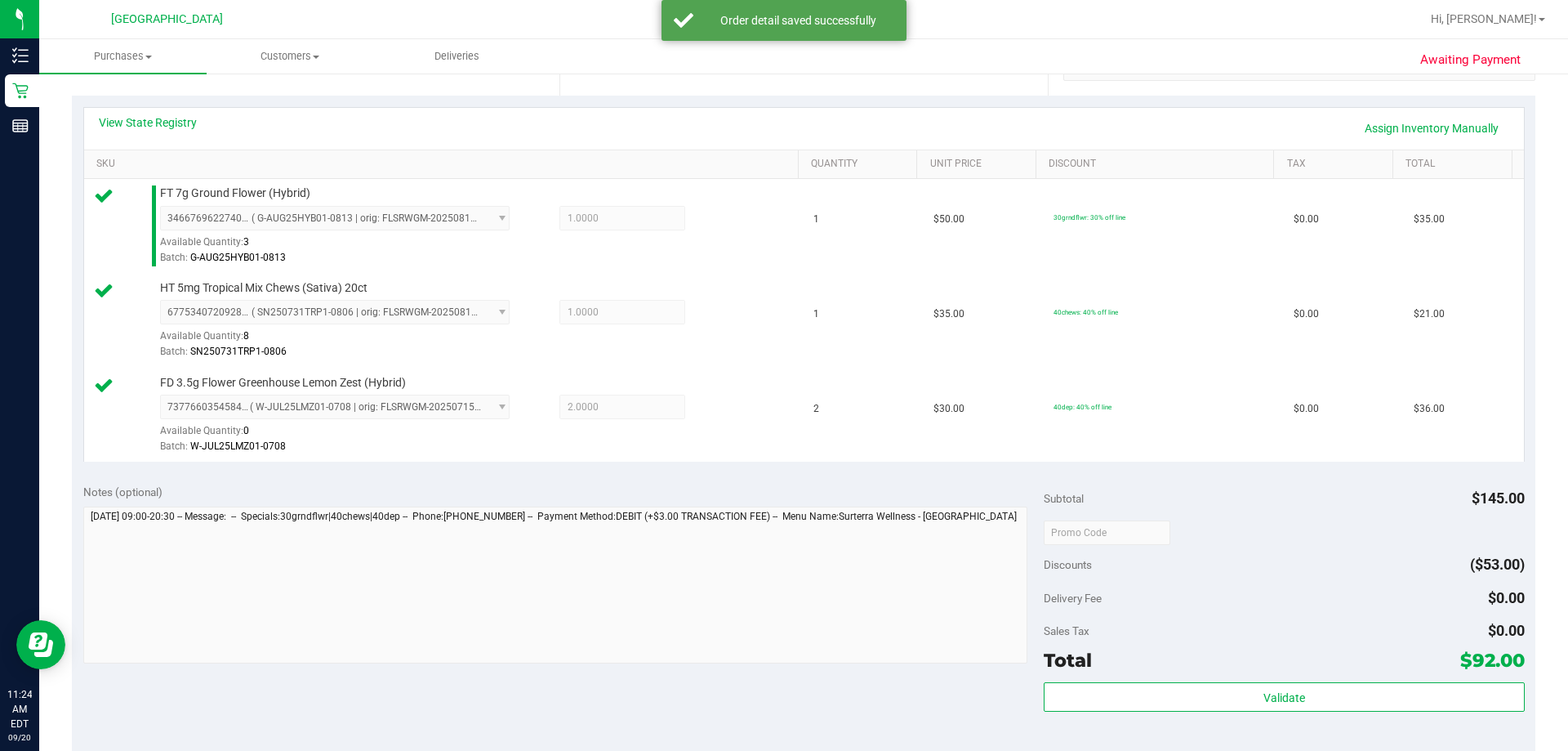
scroll to position [490, 0]
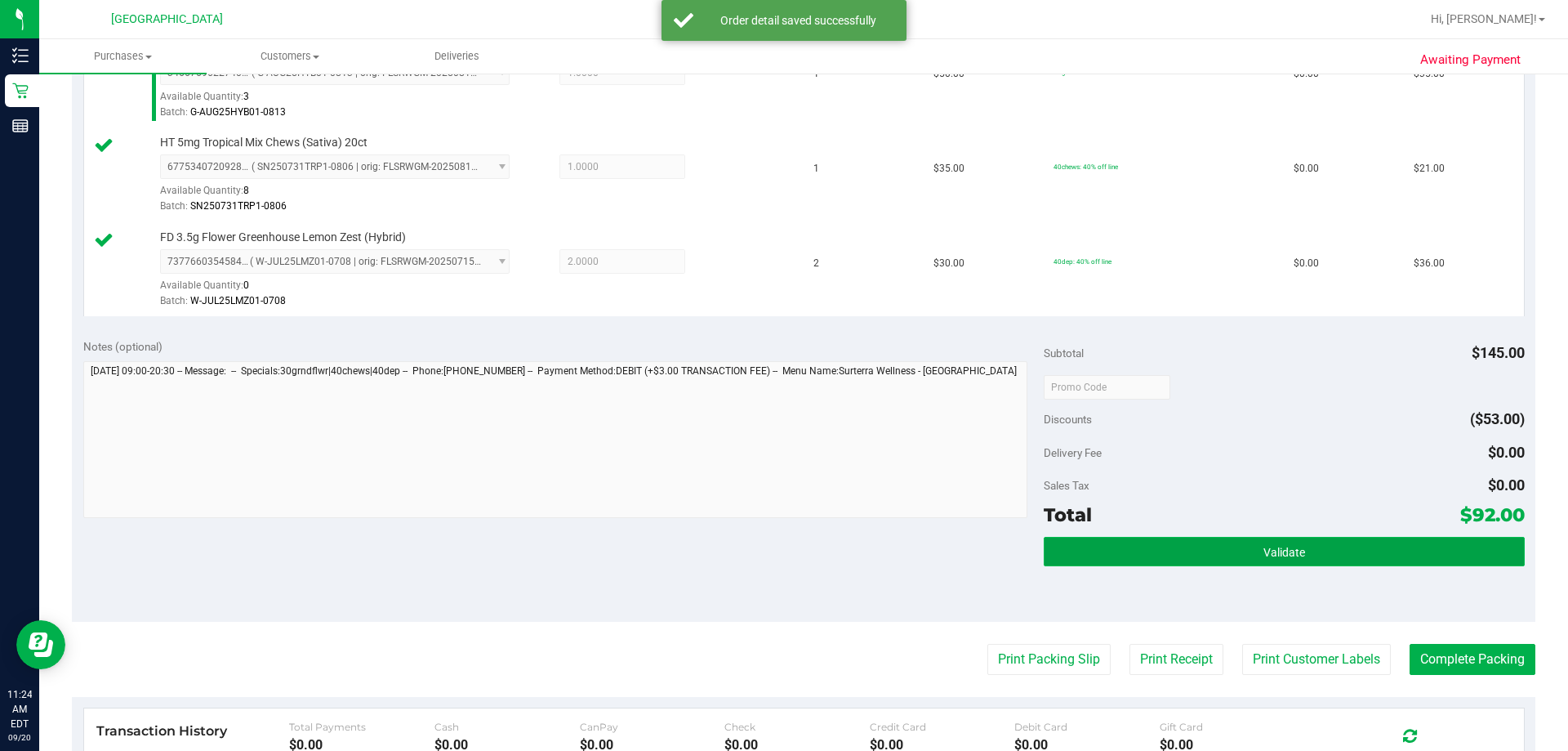
click at [781, 542] on button "Validate" at bounding box center [1282, 552] width 480 height 30
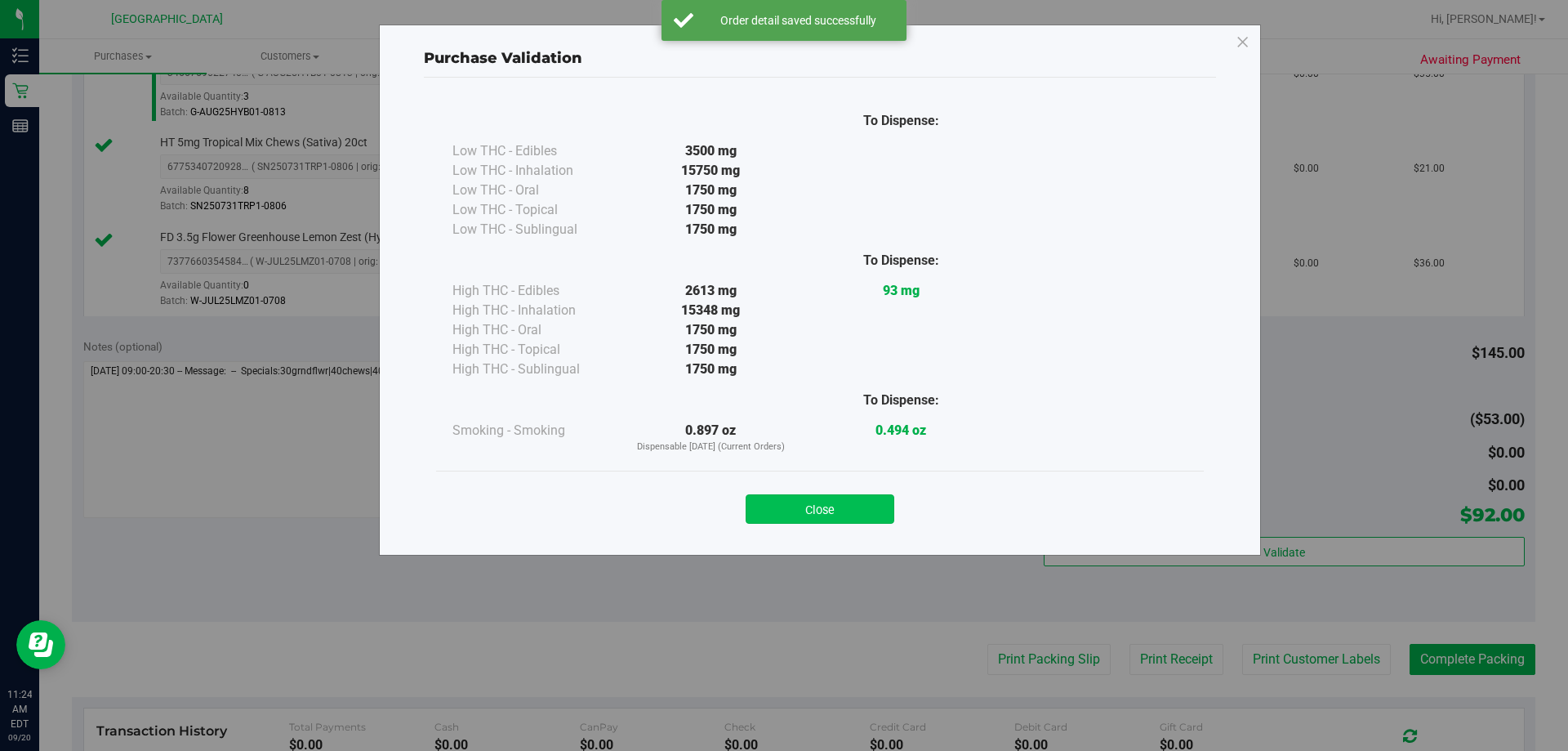
click at [781, 501] on button "Close" at bounding box center [819, 510] width 149 height 30
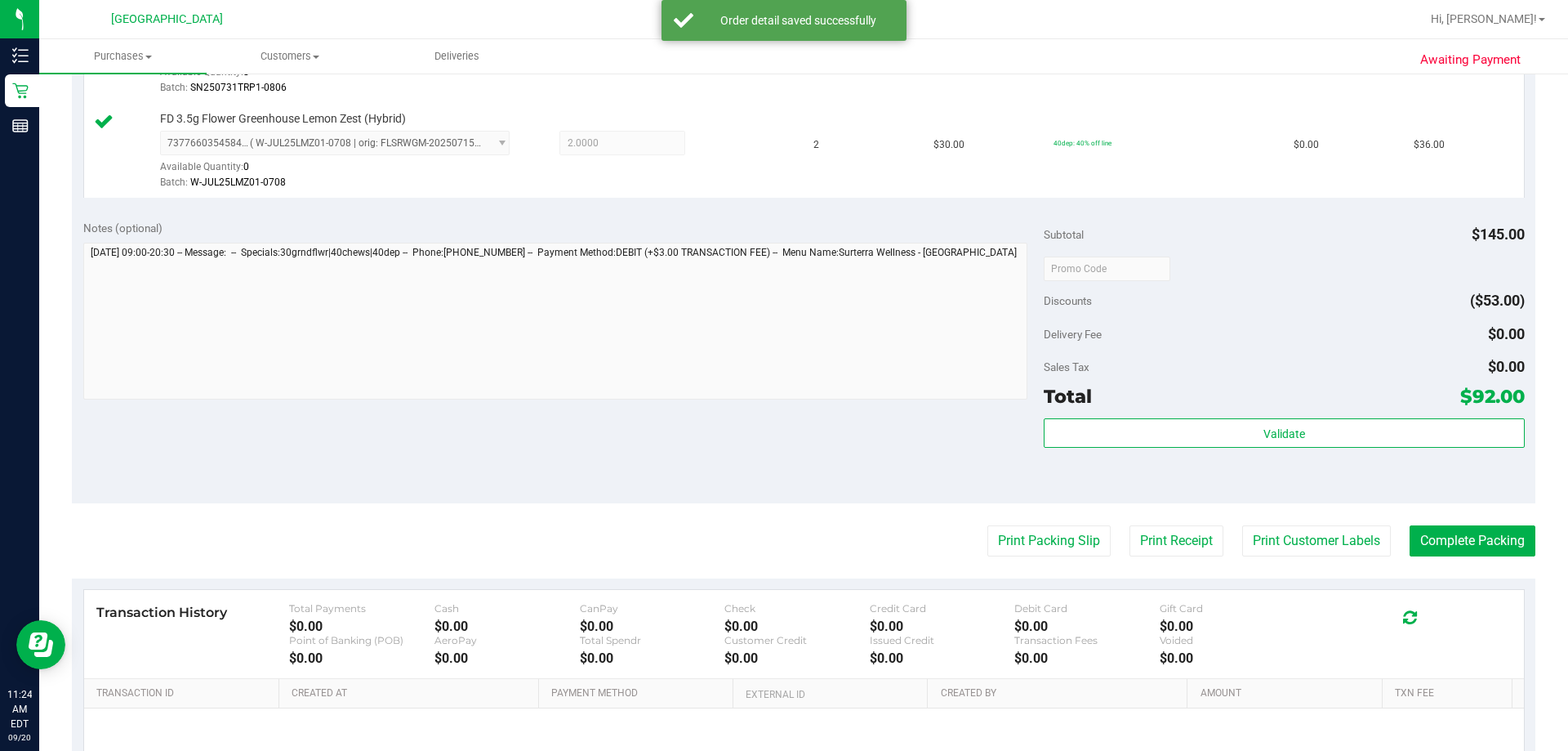
scroll to position [735, 0]
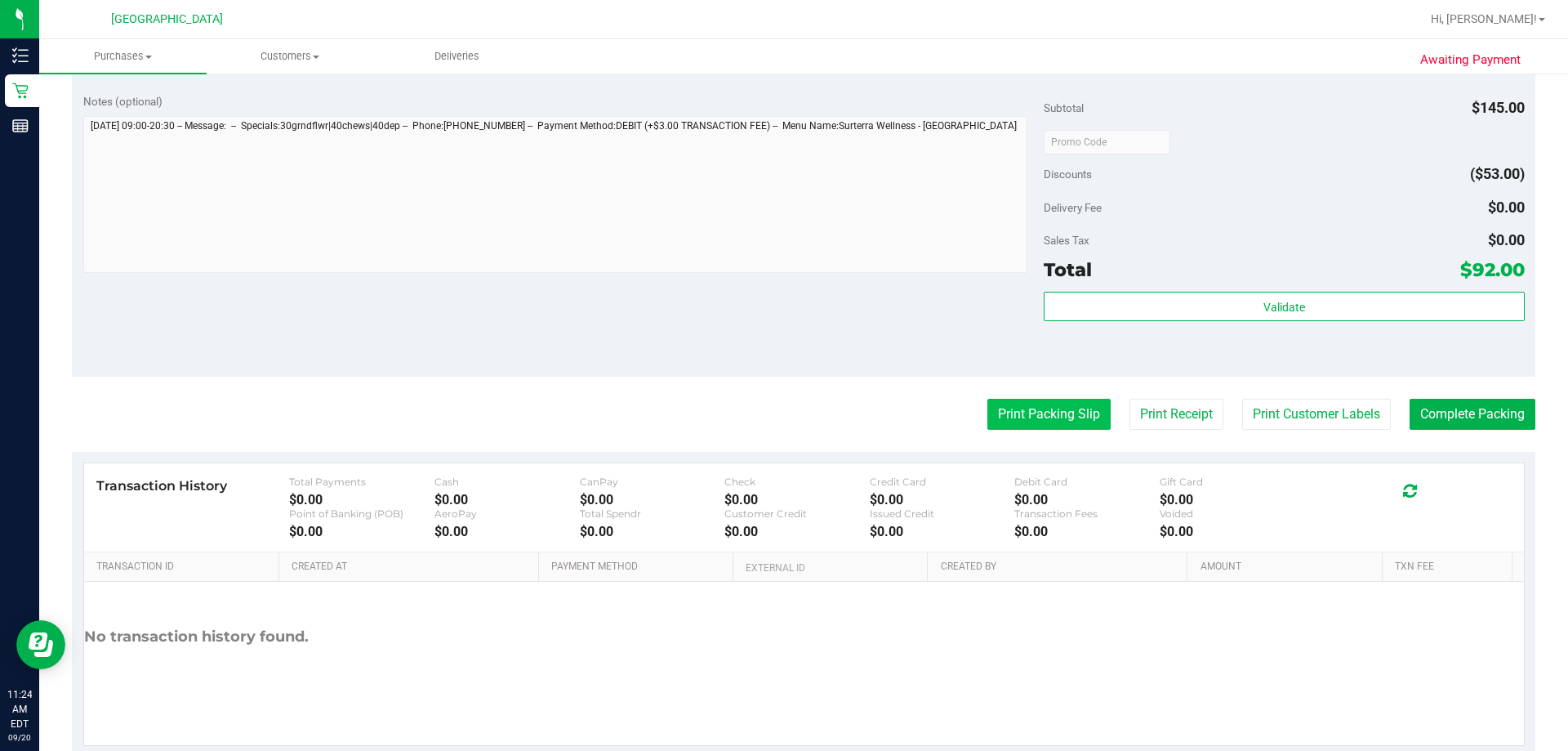
click at [781, 418] on button "Print Packing Slip" at bounding box center [1048, 415] width 123 height 32
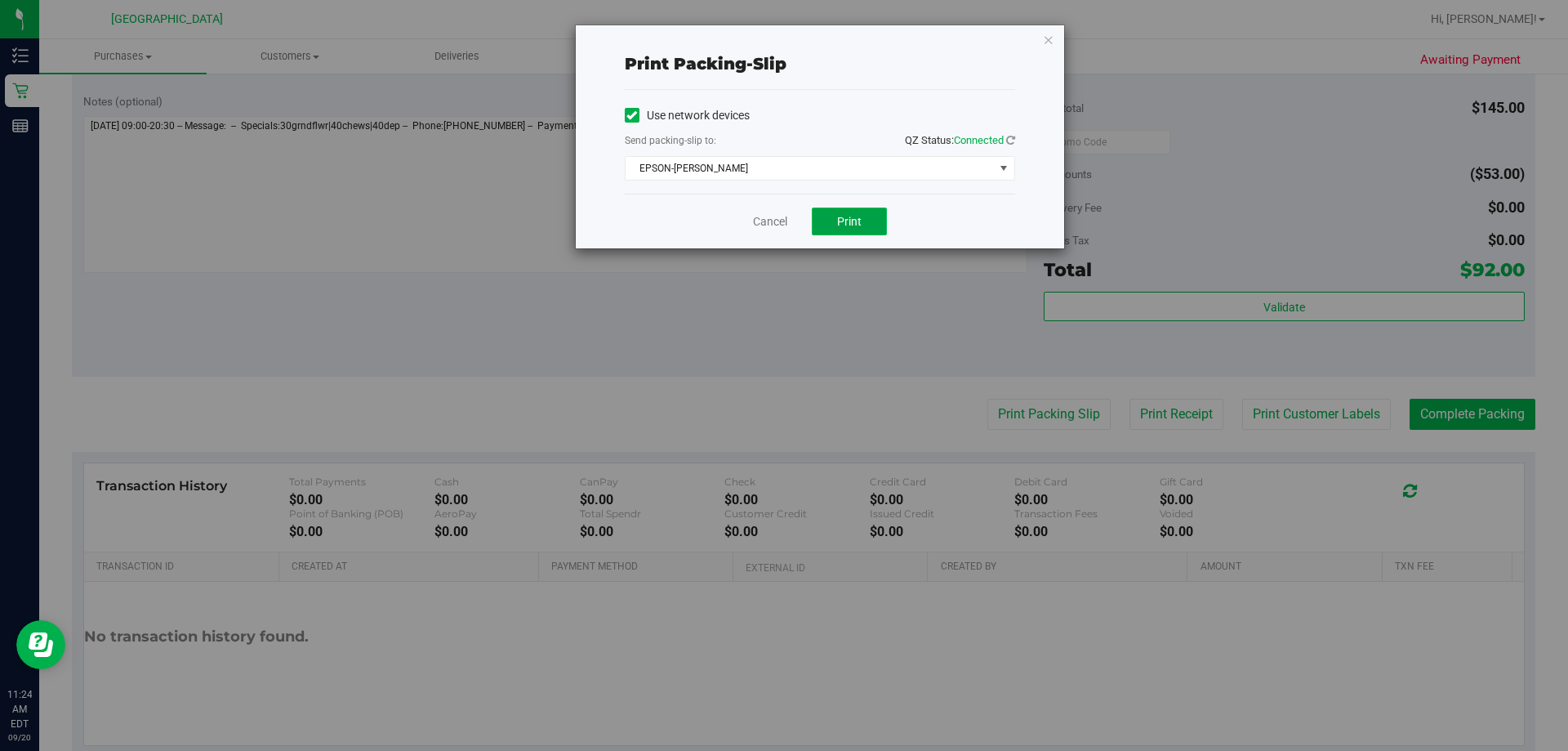
click at [781, 233] on button "Print" at bounding box center [849, 222] width 75 height 28
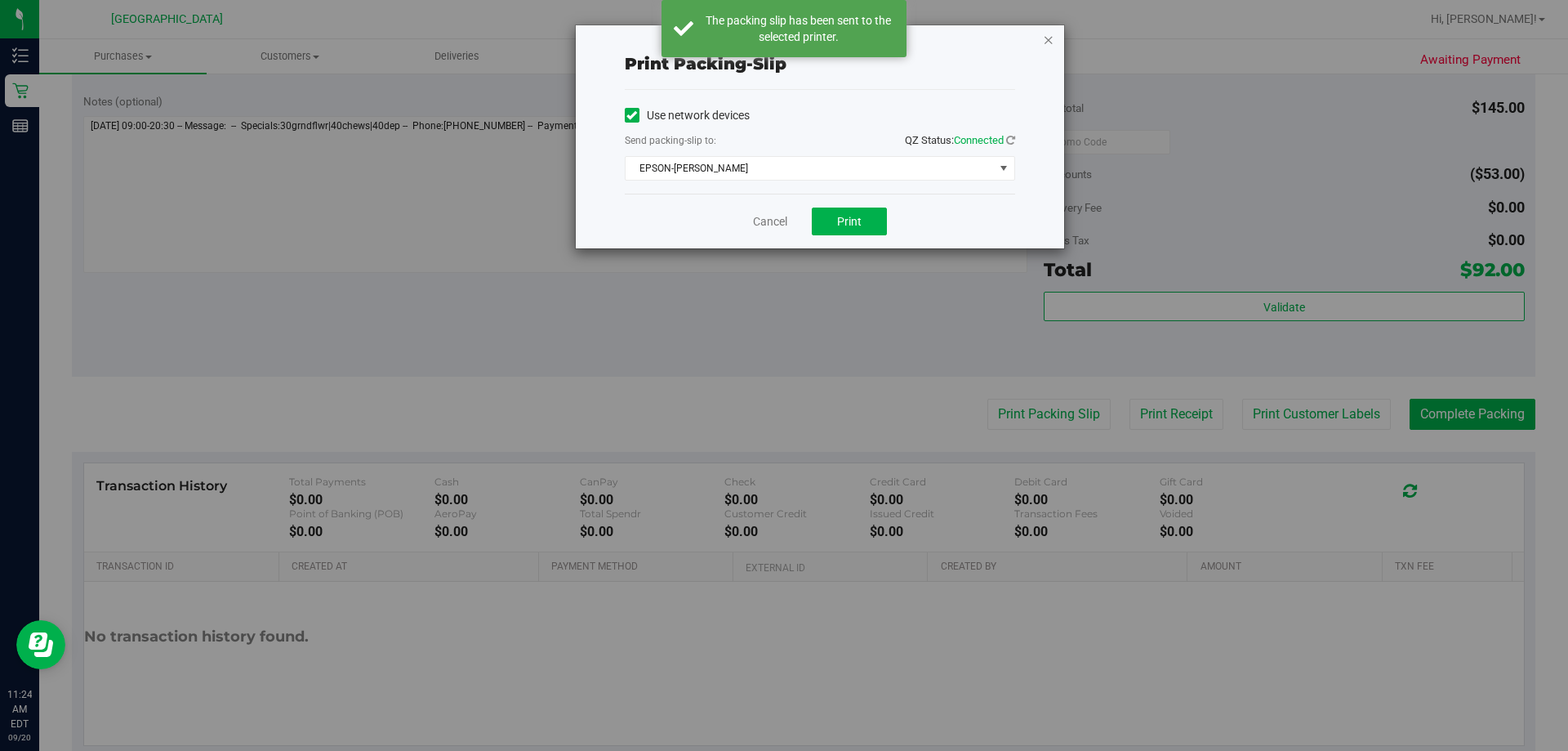
click at [781, 44] on icon "button" at bounding box center [1049, 39] width 12 height 20
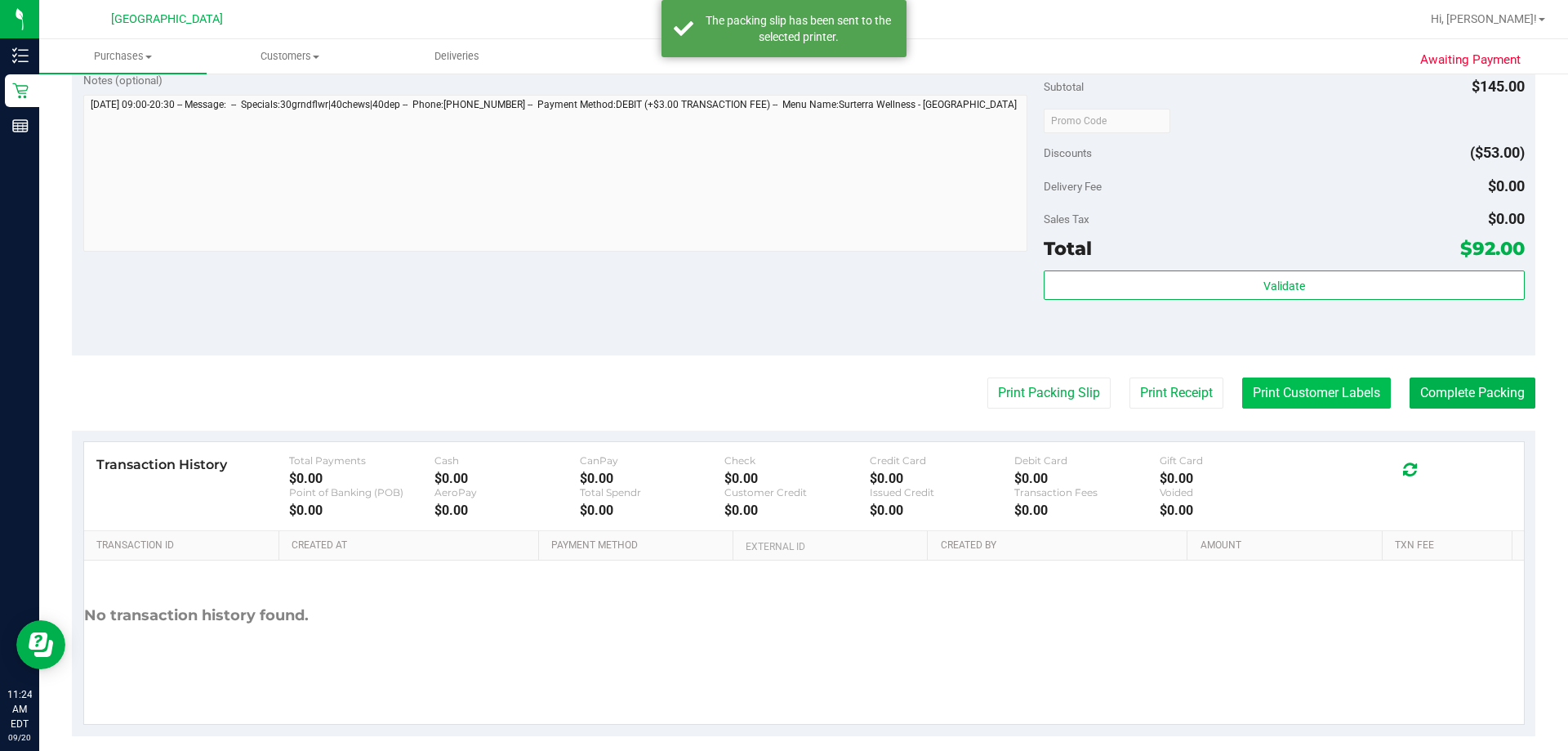
scroll to position [775, 0]
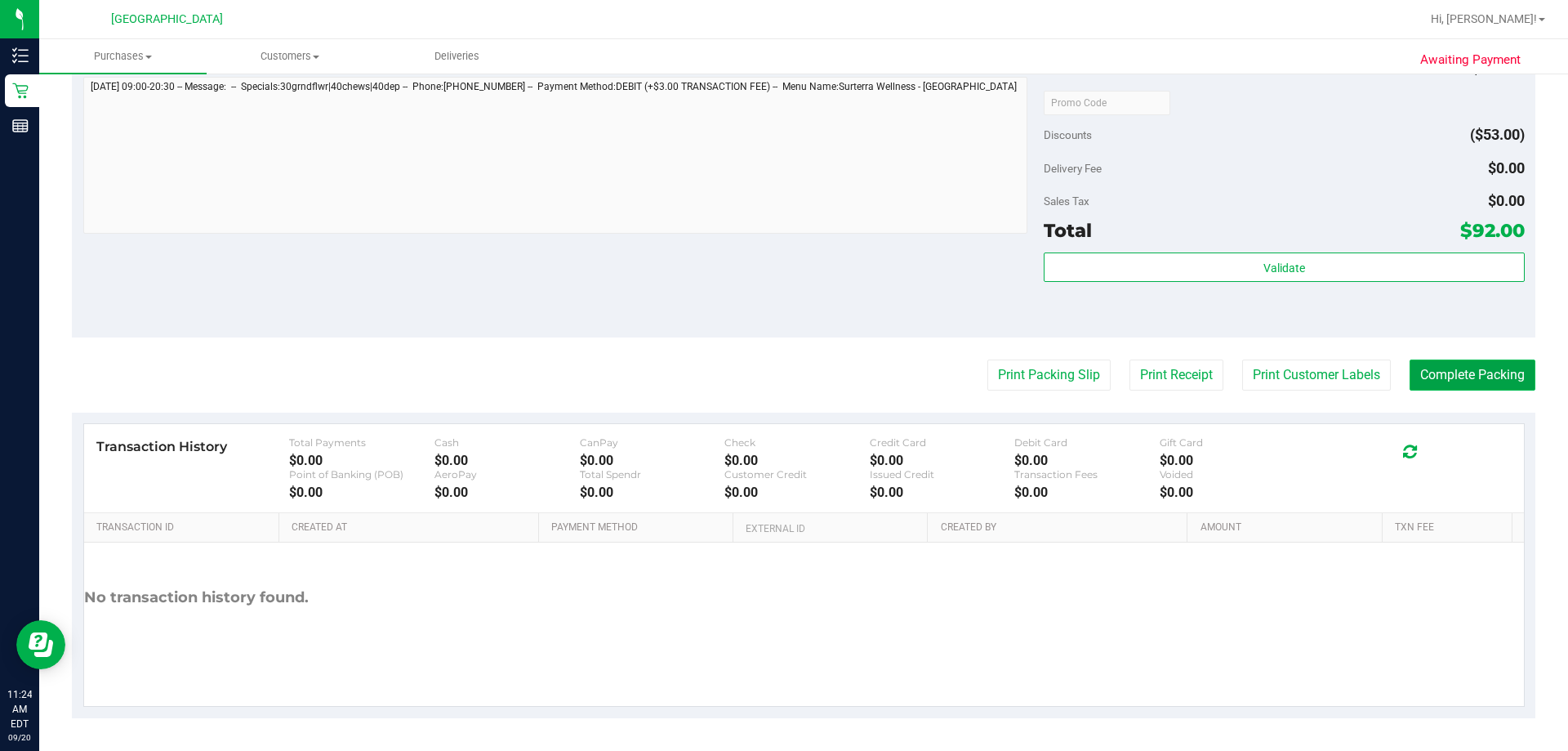
click at [781, 372] on button "Complete Packing" at bounding box center [1472, 376] width 126 height 32
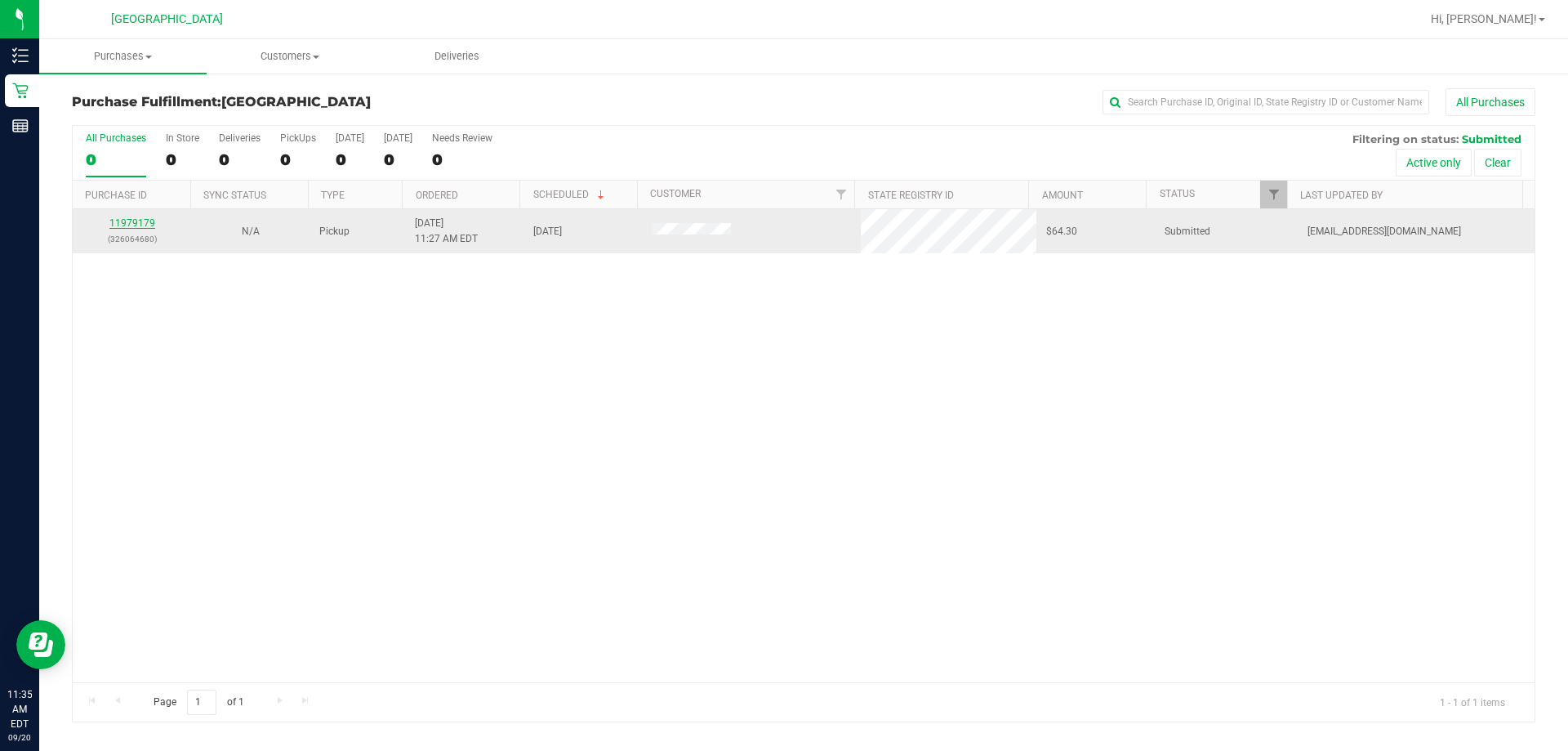
click at [146, 218] on link "11979179" at bounding box center [132, 224] width 45 height 12
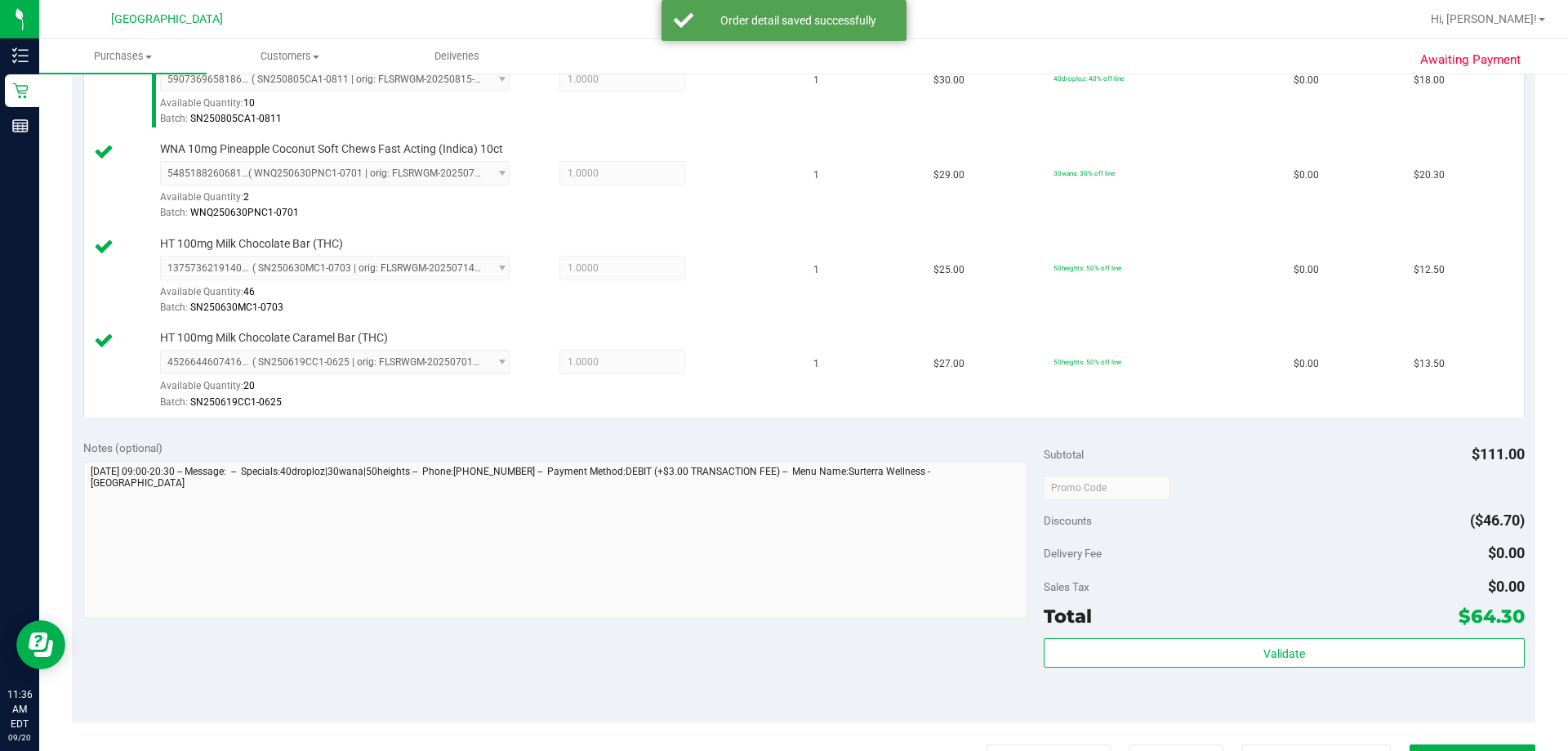
scroll to position [490, 0]
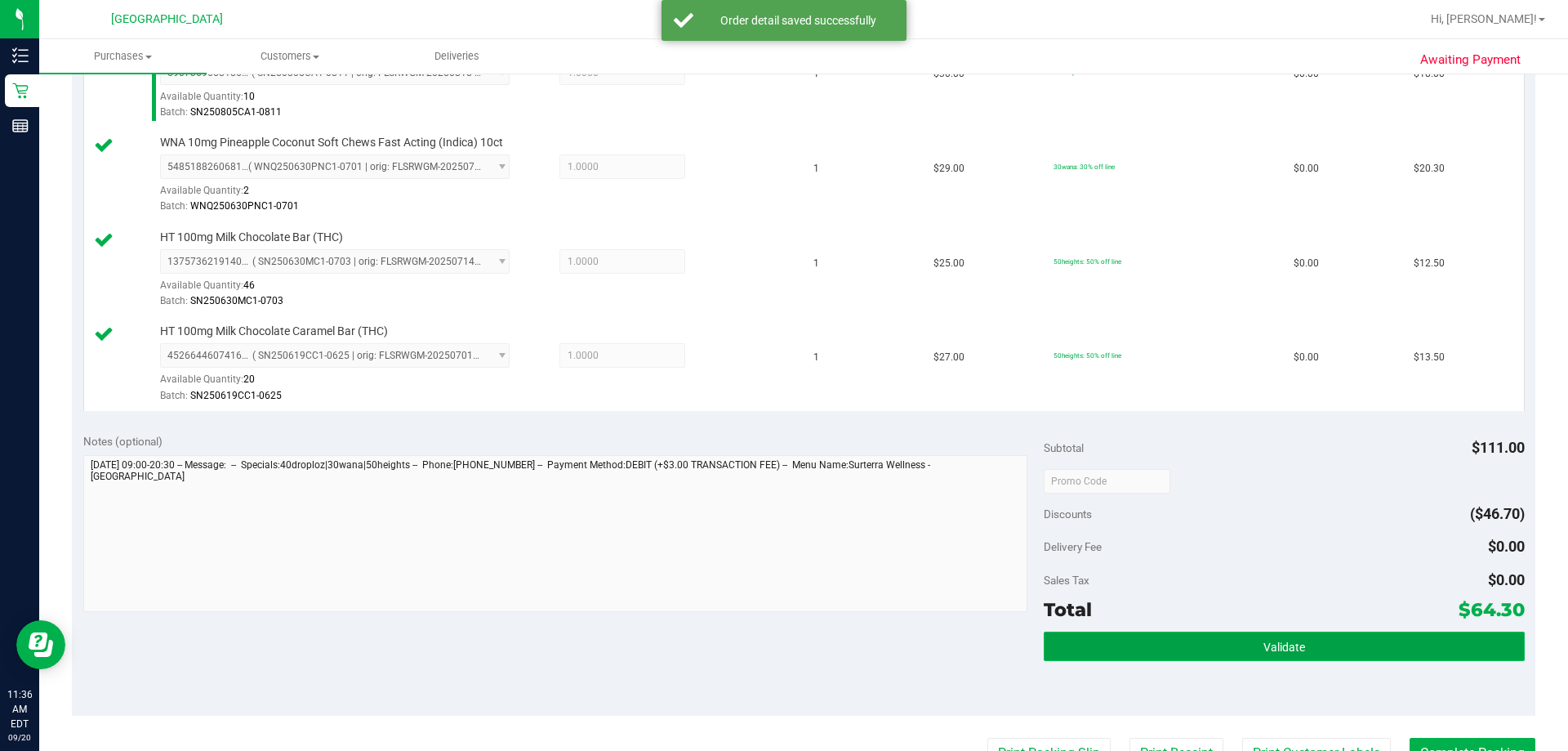
click at [781, 649] on button "Validate" at bounding box center [1282, 647] width 480 height 30
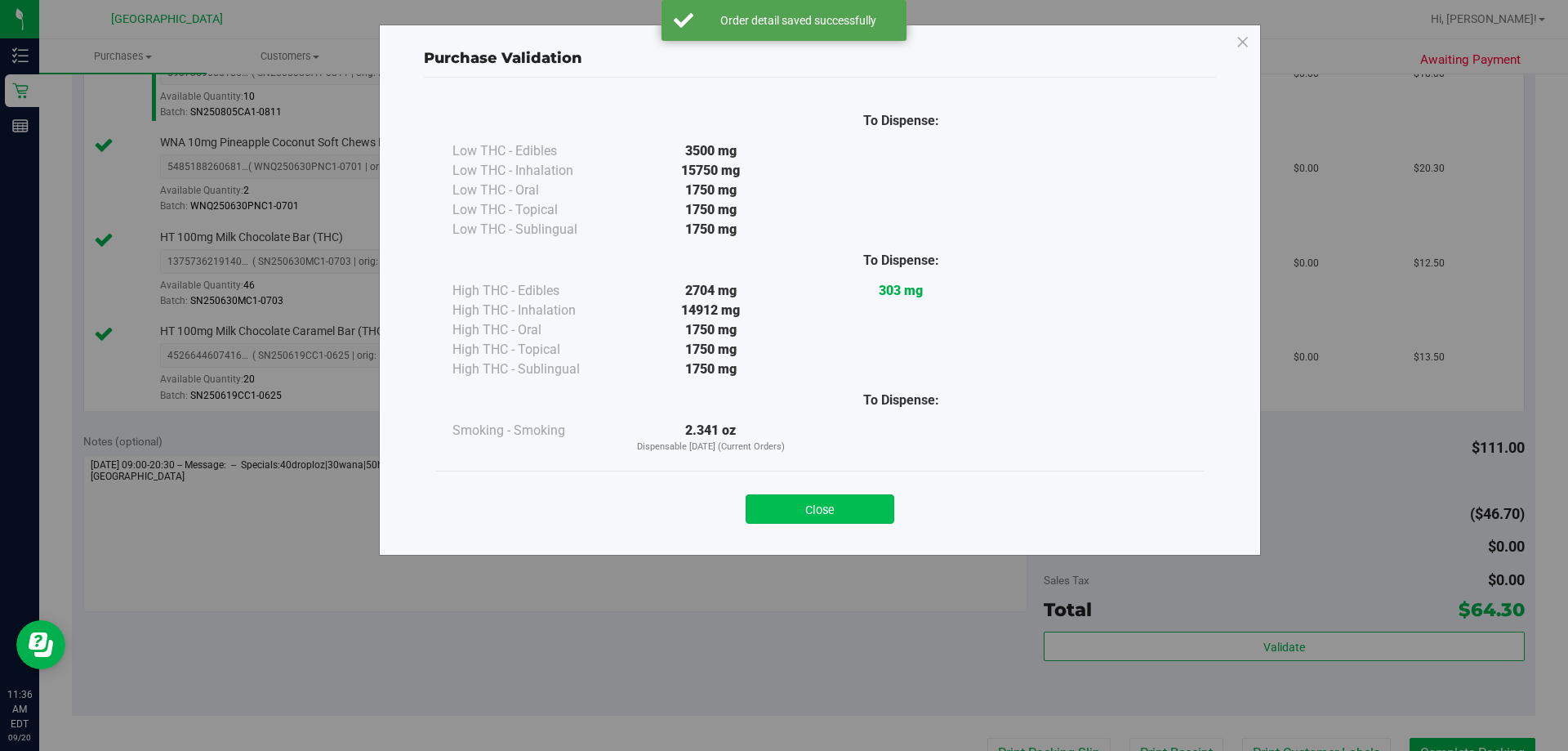
click at [781, 513] on button "Close" at bounding box center [819, 510] width 149 height 30
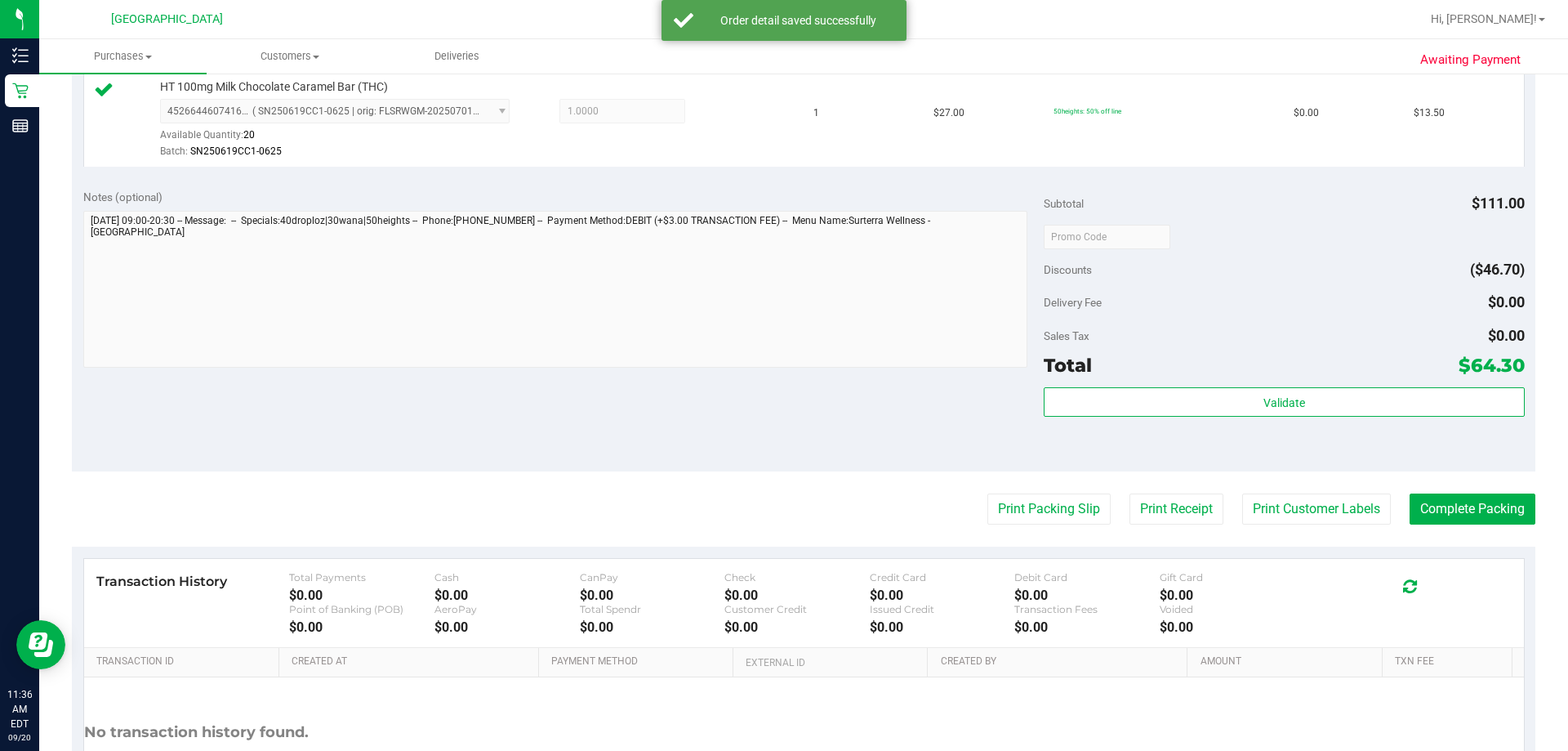
scroll to position [735, 0]
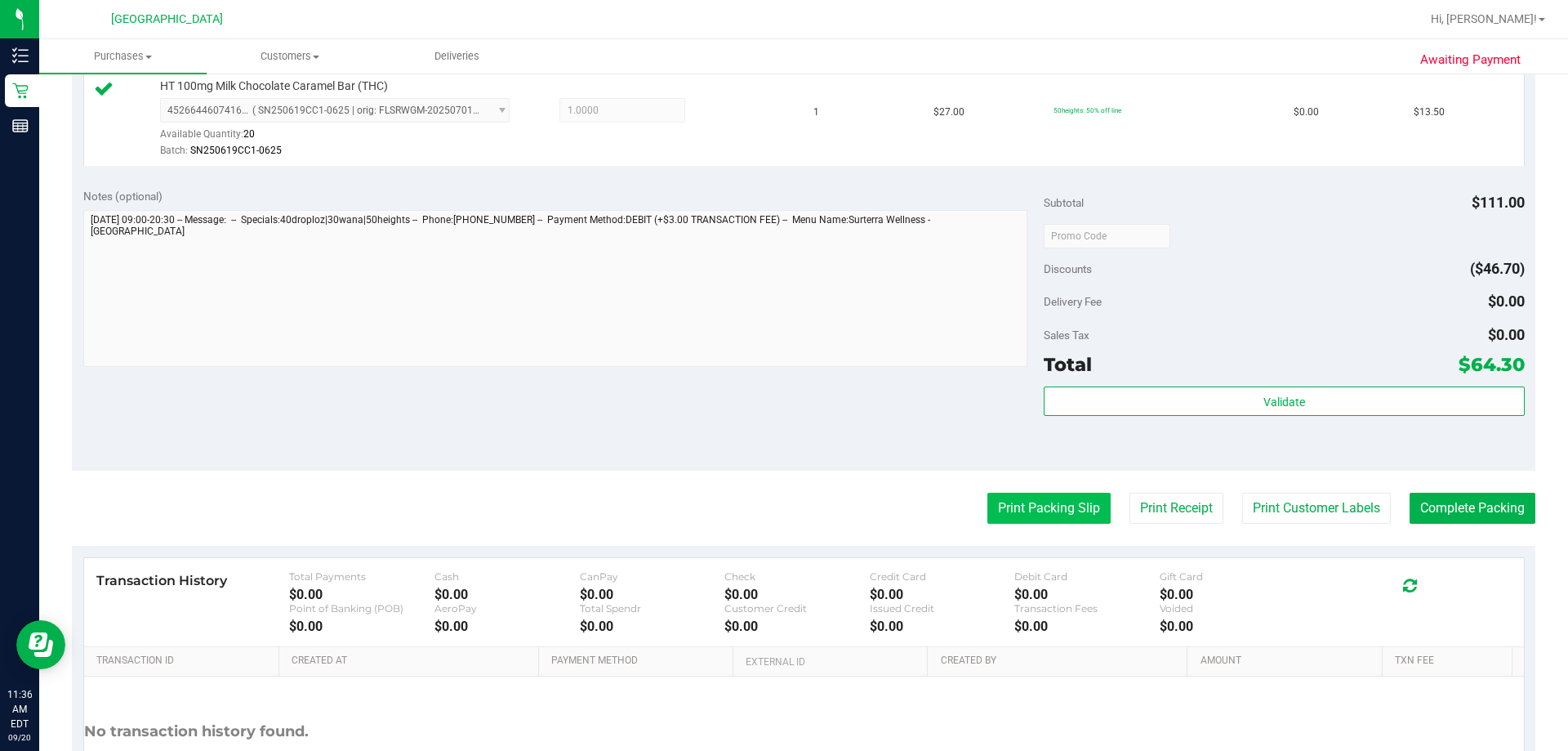
click at [781, 504] on button "Print Packing Slip" at bounding box center [1048, 509] width 123 height 32
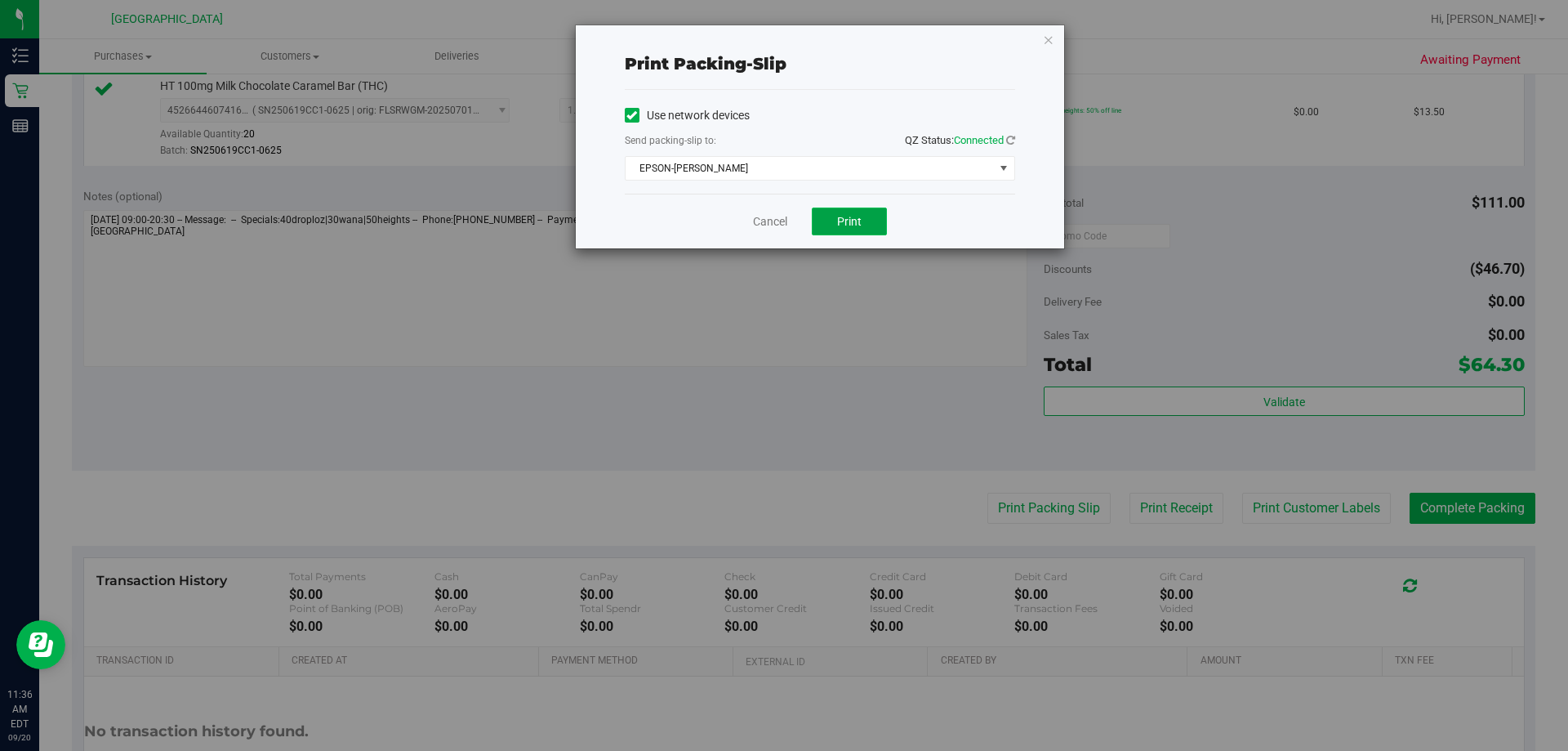
click at [781, 213] on button "Print" at bounding box center [849, 222] width 75 height 28
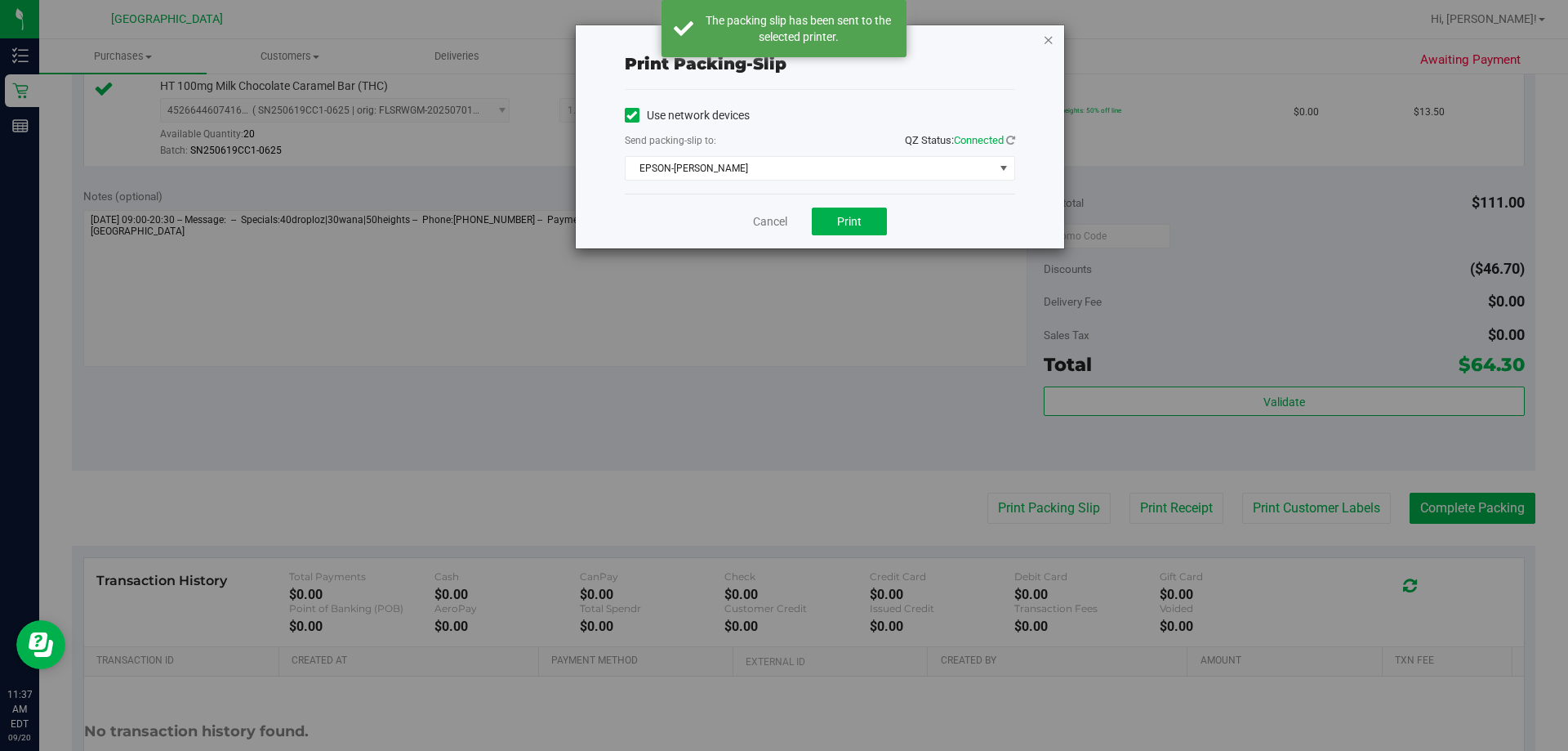
click at [781, 38] on icon "button" at bounding box center [1049, 39] width 12 height 20
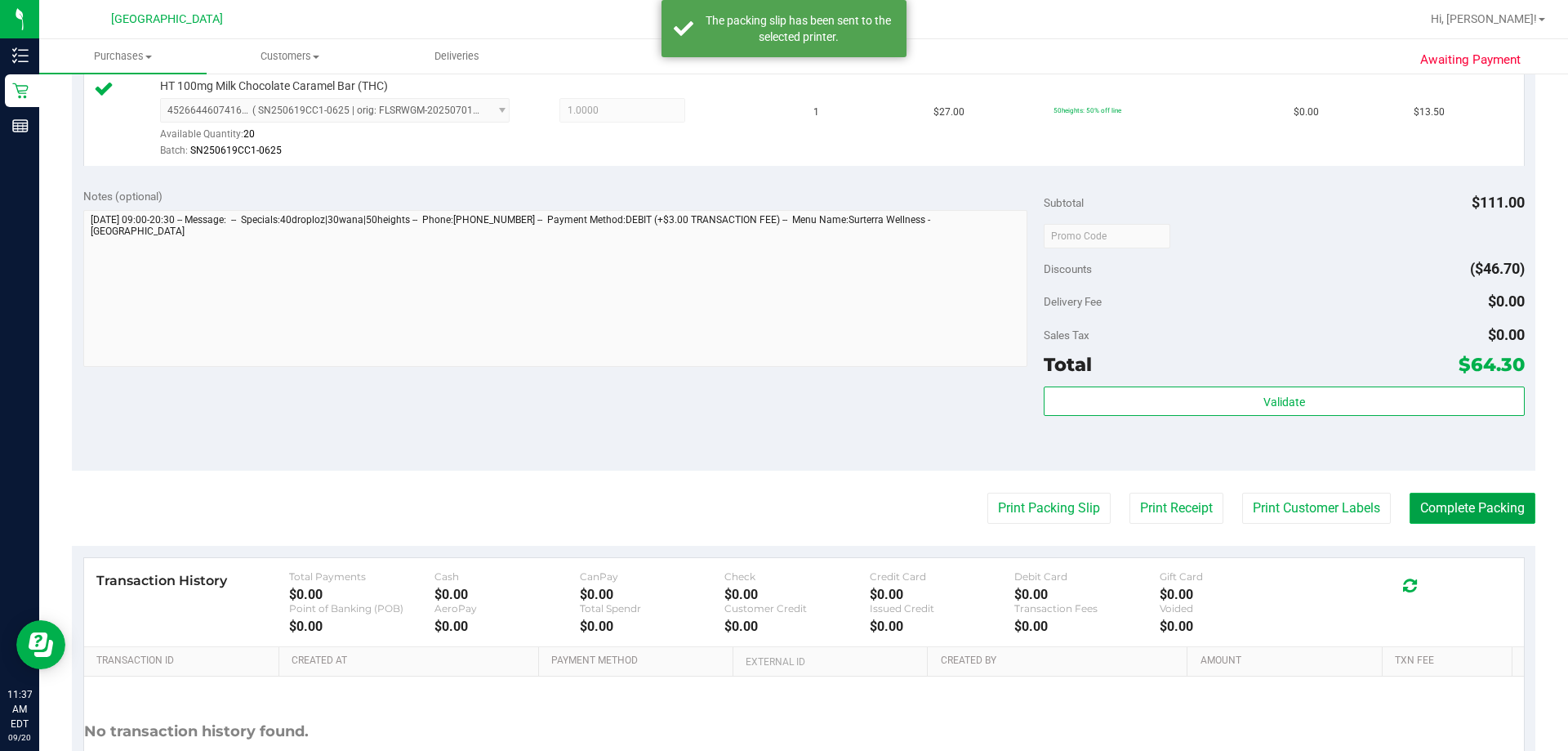
click at [781, 505] on button "Complete Packing" at bounding box center [1472, 509] width 126 height 32
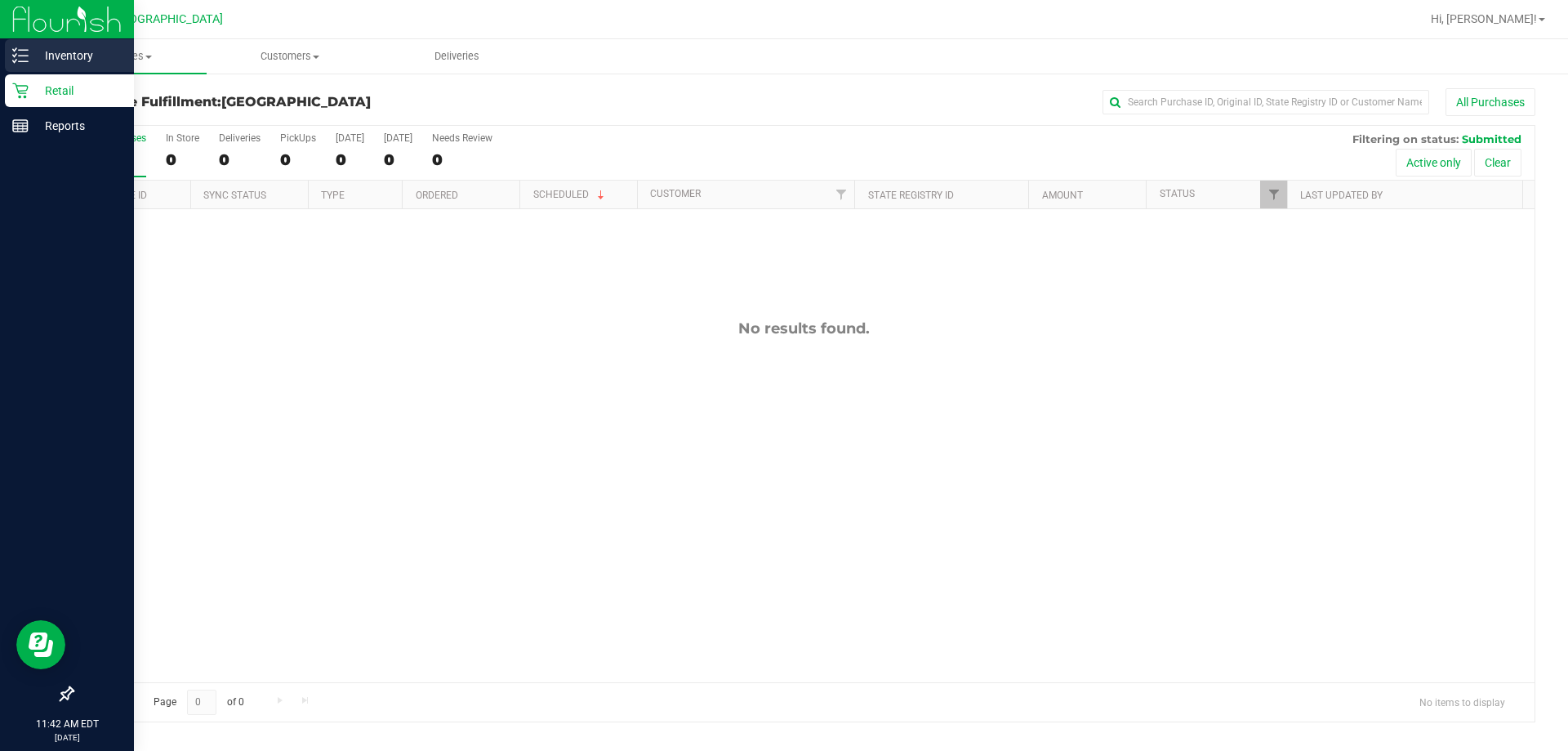
click at [36, 50] on p "Inventory" at bounding box center [77, 55] width 98 height 20
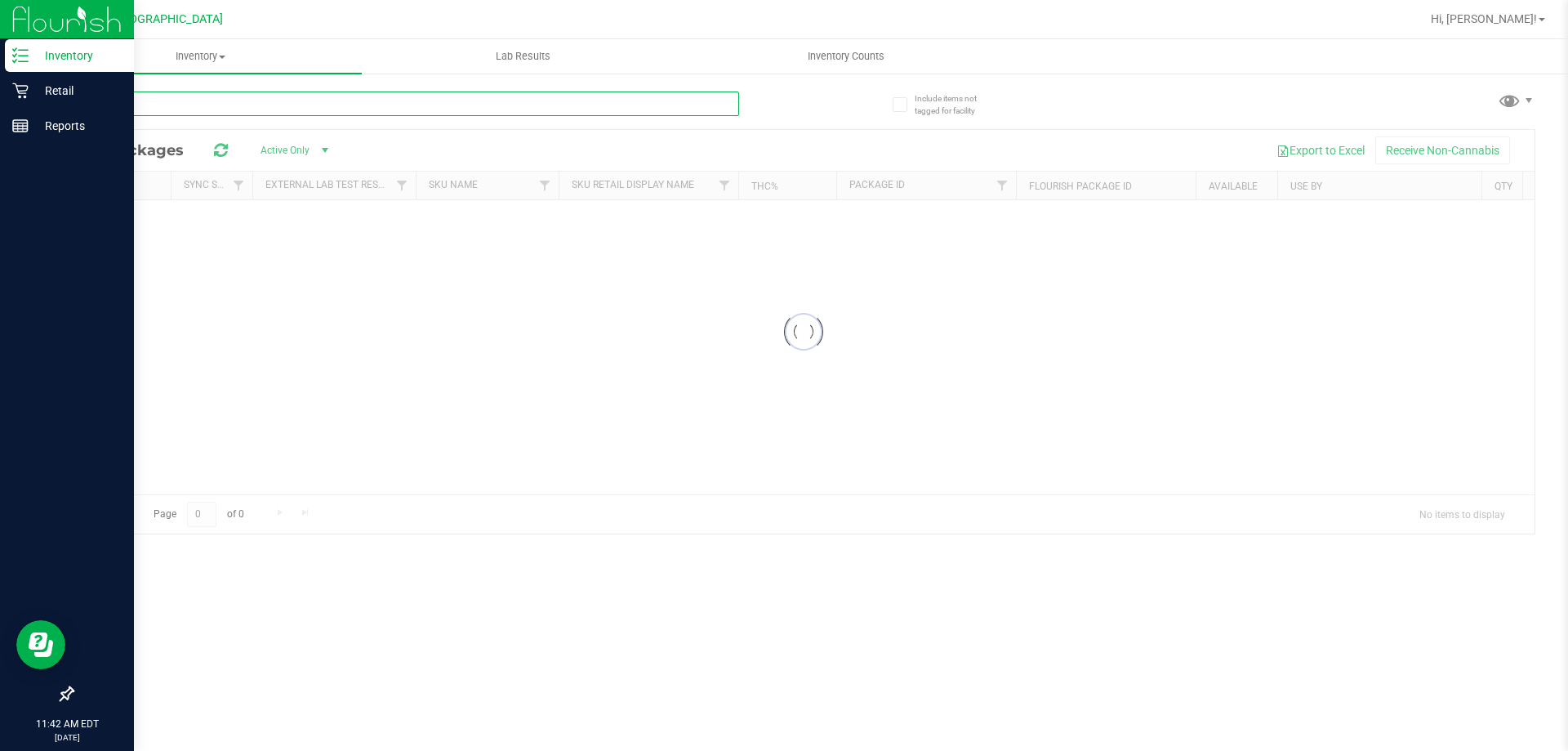
click at [179, 114] on input "text" at bounding box center [405, 103] width 667 height 25
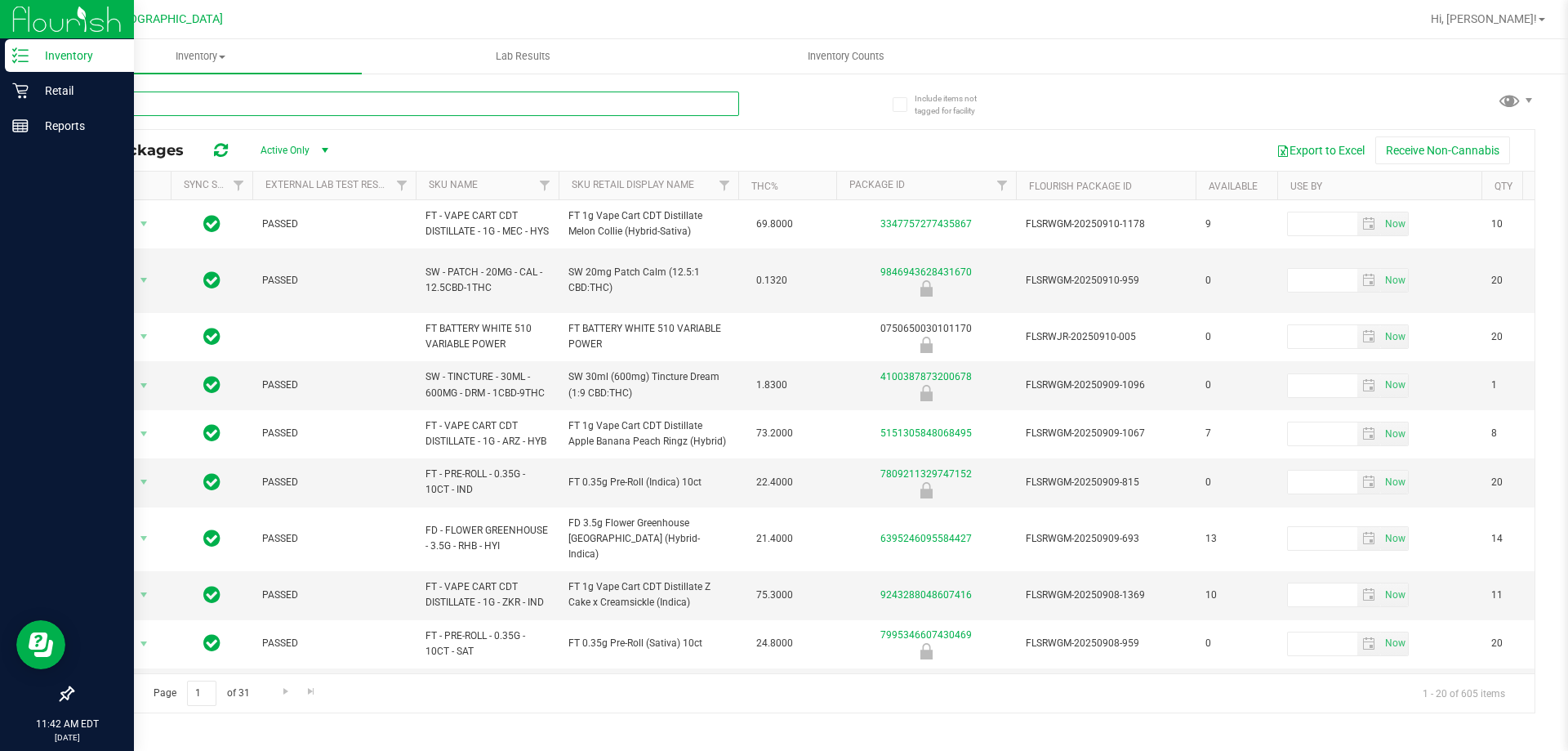
type input "lmz"
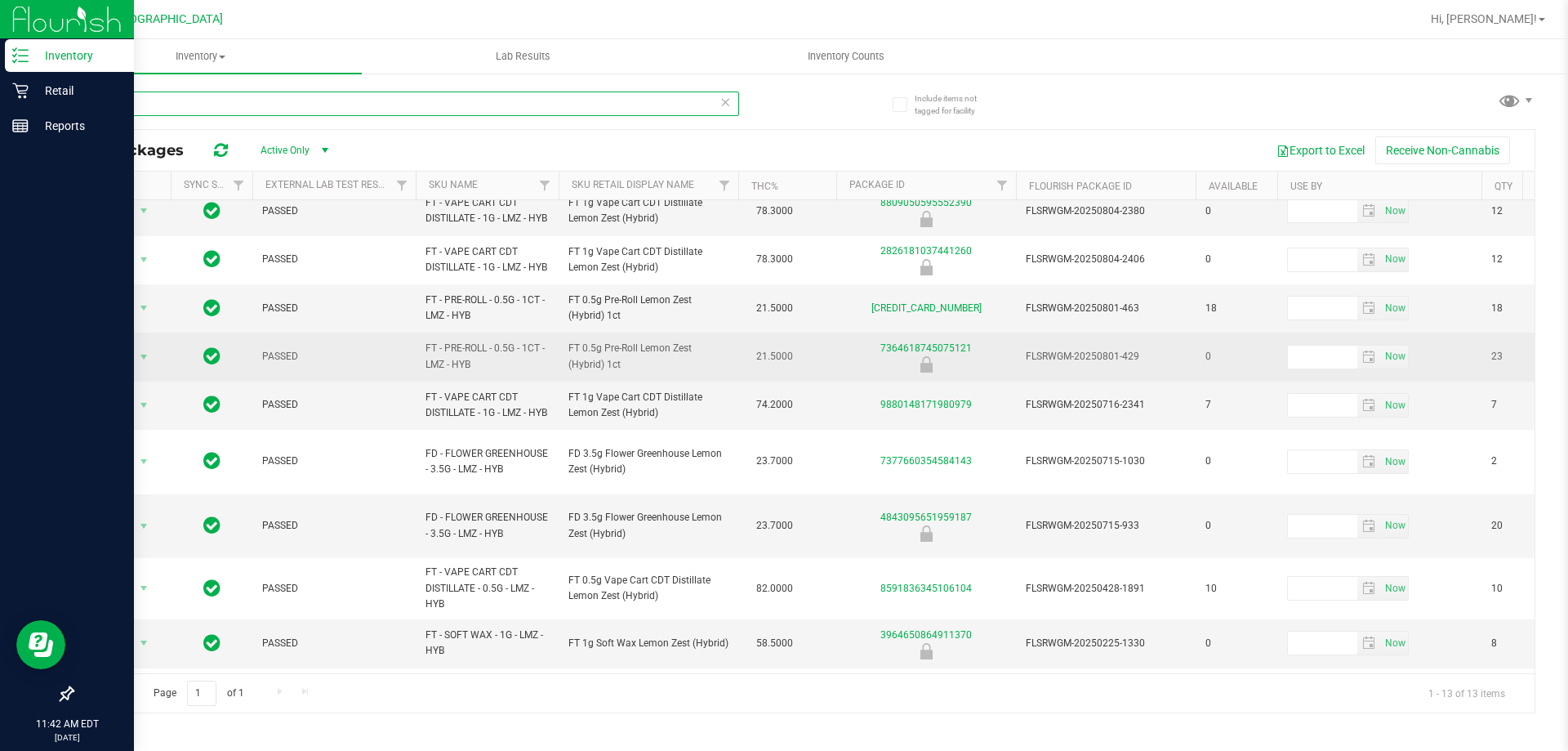
scroll to position [164, 0]
